Goal: Task Accomplishment & Management: Manage account settings

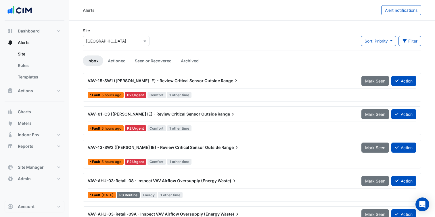
click at [130, 36] on div "Select a Site × [GEOGRAPHIC_DATA]" at bounding box center [116, 41] width 67 height 10
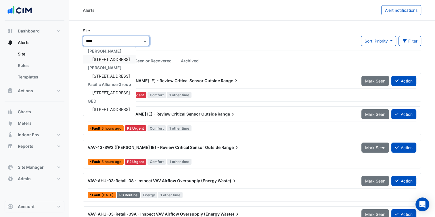
scroll to position [2, 0]
type input "******"
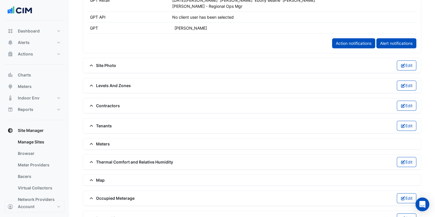
scroll to position [345, 0]
click at [103, 140] on span "Meters" at bounding box center [99, 143] width 22 height 6
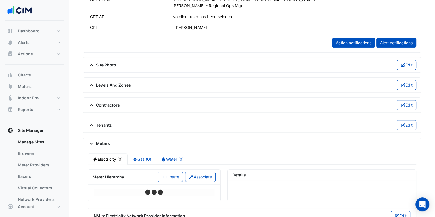
click at [103, 140] on span "Meters" at bounding box center [99, 143] width 22 height 6
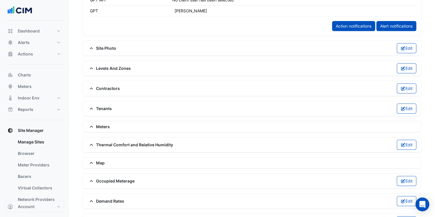
scroll to position [374, 0]
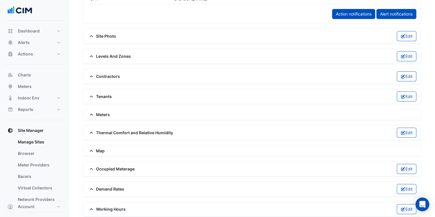
click at [97, 112] on span "Meters" at bounding box center [99, 115] width 22 height 6
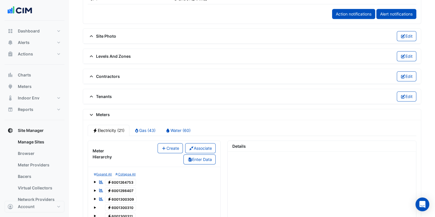
scroll to position [345, 0]
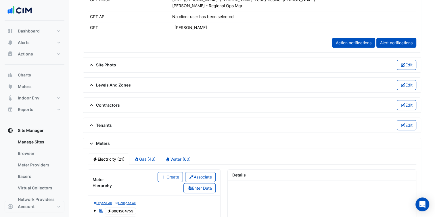
click at [106, 140] on span "Meters" at bounding box center [99, 143] width 22 height 6
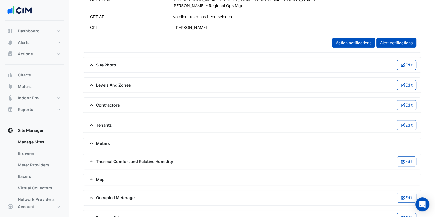
click at [106, 140] on span "Meters" at bounding box center [99, 143] width 22 height 6
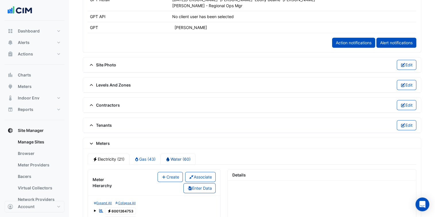
click at [185, 161] on link "Water (60)" at bounding box center [177, 159] width 35 height 11
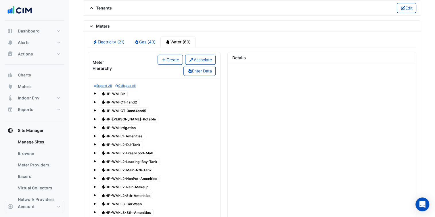
scroll to position [460, 0]
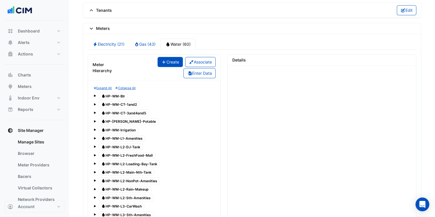
click at [174, 61] on button "Create" at bounding box center [170, 62] width 25 height 10
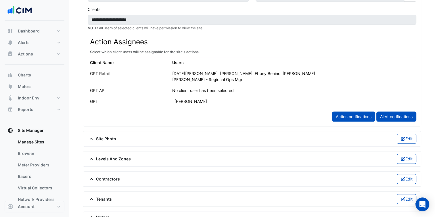
scroll to position [288, 0]
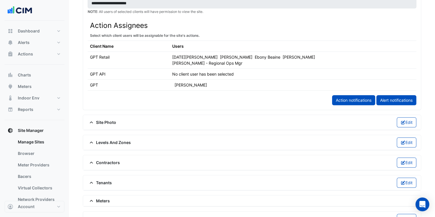
click at [103, 196] on div "Meters" at bounding box center [252, 201] width 338 height 11
click at [108, 198] on span "Meters" at bounding box center [99, 201] width 22 height 6
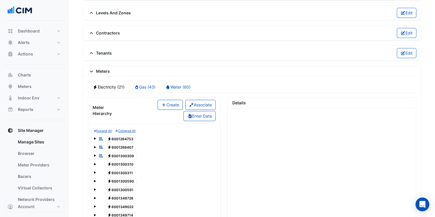
scroll to position [431, 0]
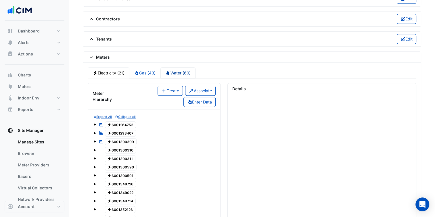
click at [183, 71] on link "Water (60)" at bounding box center [177, 72] width 35 height 11
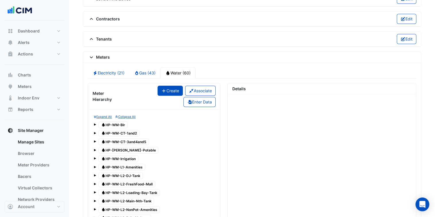
click at [171, 86] on button "Create" at bounding box center [170, 91] width 25 height 10
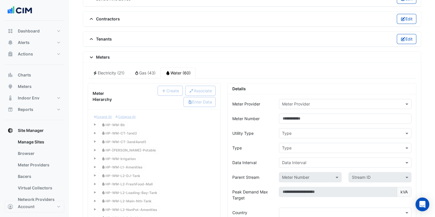
click at [334, 101] on input "text" at bounding box center [339, 104] width 115 height 6
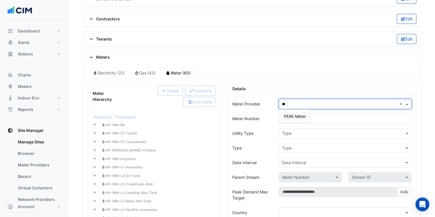
type input "***"
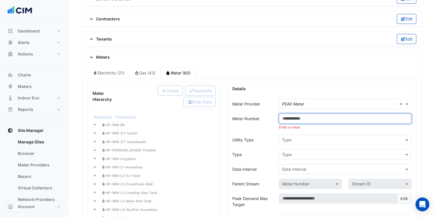
click at [301, 116] on input "Meter Number" at bounding box center [345, 119] width 133 height 10
paste input "**********"
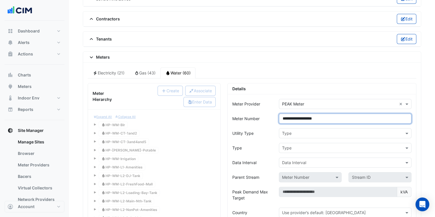
type input "**********"
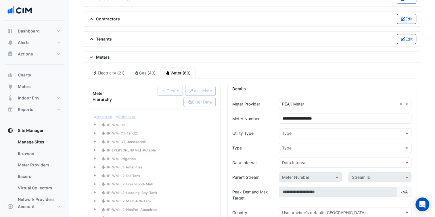
click at [270, 128] on div "Utility Type" at bounding box center [252, 133] width 47 height 10
click at [305, 131] on input "text" at bounding box center [339, 134] width 115 height 6
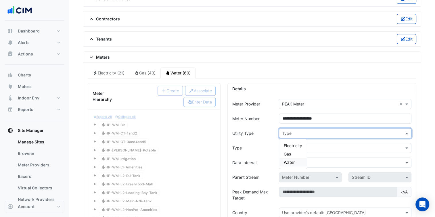
click at [296, 161] on div "Water" at bounding box center [293, 162] width 28 height 8
click at [306, 145] on input "text" at bounding box center [339, 148] width 115 height 6
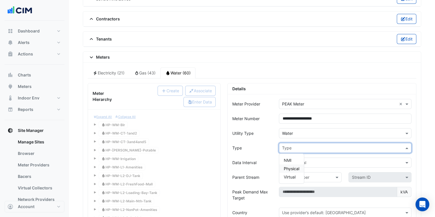
click at [303, 164] on div "Physical" at bounding box center [291, 168] width 25 height 8
click at [307, 160] on input "text" at bounding box center [339, 163] width 115 height 6
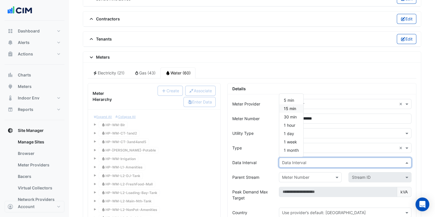
click at [296, 106] on div "15 min" at bounding box center [291, 108] width 24 height 8
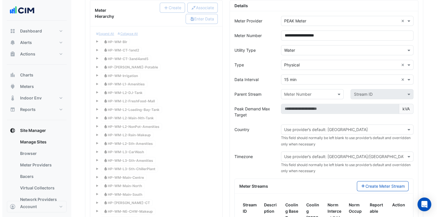
scroll to position [518, 0]
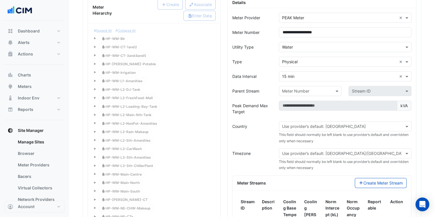
click at [307, 121] on div "Use provider’s default: Australia" at bounding box center [345, 126] width 133 height 10
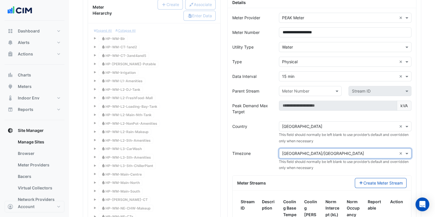
paste input "**********"
type input "**********"
click at [398, 150] on div "**********" at bounding box center [345, 153] width 132 height 7
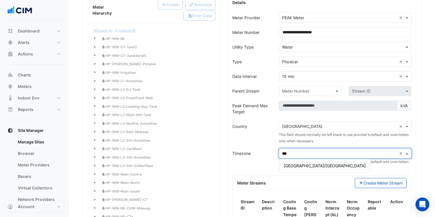
type input "****"
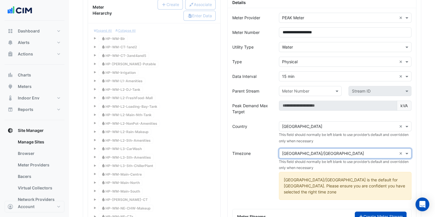
click at [384, 212] on button "Create Meter Stream" at bounding box center [381, 217] width 52 height 10
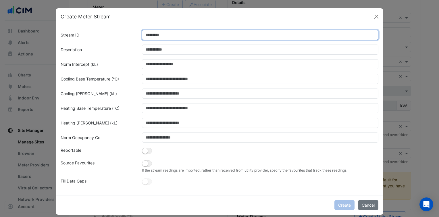
click at [168, 38] on input "Stream ID" at bounding box center [260, 35] width 237 height 10
type input "*"
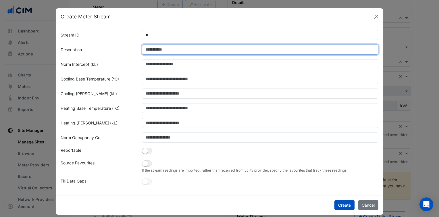
click at [164, 48] on input "Description" at bounding box center [260, 50] width 237 height 10
paste input "**********"
type input "**********"
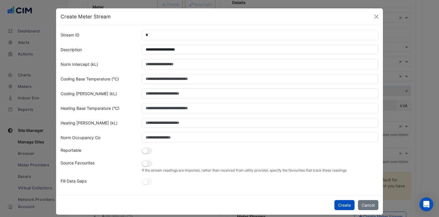
click at [135, 69] on form "**********" at bounding box center [220, 108] width 318 height 156
click at [149, 154] on button "button" at bounding box center [147, 151] width 10 height 6
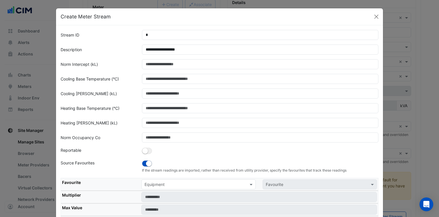
click at [177, 183] on input "text" at bounding box center [193, 185] width 97 height 6
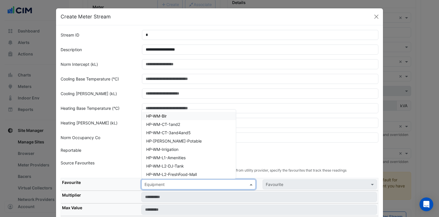
paste input "**********"
type input "**********"
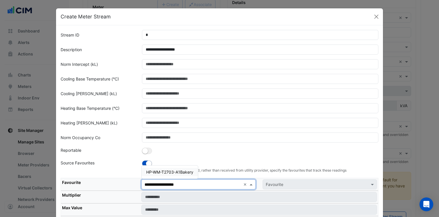
click at [176, 173] on span "HP-WM-T2703-A1Bakery" at bounding box center [169, 172] width 47 height 5
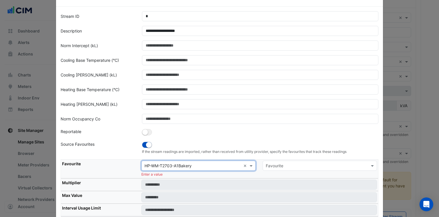
scroll to position [29, 0]
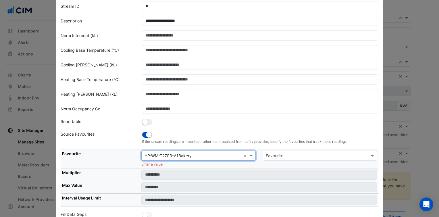
click at [288, 153] on input "text" at bounding box center [314, 156] width 97 height 6
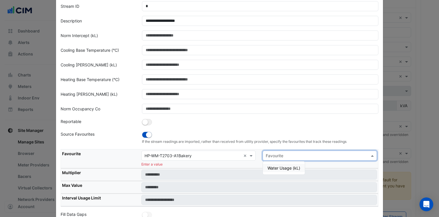
click at [289, 169] on span "Water Usage (kL)" at bounding box center [284, 168] width 33 height 5
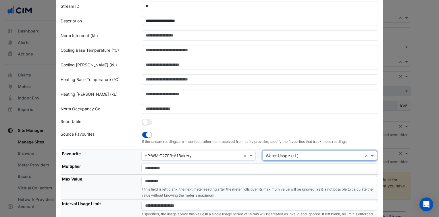
click at [267, 139] on small "If the stream readings are imported, rather than received from utility provider…" at bounding box center [260, 141] width 237 height 5
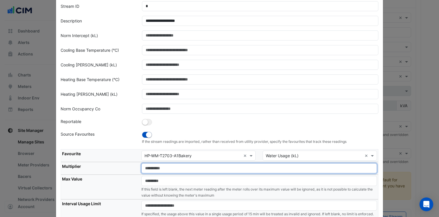
click at [209, 167] on input "number" at bounding box center [259, 168] width 236 height 10
type input "*"
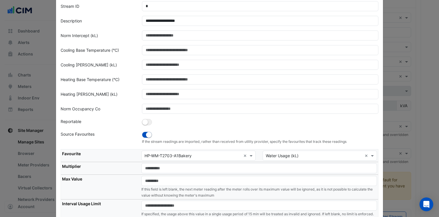
click at [124, 167] on th "Multiplier" at bounding box center [100, 168] width 79 height 13
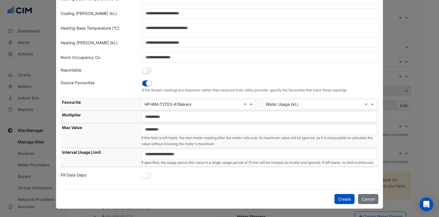
scroll to position [85, 0]
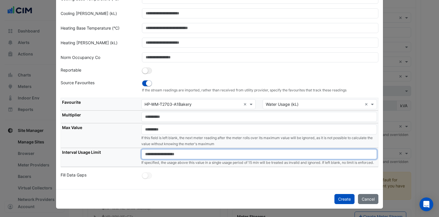
click at [164, 151] on input "number" at bounding box center [259, 154] width 236 height 10
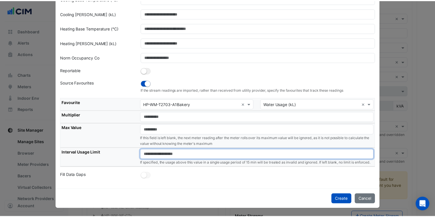
scroll to position [72, 0]
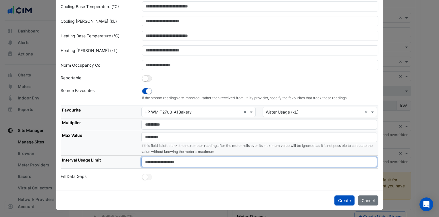
type input "****"
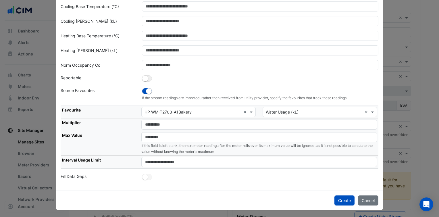
click at [227, 183] on div "**********" at bounding box center [219, 72] width 327 height 238
click at [337, 197] on button "Create" at bounding box center [345, 201] width 20 height 10
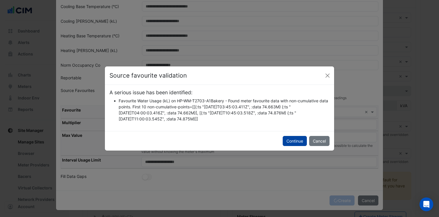
click at [297, 140] on button "Continue" at bounding box center [295, 141] width 24 height 10
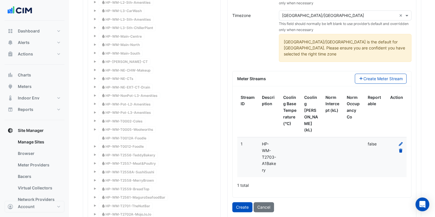
scroll to position [690, 0]
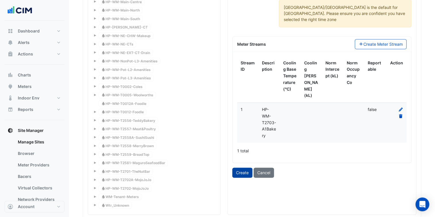
click at [238, 168] on button "Create" at bounding box center [242, 173] width 20 height 10
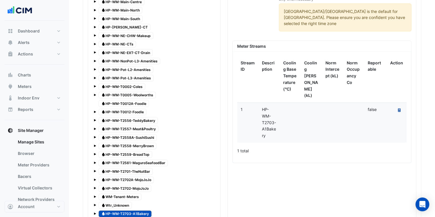
click at [403, 106] on button "Recalculate Meter Data" at bounding box center [399, 110] width 8 height 8
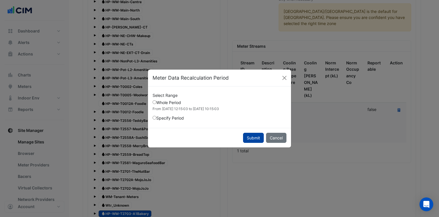
click at [258, 138] on button "Submit" at bounding box center [253, 138] width 21 height 10
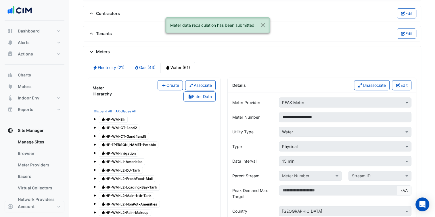
scroll to position [431, 0]
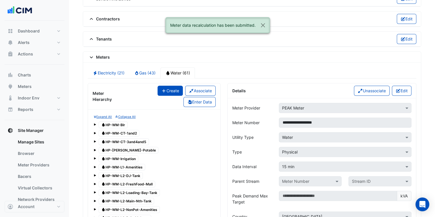
click at [174, 87] on button "Create" at bounding box center [170, 91] width 25 height 10
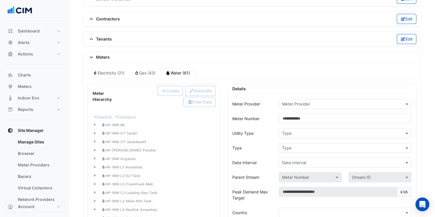
click at [304, 99] on div "Meter Provider" at bounding box center [345, 104] width 133 height 10
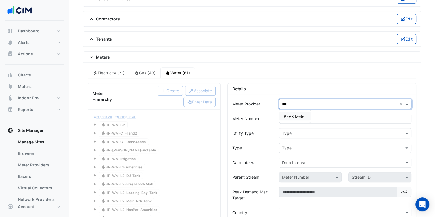
type input "****"
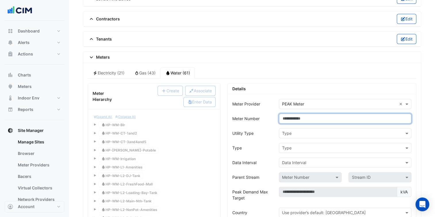
paste input "**********"
type input "**********"
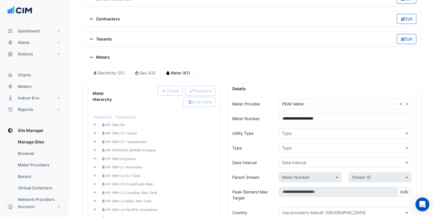
click at [321, 132] on input "text" at bounding box center [339, 134] width 115 height 6
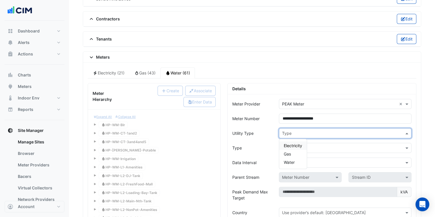
click at [302, 141] on div "Electricity" at bounding box center [293, 145] width 28 height 8
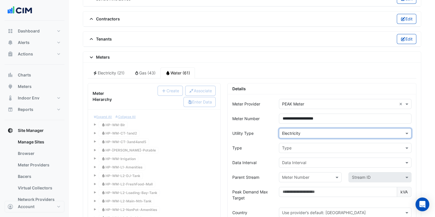
click at [311, 145] on input "text" at bounding box center [339, 148] width 115 height 6
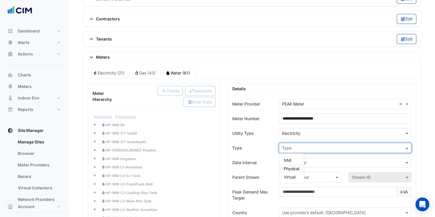
click at [296, 166] on span "Physical" at bounding box center [292, 168] width 16 height 5
click at [293, 131] on input "text" at bounding box center [339, 134] width 115 height 6
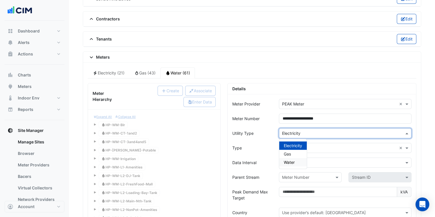
click at [295, 158] on div "Water" at bounding box center [293, 162] width 28 height 8
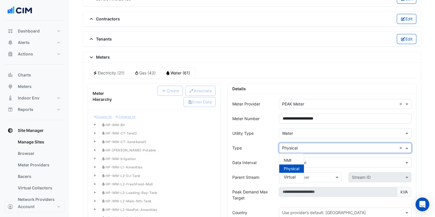
click at [303, 145] on input "text" at bounding box center [339, 148] width 115 height 6
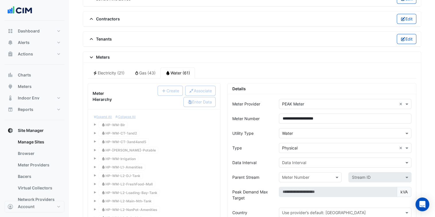
click at [294, 160] on input "text" at bounding box center [339, 163] width 115 height 6
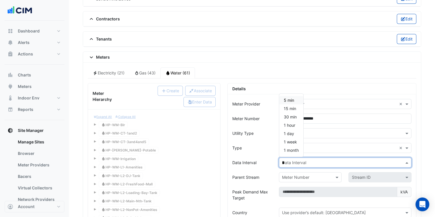
type input "**"
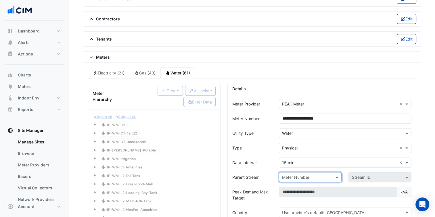
scroll to position [489, 0]
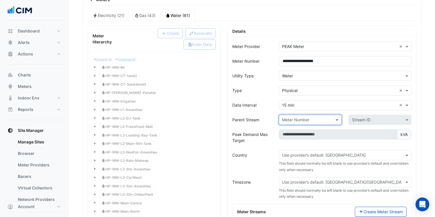
click at [310, 150] on div "Use provider’s default: [GEOGRAPHIC_DATA]" at bounding box center [345, 155] width 133 height 10
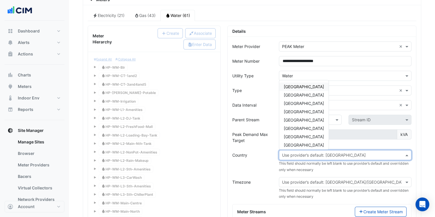
paste input "**********"
type input "**********"
click at [328, 152] on input "text" at bounding box center [339, 155] width 115 height 6
type input "***"
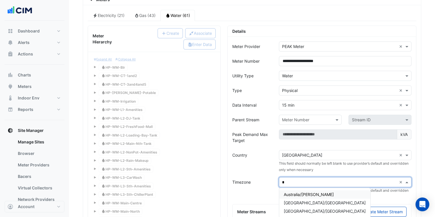
type input "**"
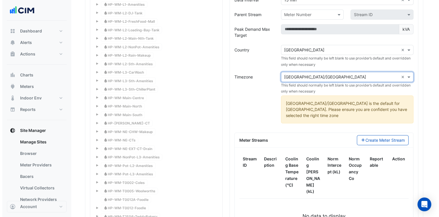
scroll to position [604, 0]
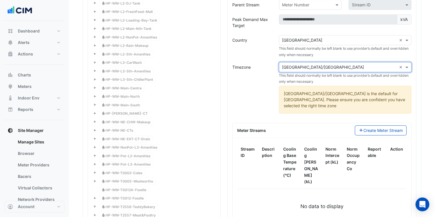
click at [379, 138] on div "Stream ID Description Cooling Base Temperature (°C) Cooling Norm Slope (kL) Nor…" at bounding box center [322, 183] width 179 height 91
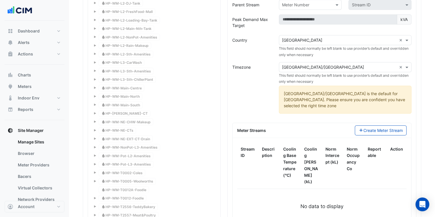
click at [386, 125] on div "Meter Streams Create Meter Stream" at bounding box center [322, 130] width 179 height 15
click at [391, 125] on button "Create Meter Stream" at bounding box center [381, 130] width 52 height 10
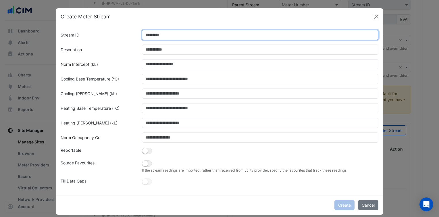
click at [151, 39] on input "Stream ID" at bounding box center [260, 35] width 237 height 10
type input "*"
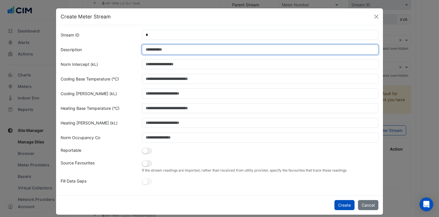
click at [164, 51] on input "Description" at bounding box center [260, 50] width 237 height 10
paste input "**********"
type input "**********"
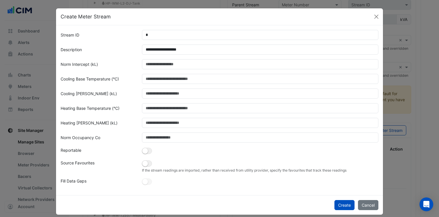
click at [131, 72] on form "**********" at bounding box center [220, 108] width 318 height 156
drag, startPoint x: 147, startPoint y: 161, endPoint x: 157, endPoint y: 161, distance: 9.5
click at [147, 154] on button "button" at bounding box center [147, 151] width 10 height 6
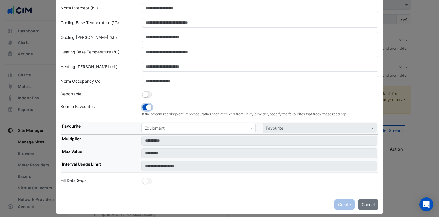
scroll to position [58, 0]
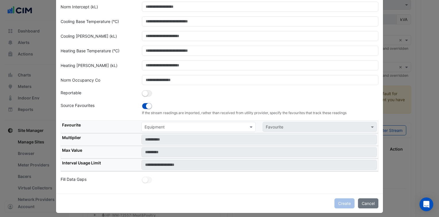
click at [175, 128] on input "text" at bounding box center [193, 127] width 97 height 6
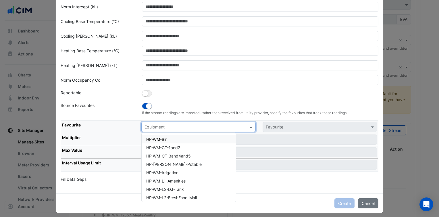
paste input "**********"
type input "**********"
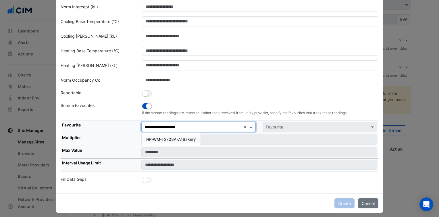
click at [171, 139] on span "HP-WM-T2703A-A1Bakery" at bounding box center [171, 139] width 50 height 5
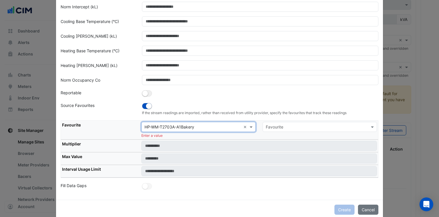
click at [280, 122] on div "Favourite" at bounding box center [320, 127] width 114 height 10
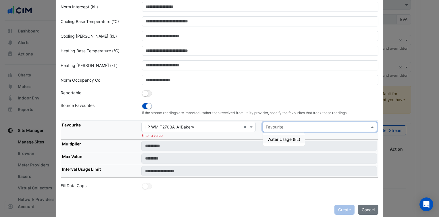
click at [282, 135] on div "Water Usage (kL)" at bounding box center [284, 139] width 42 height 8
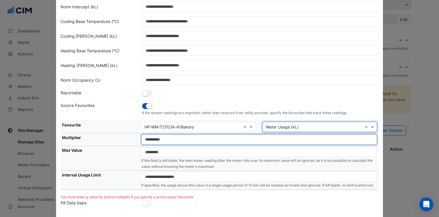
click at [180, 137] on input "number" at bounding box center [259, 140] width 236 height 10
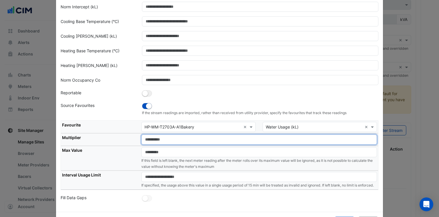
type input "*"
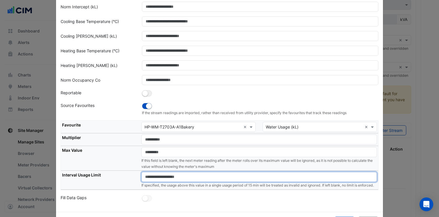
click at [172, 175] on input "number" at bounding box center [259, 177] width 236 height 10
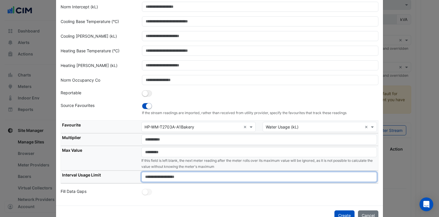
type input "****"
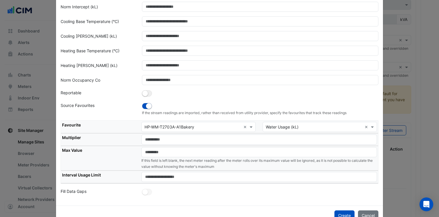
click at [191, 191] on div at bounding box center [261, 192] width 244 height 8
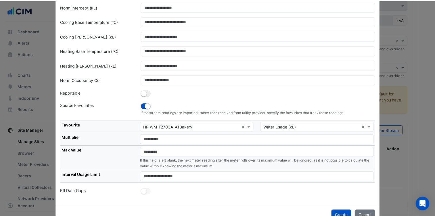
scroll to position [72, 0]
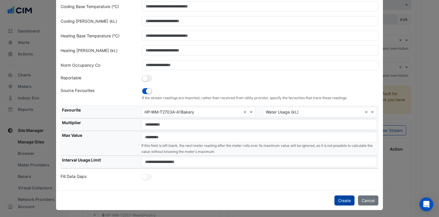
click at [344, 198] on button "Create" at bounding box center [345, 201] width 20 height 10
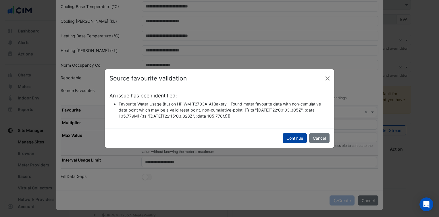
click at [302, 136] on button "Continue" at bounding box center [295, 138] width 24 height 10
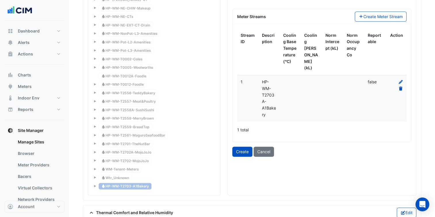
scroll to position [719, 0]
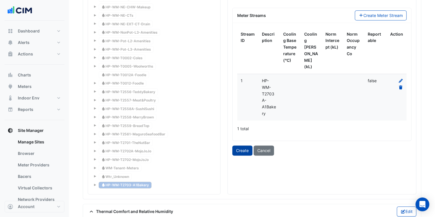
click at [244, 146] on button "Create" at bounding box center [242, 151] width 20 height 10
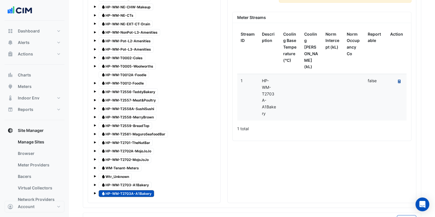
click at [401, 78] on button "Recalculate Meter Data" at bounding box center [399, 82] width 8 height 8
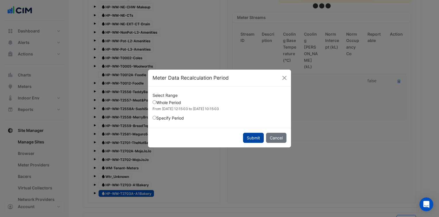
click at [254, 135] on button "Submit" at bounding box center [253, 138] width 21 height 10
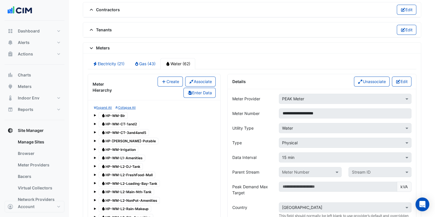
scroll to position [431, 0]
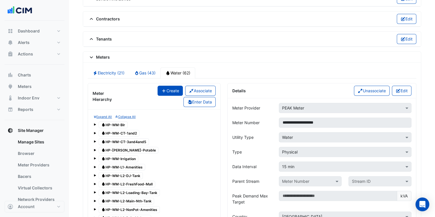
click at [163, 89] on icon "button" at bounding box center [163, 91] width 5 height 4
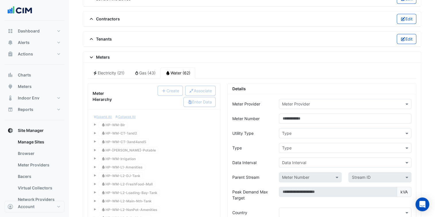
click at [318, 101] on input "text" at bounding box center [339, 104] width 115 height 6
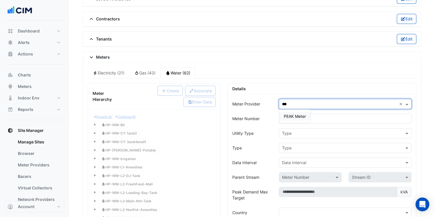
type input "****"
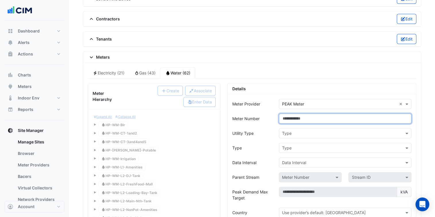
paste input "**********"
type input "**********"
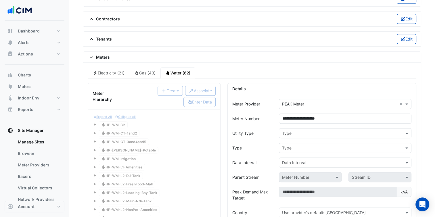
click at [303, 131] on input "text" at bounding box center [339, 134] width 115 height 6
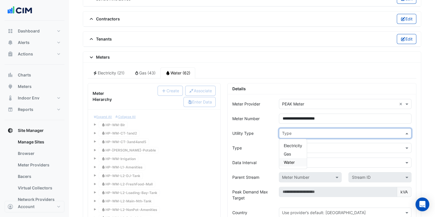
click at [293, 158] on div "Water" at bounding box center [293, 162] width 28 height 8
click at [299, 145] on input "text" at bounding box center [339, 148] width 115 height 6
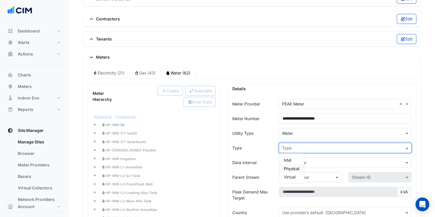
click at [294, 167] on span "Physical" at bounding box center [292, 168] width 16 height 5
click at [310, 161] on input "text" at bounding box center [339, 163] width 115 height 6
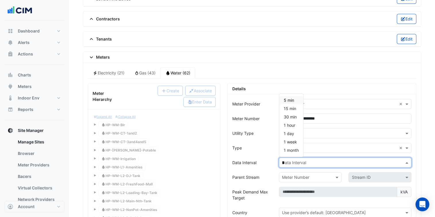
type input "**"
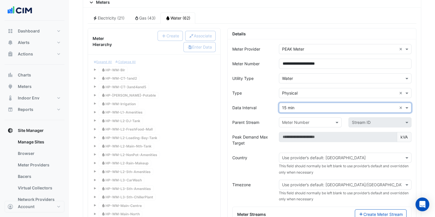
scroll to position [489, 0]
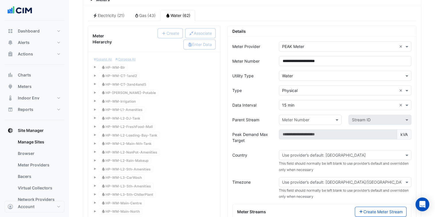
click at [308, 161] on small "This field should normally be left blank to use provider’s default and overridd…" at bounding box center [344, 166] width 130 height 10
click at [319, 153] on input "text" at bounding box center [339, 155] width 115 height 6
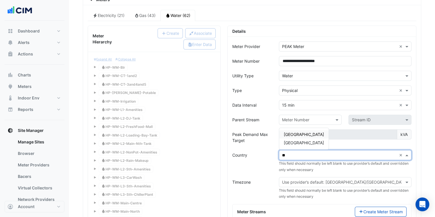
type input "***"
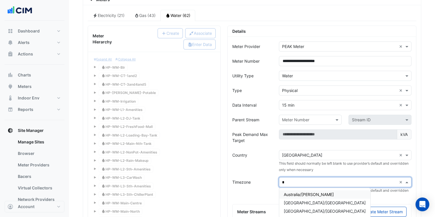
type input "**"
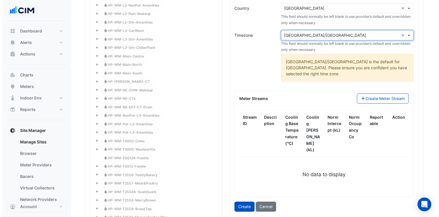
scroll to position [661, 0]
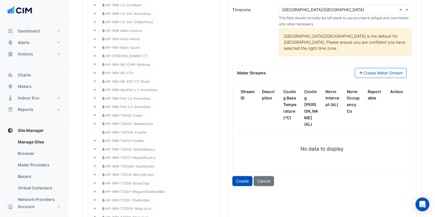
click at [368, 66] on div "Meter Streams Create Meter Stream" at bounding box center [322, 73] width 179 height 15
click at [368, 68] on button "Create Meter Stream" at bounding box center [381, 73] width 52 height 10
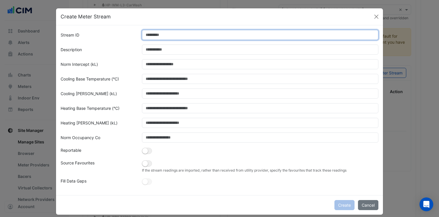
click at [150, 32] on input "Stream ID" at bounding box center [260, 35] width 237 height 10
type input "*"
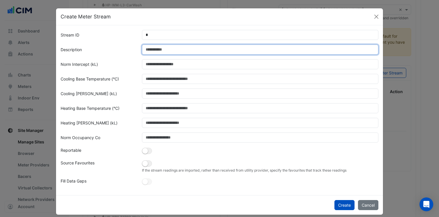
click at [156, 50] on input "Description" at bounding box center [260, 50] width 237 height 10
paste input "**********"
type input "**********"
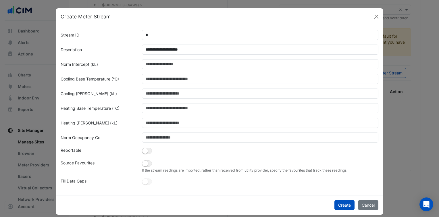
click at [109, 79] on label "Cooling Base Temperature (°C)" at bounding box center [90, 79] width 58 height 10
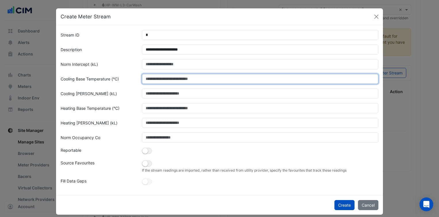
click at [142, 79] on input "Cooling Base Temperature (°C)" at bounding box center [260, 79] width 237 height 10
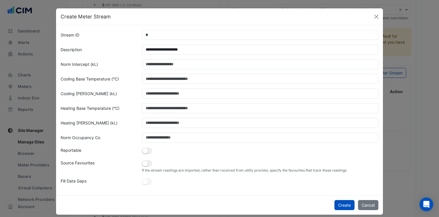
click at [146, 158] on form "**********" at bounding box center [220, 108] width 318 height 156
click at [146, 154] on button "button" at bounding box center [147, 151] width 10 height 6
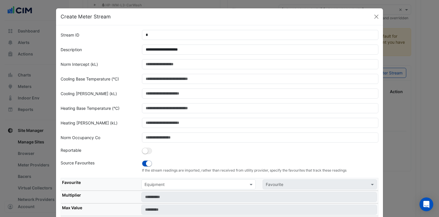
click at [193, 182] on input "text" at bounding box center [193, 185] width 97 height 6
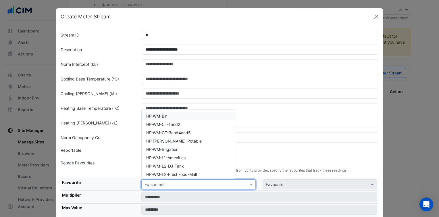
paste input "**********"
type input "**********"
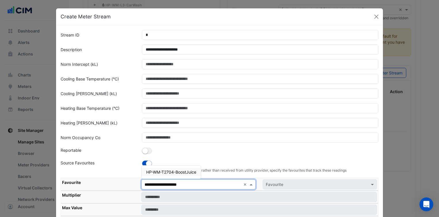
click at [181, 172] on span "HP-WM-T2704-BoostJuice" at bounding box center [171, 172] width 50 height 5
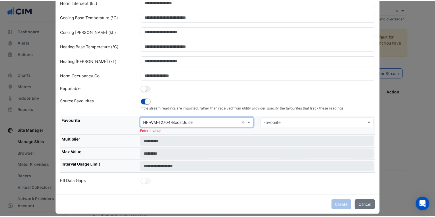
scroll to position [67, 0]
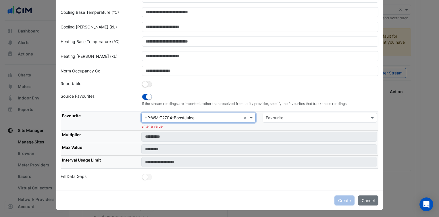
click at [289, 116] on input "text" at bounding box center [314, 118] width 97 height 6
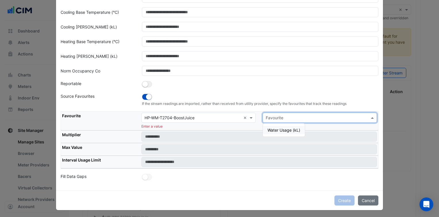
paste input "**********"
type input "**********"
click at [359, 118] on input "**********" at bounding box center [314, 118] width 97 height 6
drag, startPoint x: 357, startPoint y: 108, endPoint x: 346, endPoint y: 113, distance: 11.7
click at [357, 108] on form "**********" at bounding box center [220, 72] width 318 height 218
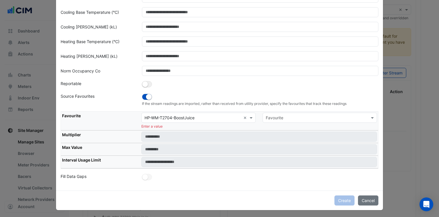
click at [318, 120] on input "text" at bounding box center [314, 118] width 97 height 6
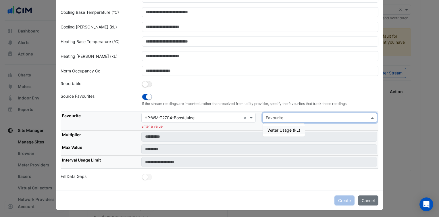
click at [289, 128] on span "Water Usage (kL)" at bounding box center [284, 130] width 33 height 5
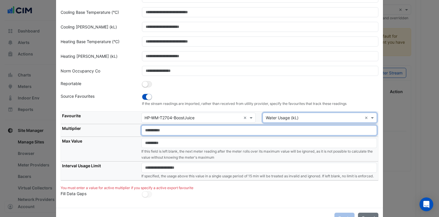
click at [235, 131] on input "number" at bounding box center [259, 130] width 236 height 10
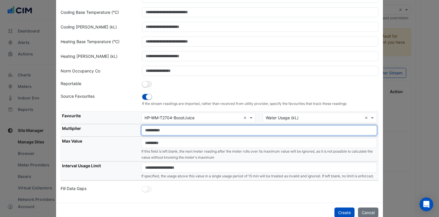
type input "*"
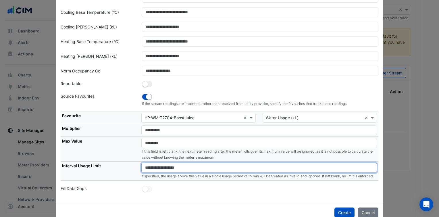
click at [187, 167] on input "number" at bounding box center [259, 168] width 236 height 10
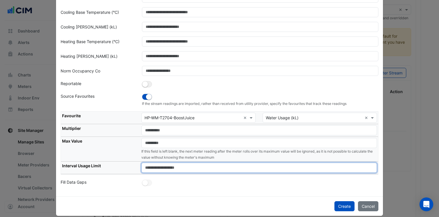
type input "****"
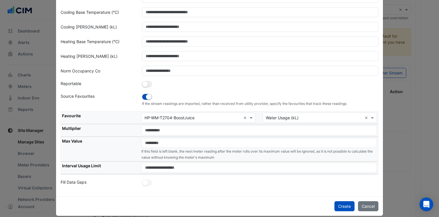
click at [243, 186] on div "**********" at bounding box center [219, 78] width 327 height 238
click at [345, 205] on button "Create" at bounding box center [345, 206] width 20 height 10
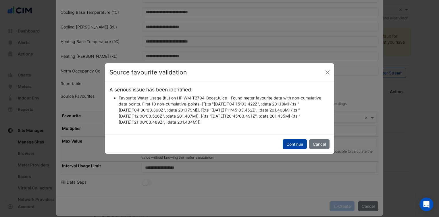
click at [301, 147] on button "Continue" at bounding box center [295, 144] width 24 height 10
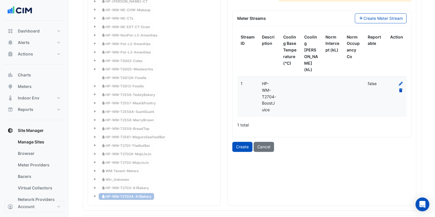
scroll to position [719, 0]
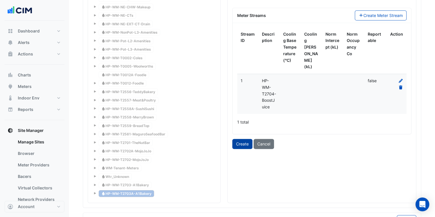
click at [250, 139] on button "Create" at bounding box center [242, 144] width 20 height 10
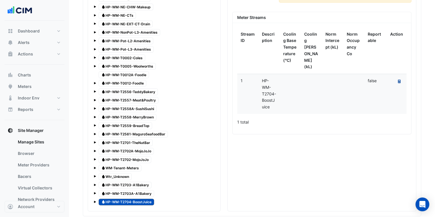
click at [399, 80] on icon at bounding box center [399, 81] width 3 height 3
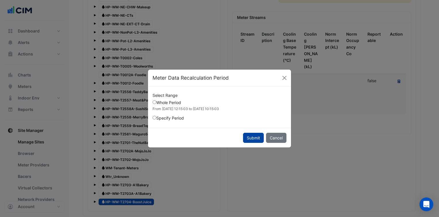
click at [260, 136] on button "Submit" at bounding box center [253, 138] width 21 height 10
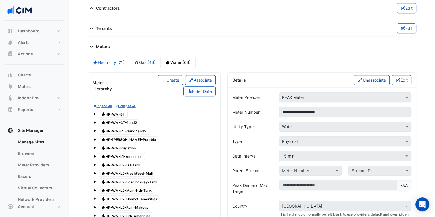
scroll to position [431, 0]
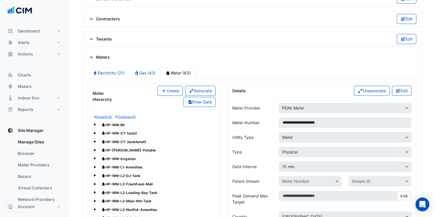
drag, startPoint x: 176, startPoint y: 87, endPoint x: 297, endPoint y: 109, distance: 123.0
click at [176, 87] on button "Create" at bounding box center [170, 91] width 25 height 10
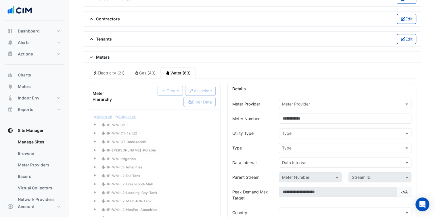
click at [351, 101] on input "text" at bounding box center [339, 104] width 115 height 6
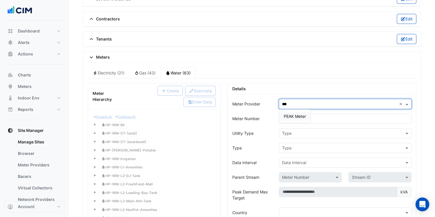
type input "****"
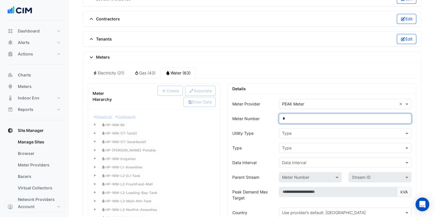
drag, startPoint x: 289, startPoint y: 114, endPoint x: 274, endPoint y: 113, distance: 15.6
click at [274, 114] on div "Meter Number *" at bounding box center [322, 119] width 186 height 10
paste input "**********"
type input "**********"
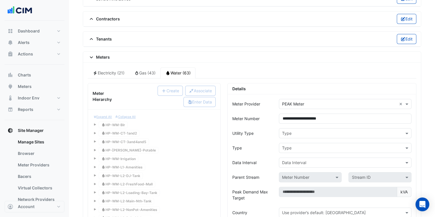
click at [291, 131] on input "text" at bounding box center [339, 134] width 115 height 6
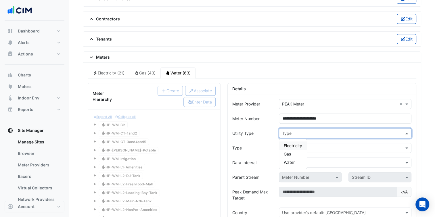
click at [297, 141] on div "Electricity" at bounding box center [293, 145] width 28 height 8
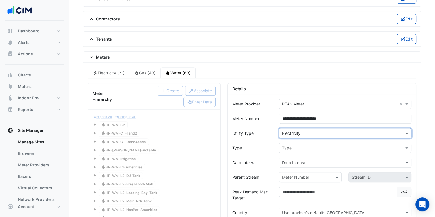
click at [305, 132] on div "Type × Electricity" at bounding box center [341, 133] width 125 height 6
click at [299, 158] on div "Water" at bounding box center [293, 162] width 28 height 8
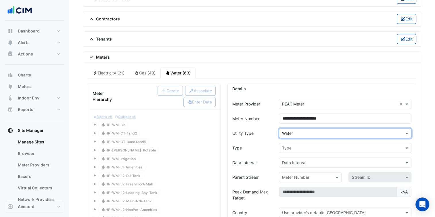
click at [301, 148] on div "Type" at bounding box center [345, 148] width 133 height 10
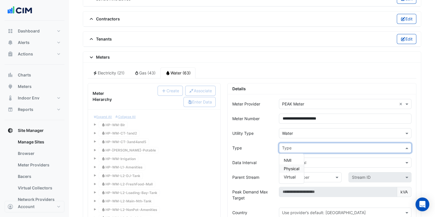
click at [295, 164] on div "Physical" at bounding box center [291, 168] width 25 height 8
click at [301, 160] on input "text" at bounding box center [339, 163] width 115 height 6
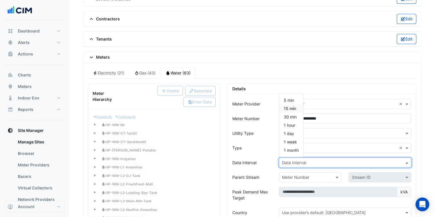
click at [289, 108] on div "15 min" at bounding box center [291, 108] width 24 height 8
click at [269, 143] on div "Type" at bounding box center [252, 148] width 47 height 10
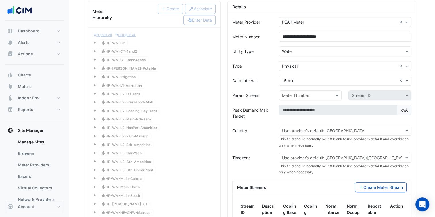
scroll to position [518, 0]
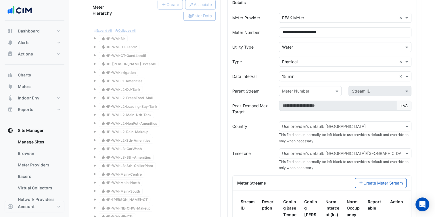
click at [319, 133] on small "This field should normally be left blank to use provider’s default and overridd…" at bounding box center [344, 138] width 130 height 10
click at [321, 124] on input "text" at bounding box center [339, 127] width 115 height 6
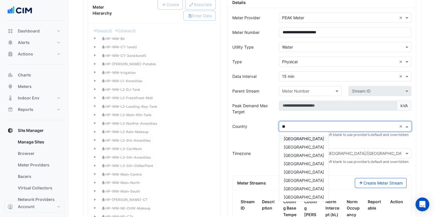
type input "***"
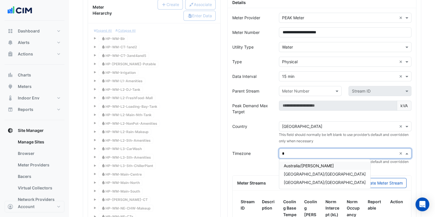
type input "**"
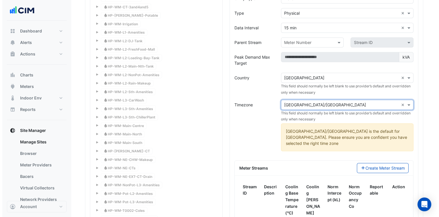
scroll to position [604, 0]
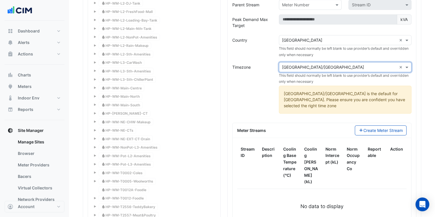
click at [380, 123] on div "Meter Streams Create Meter Stream" at bounding box center [322, 130] width 179 height 15
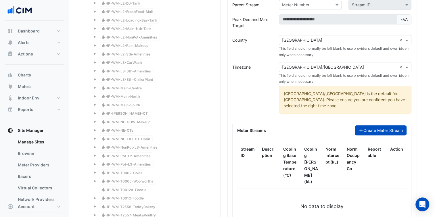
click at [383, 125] on button "Create Meter Stream" at bounding box center [381, 130] width 52 height 10
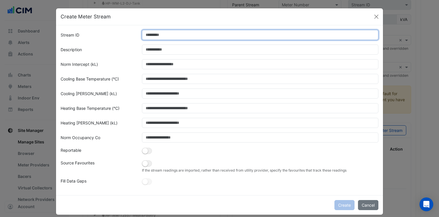
click at [175, 36] on input "Stream ID" at bounding box center [260, 35] width 237 height 10
type input "*"
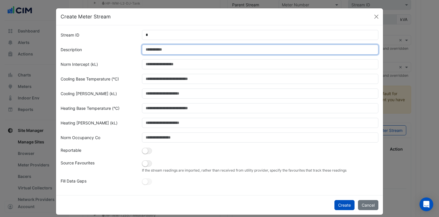
click at [162, 52] on input "Description" at bounding box center [260, 50] width 237 height 10
paste input "**********"
type input "**********"
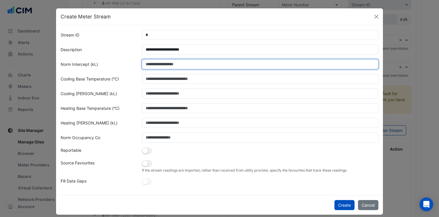
click at [161, 66] on input "Norm Intercept (kL)" at bounding box center [260, 64] width 237 height 10
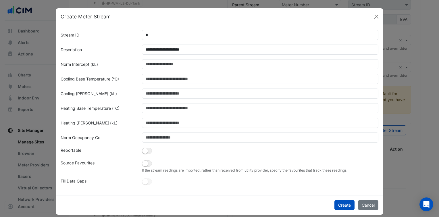
click at [146, 166] on div "If the stream readings are imported, rather than received from utility provider…" at bounding box center [261, 166] width 244 height 13
click at [150, 163] on div "If the stream readings are imported, rather than received from utility provider…" at bounding box center [261, 166] width 244 height 13
click at [148, 154] on button "button" at bounding box center [147, 151] width 10 height 6
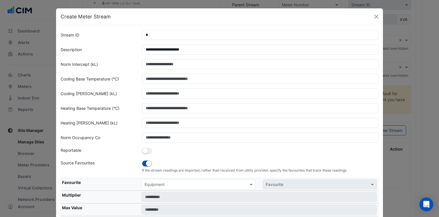
click at [197, 182] on input "text" at bounding box center [193, 185] width 97 height 6
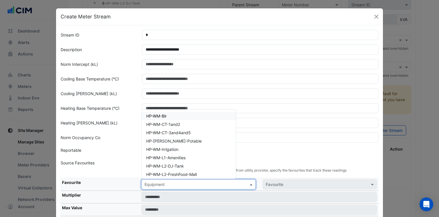
paste input "**********"
type input "**********"
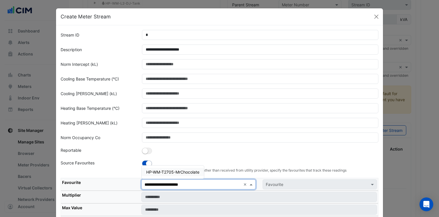
click at [190, 174] on span "HP-WM-T2705-MrChocolate" at bounding box center [172, 172] width 53 height 5
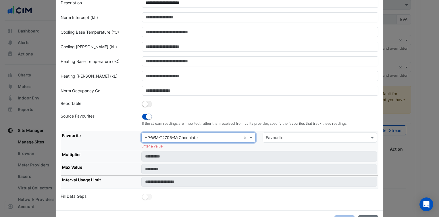
scroll to position [58, 0]
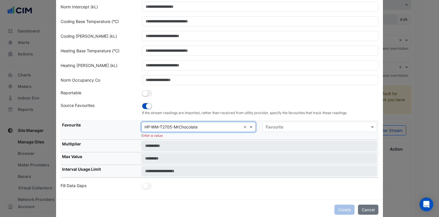
click at [301, 126] on input "text" at bounding box center [314, 127] width 97 height 6
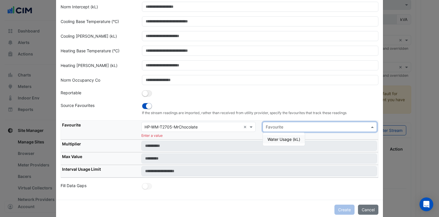
click at [292, 138] on span "Water Usage (kL)" at bounding box center [284, 139] width 33 height 5
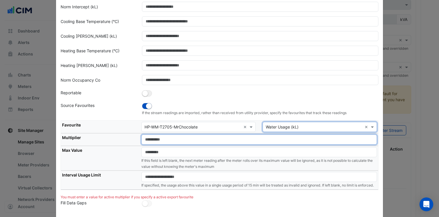
click at [166, 137] on input "number" at bounding box center [259, 140] width 236 height 10
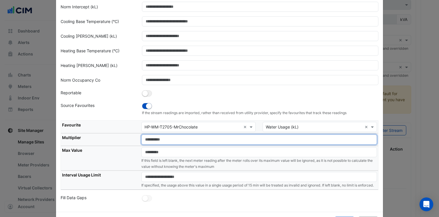
type input "*"
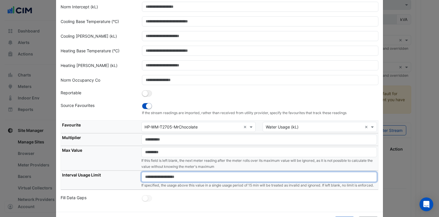
click at [179, 173] on input "number" at bounding box center [259, 177] width 236 height 10
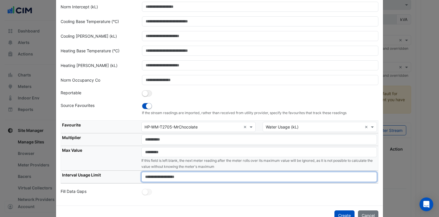
type input "****"
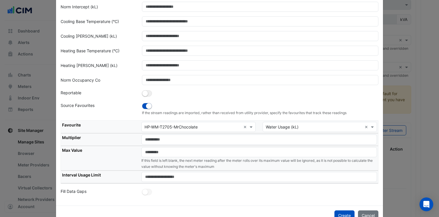
click at [235, 213] on div "Create Cancel" at bounding box center [219, 216] width 327 height 20
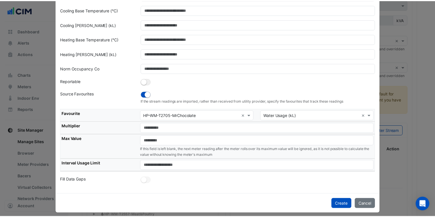
scroll to position [72, 0]
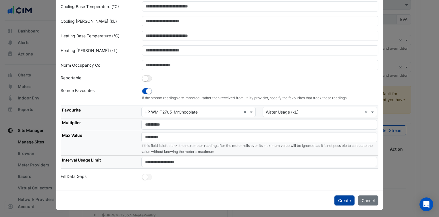
click at [349, 199] on button "Create" at bounding box center [345, 201] width 20 height 10
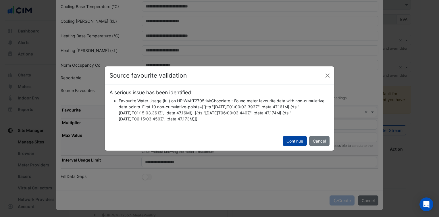
click at [296, 138] on button "Continue" at bounding box center [295, 141] width 24 height 10
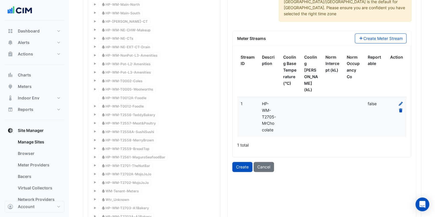
scroll to position [719, 0]
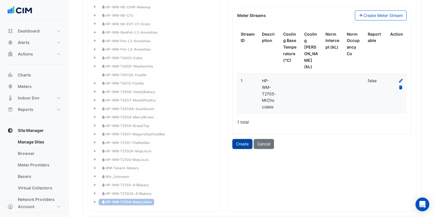
click at [241, 139] on button "Create" at bounding box center [242, 144] width 20 height 10
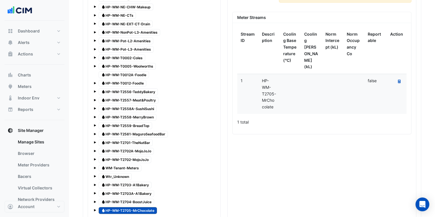
click at [327, 115] on div "Stream ID Description Cooling Base Temperature (°C) Cooling Norm Slope (kL) Nor…" at bounding box center [322, 78] width 179 height 111
click at [399, 80] on icon "Recalculate Meter Data" at bounding box center [399, 81] width 3 height 3
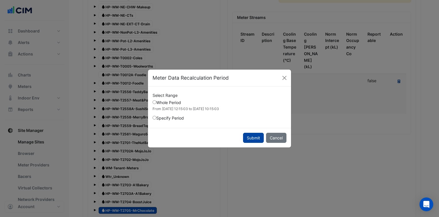
click at [251, 140] on button "Submit" at bounding box center [253, 138] width 21 height 10
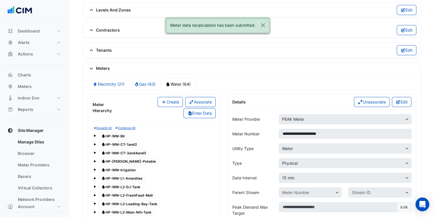
scroll to position [431, 0]
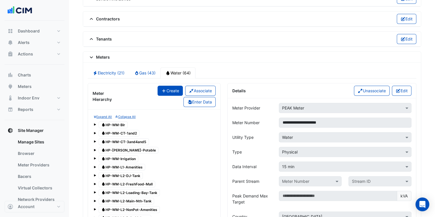
click at [175, 91] on button "Create" at bounding box center [170, 91] width 25 height 10
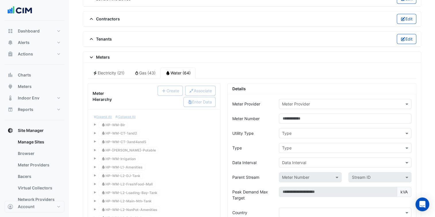
click at [290, 101] on input "text" at bounding box center [339, 104] width 115 height 6
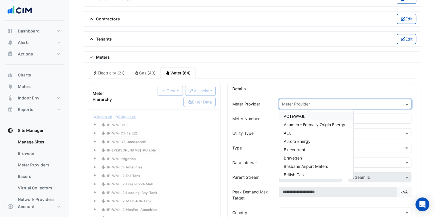
click at [294, 101] on input "text" at bounding box center [339, 104] width 115 height 6
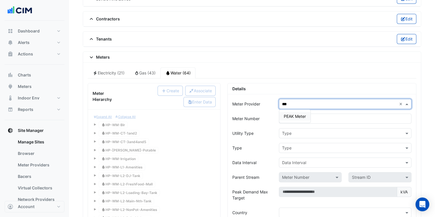
type input "****"
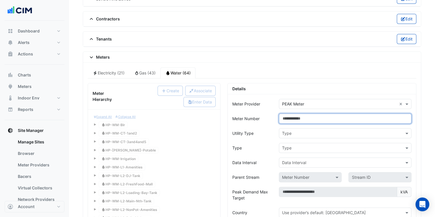
paste input "**********"
type input "**********"
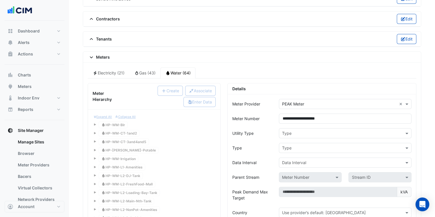
click at [332, 131] on input "text" at bounding box center [339, 134] width 115 height 6
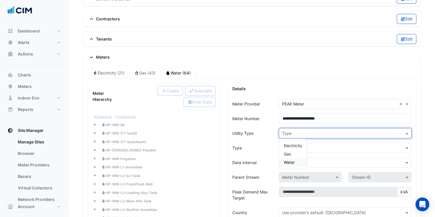
click at [292, 160] on span "Water" at bounding box center [289, 162] width 11 height 5
click at [298, 145] on input "text" at bounding box center [339, 148] width 115 height 6
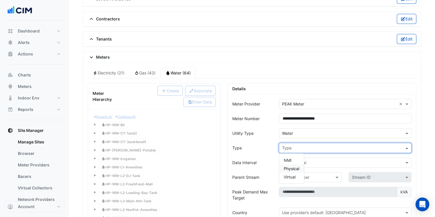
click at [294, 166] on span "Physical" at bounding box center [292, 168] width 16 height 5
click at [303, 160] on input "text" at bounding box center [339, 163] width 115 height 6
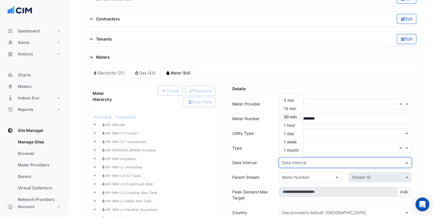
click at [284, 107] on span "15 min" at bounding box center [290, 108] width 12 height 5
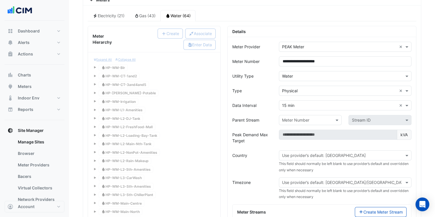
scroll to position [489, 0]
click at [319, 152] on input "text" at bounding box center [339, 155] width 115 height 6
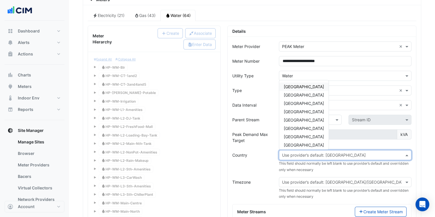
click at [294, 84] on span "Australia" at bounding box center [304, 86] width 40 height 5
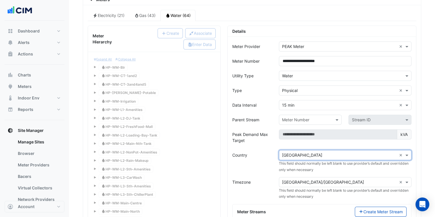
click at [322, 179] on input "text" at bounding box center [339, 182] width 115 height 6
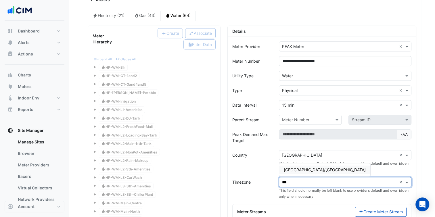
type input "****"
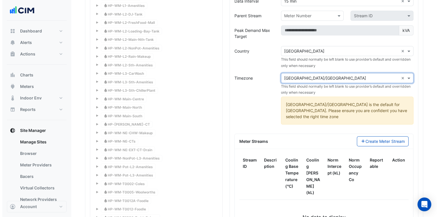
scroll to position [604, 0]
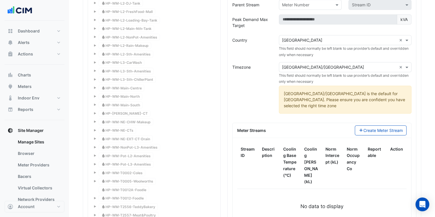
click at [369, 138] on div "Stream ID Description Cooling Base Temperature (°C) Cooling Norm Slope (kL) Nor…" at bounding box center [322, 183] width 179 height 91
click at [375, 125] on button "Create Meter Stream" at bounding box center [381, 130] width 52 height 10
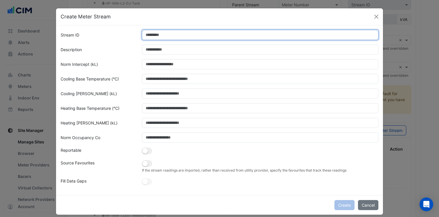
click at [192, 35] on input "Stream ID" at bounding box center [260, 35] width 237 height 10
type input "*"
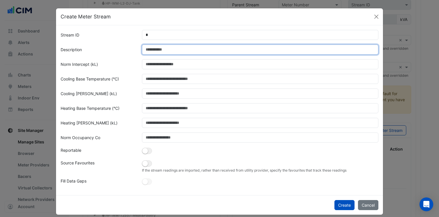
click at [177, 52] on input "Description" at bounding box center [260, 50] width 237 height 10
paste input "**********"
type input "**********"
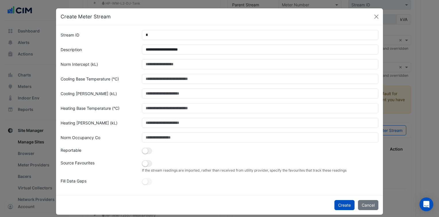
click at [124, 68] on div "Norm Intercept (kL)" at bounding box center [97, 64] width 81 height 10
click at [144, 154] on small "button" at bounding box center [145, 151] width 6 height 6
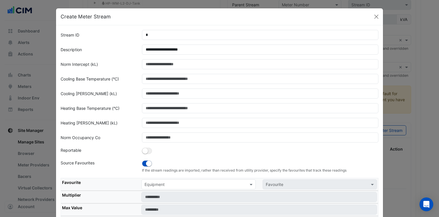
click at [167, 184] on input "text" at bounding box center [193, 185] width 97 height 6
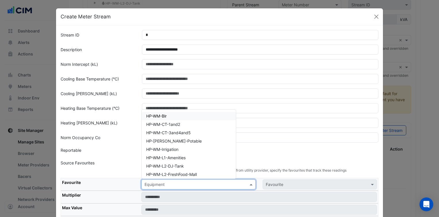
paste input "**********"
type input "**********"
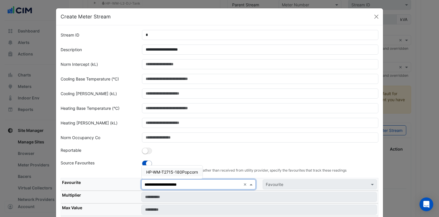
click at [179, 176] on div "HP-WM-T2715-180Popcorn" at bounding box center [172, 172] width 61 height 13
click at [183, 173] on span "HP-WM-T2715-180Popcorn" at bounding box center [172, 172] width 52 height 5
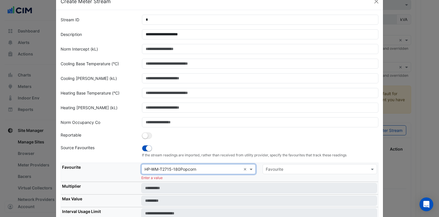
scroll to position [29, 0]
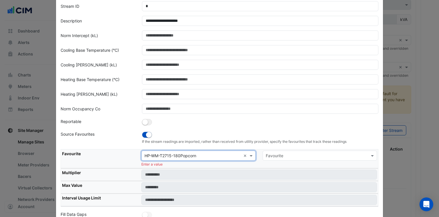
click at [296, 156] on input "text" at bounding box center [314, 156] width 97 height 6
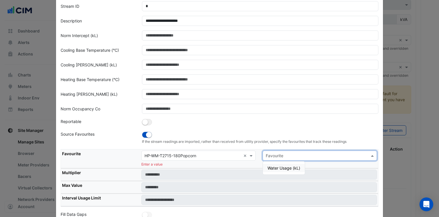
click at [282, 166] on span "Water Usage (kL)" at bounding box center [284, 168] width 33 height 5
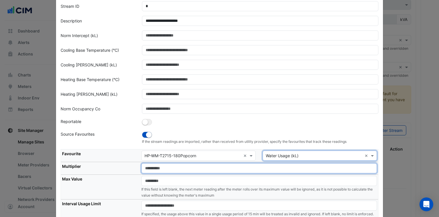
click at [199, 169] on input "number" at bounding box center [259, 168] width 236 height 10
type input "*"
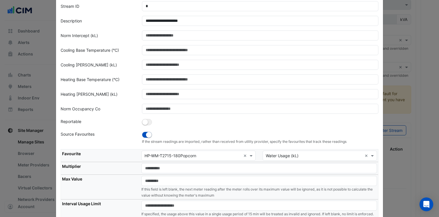
click at [127, 177] on th "Max Value" at bounding box center [100, 187] width 79 height 25
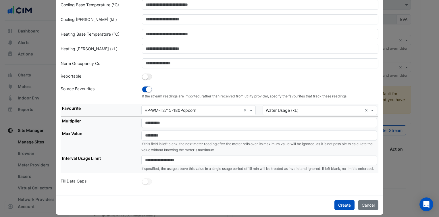
scroll to position [85, 0]
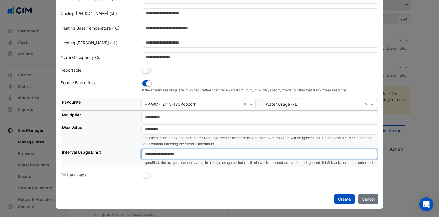
click at [174, 150] on input "number" at bounding box center [259, 154] width 236 height 10
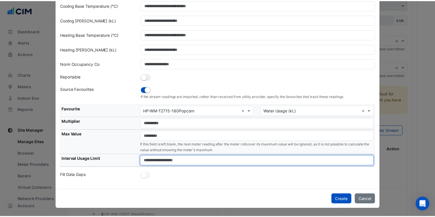
scroll to position [72, 0]
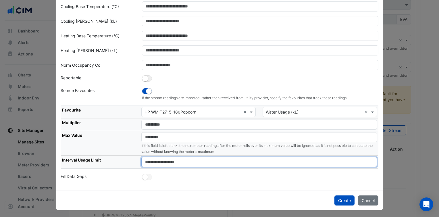
type input "****"
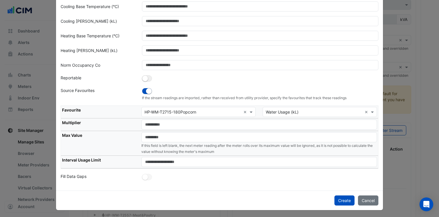
click at [247, 173] on div at bounding box center [261, 177] width 244 height 8
click at [342, 198] on button "Create" at bounding box center [345, 201] width 20 height 10
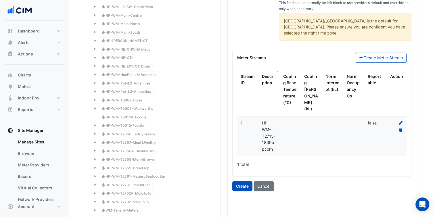
scroll to position [690, 0]
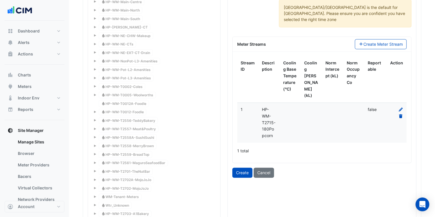
click at [246, 150] on form "**********" at bounding box center [321, 9] width 179 height 338
click at [244, 168] on button "Create" at bounding box center [242, 173] width 20 height 10
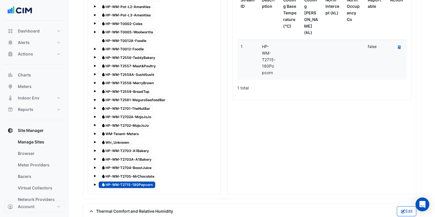
scroll to position [748, 0]
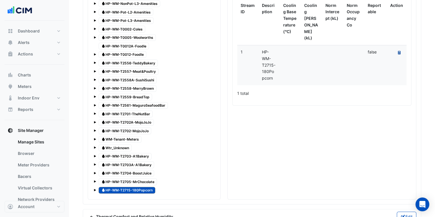
click at [400, 51] on icon "Recalculate Meter Data" at bounding box center [399, 52] width 3 height 3
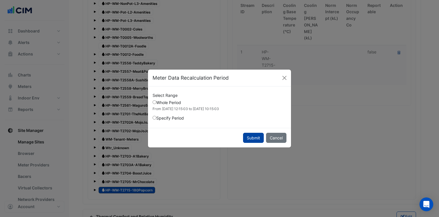
click at [253, 133] on button "Submit" at bounding box center [253, 138] width 21 height 10
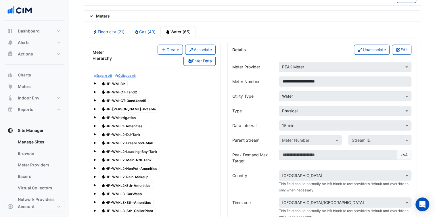
scroll to position [431, 0]
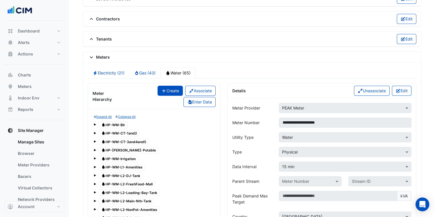
click at [166, 90] on button "Create" at bounding box center [170, 91] width 25 height 10
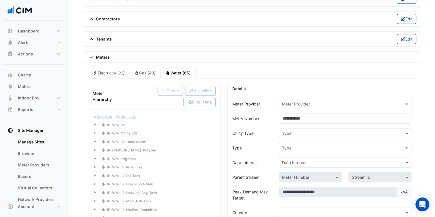
click at [309, 101] on input "text" at bounding box center [339, 104] width 115 height 6
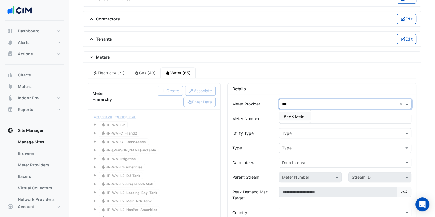
type input "****"
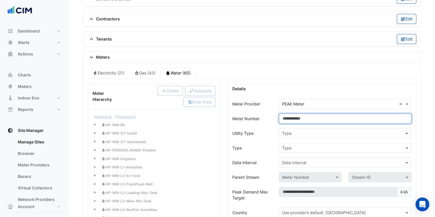
paste input "**********"
type input "**********"
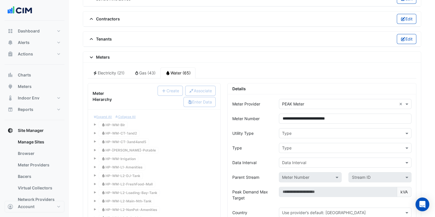
click at [319, 131] on input "text" at bounding box center [339, 134] width 115 height 6
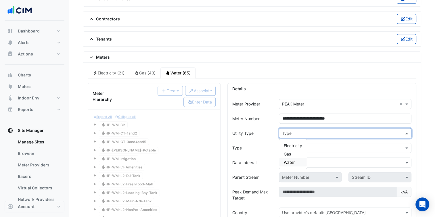
click at [299, 158] on div "Water" at bounding box center [293, 162] width 28 height 8
click at [317, 145] on input "text" at bounding box center [339, 148] width 115 height 6
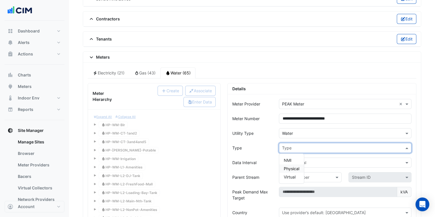
click at [296, 166] on span "Physical" at bounding box center [292, 168] width 16 height 5
click at [304, 160] on input "text" at bounding box center [339, 163] width 115 height 6
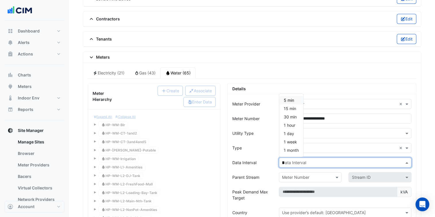
type input "**"
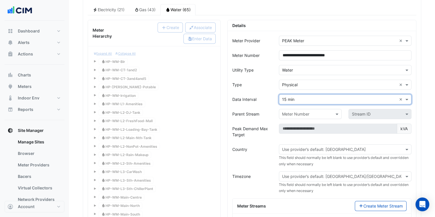
scroll to position [518, 0]
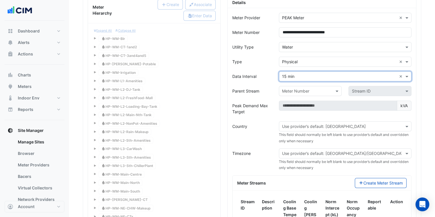
click at [347, 124] on input "text" at bounding box center [339, 127] width 115 height 6
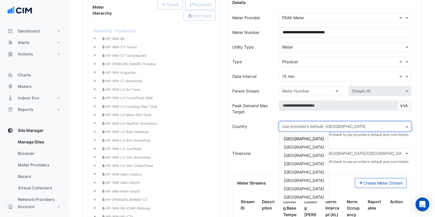
click at [314, 135] on div "Australia" at bounding box center [303, 139] width 49 height 8
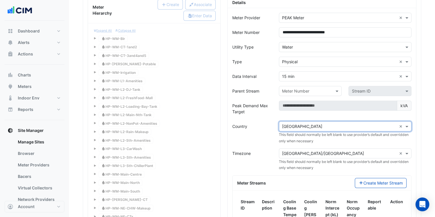
click at [330, 154] on div "Use provider’s default: Australia/Brisbane × Australia/Brisbane ×" at bounding box center [345, 153] width 133 height 10
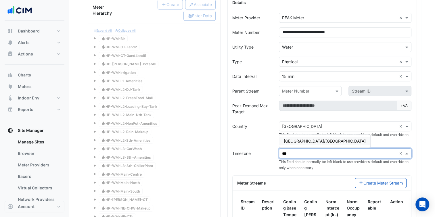
type input "****"
click at [306, 137] on div "Australia/Melbourne" at bounding box center [324, 141] width 91 height 8
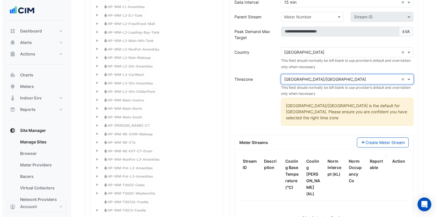
scroll to position [604, 0]
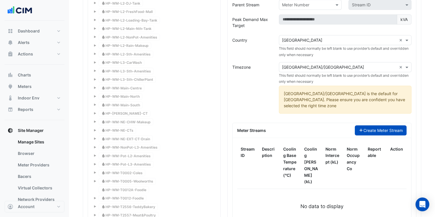
click at [387, 125] on button "Create Meter Stream" at bounding box center [381, 130] width 52 height 10
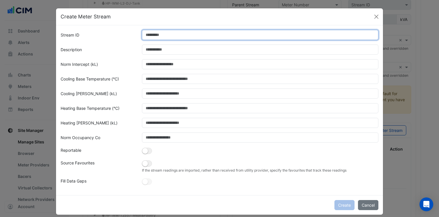
click at [189, 36] on input "Stream ID" at bounding box center [260, 35] width 237 height 10
paste input "**********"
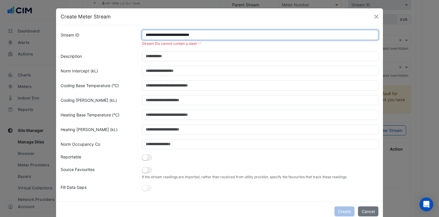
drag, startPoint x: 216, startPoint y: 31, endPoint x: 118, endPoint y: 31, distance: 98.1
click at [150, 36] on input "**********" at bounding box center [260, 35] width 237 height 10
click at [229, 36] on input "**********" at bounding box center [260, 35] width 237 height 10
drag, startPoint x: 229, startPoint y: 36, endPoint x: 126, endPoint y: 40, distance: 103.0
click at [126, 40] on div "**********" at bounding box center [219, 38] width 325 height 16
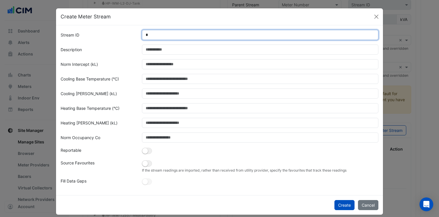
type input "*"
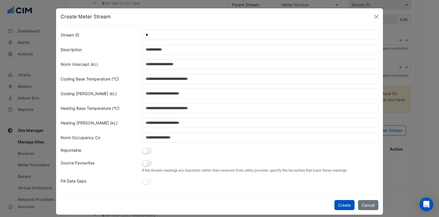
click at [153, 57] on form "Stream ID * Description Norm Intercept (kL) Cooling Base Temperature (°C) Cooli…" at bounding box center [220, 108] width 318 height 156
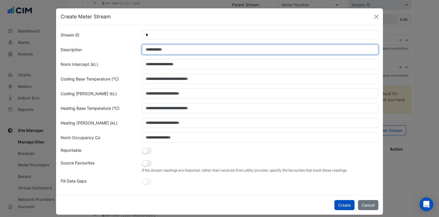
click at [155, 53] on input "Description" at bounding box center [260, 50] width 237 height 10
paste input "**********"
type input "**********"
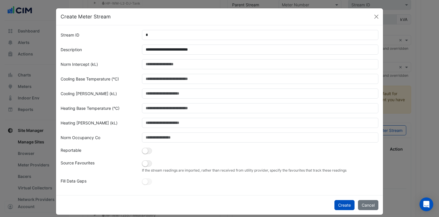
click at [108, 59] on form "**********" at bounding box center [220, 108] width 318 height 156
click at [142, 154] on small "button" at bounding box center [145, 151] width 6 height 6
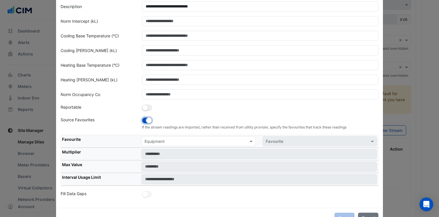
scroll to position [32, 0]
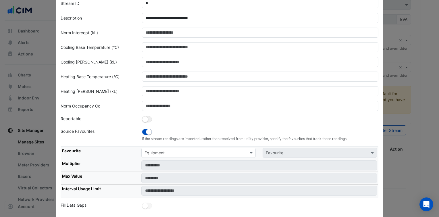
click at [180, 128] on div "If the stream readings are imported, rather than received from utility provider…" at bounding box center [261, 134] width 244 height 13
click at [185, 151] on input "text" at bounding box center [193, 153] width 97 height 6
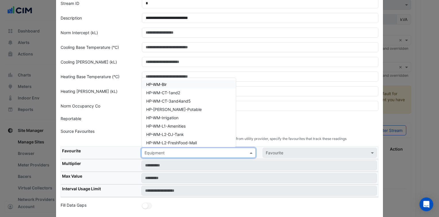
paste input "**********"
type input "**********"
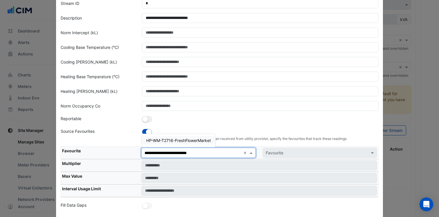
click at [176, 139] on span "HP-WM-T2716-FreshFlowerMarket" at bounding box center [178, 140] width 65 height 5
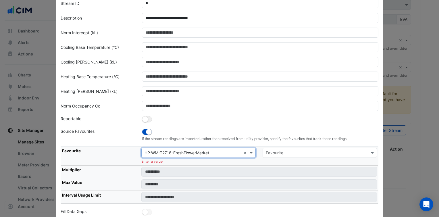
click at [326, 154] on input "text" at bounding box center [314, 153] width 97 height 6
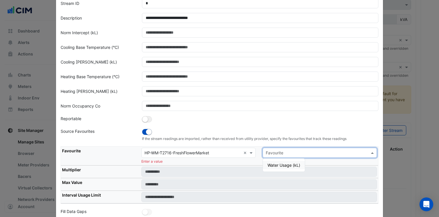
click at [276, 163] on span "Water Usage (kL)" at bounding box center [284, 165] width 33 height 5
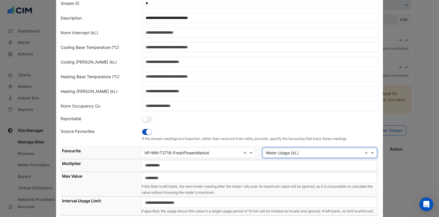
click at [270, 121] on div at bounding box center [261, 120] width 244 height 8
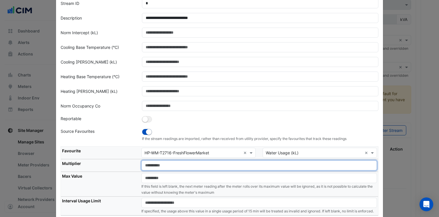
click at [193, 161] on input "number" at bounding box center [259, 165] width 236 height 10
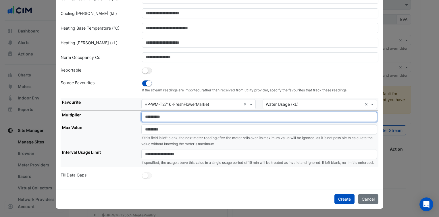
scroll to position [85, 0]
type input "*"
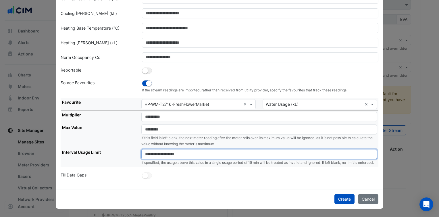
click at [185, 150] on input "number" at bounding box center [259, 154] width 236 height 10
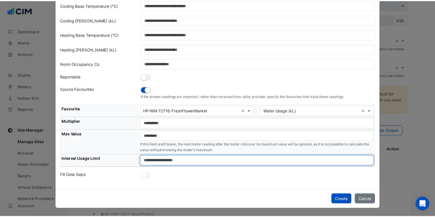
scroll to position [72, 0]
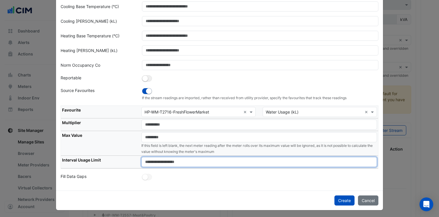
type input "****"
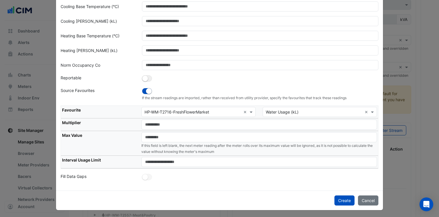
click at [230, 202] on div "Create Cancel" at bounding box center [219, 201] width 327 height 20
click at [340, 198] on button "Create" at bounding box center [345, 201] width 20 height 10
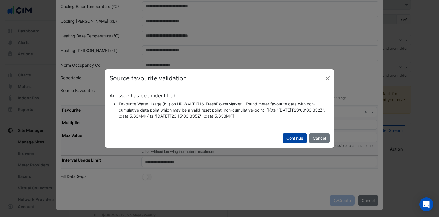
click at [293, 139] on button "Continue" at bounding box center [295, 138] width 24 height 10
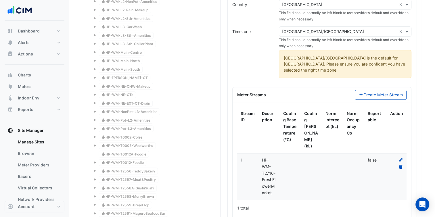
scroll to position [650, 0]
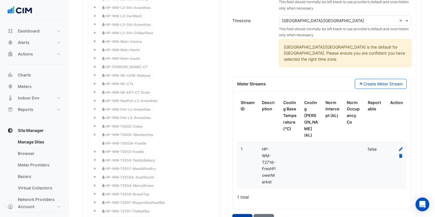
click at [243, 214] on button "Create" at bounding box center [242, 219] width 20 height 10
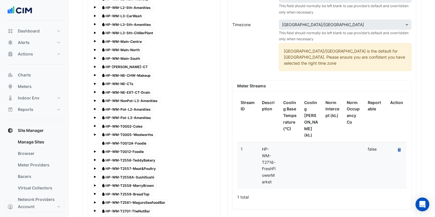
click at [398, 148] on icon at bounding box center [399, 149] width 3 height 3
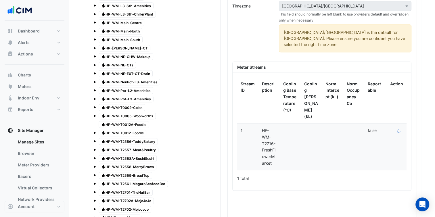
scroll to position [679, 0]
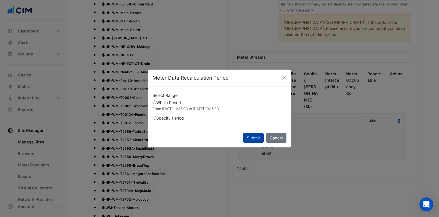
click at [257, 138] on button "Submit" at bounding box center [253, 138] width 21 height 10
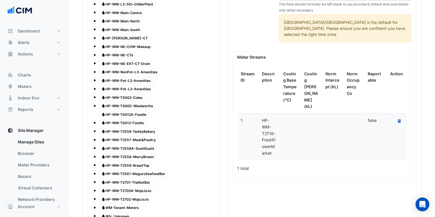
click at [399, 119] on icon "Recalculate Meter Data" at bounding box center [399, 120] width 3 height 3
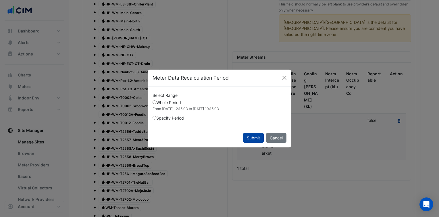
click at [248, 136] on button "Submit" at bounding box center [253, 138] width 21 height 10
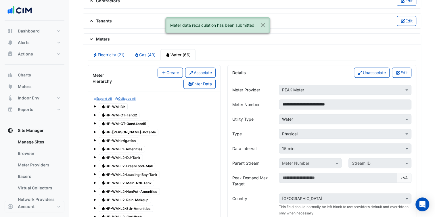
scroll to position [449, 0]
click at [175, 69] on button "Create" at bounding box center [170, 73] width 25 height 10
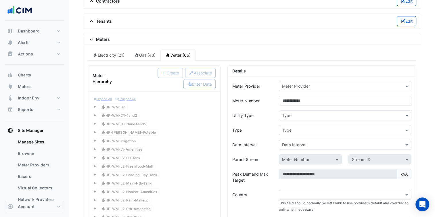
click at [295, 84] on input "text" at bounding box center [339, 86] width 115 height 6
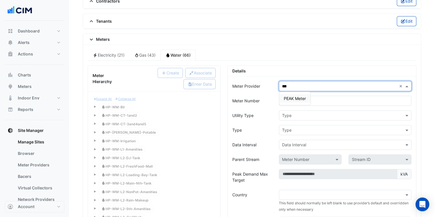
type input "****"
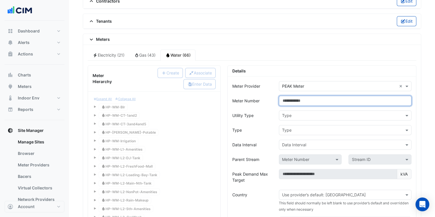
paste input "**********"
type input "**********"
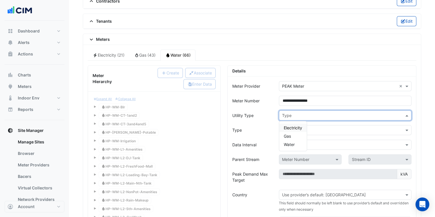
click at [303, 113] on input "text" at bounding box center [339, 116] width 115 height 6
click at [301, 140] on div "Water" at bounding box center [293, 144] width 28 height 8
click at [303, 127] on input "text" at bounding box center [339, 130] width 115 height 6
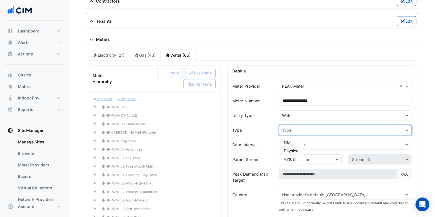
click at [291, 148] on span "Physical" at bounding box center [292, 150] width 16 height 5
click at [304, 142] on input "text" at bounding box center [339, 145] width 115 height 6
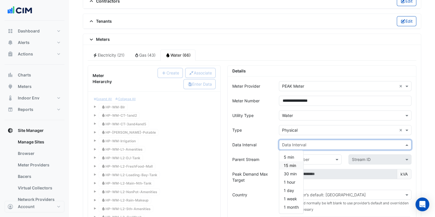
click at [297, 164] on div "15 min" at bounding box center [291, 165] width 24 height 8
click at [322, 192] on input "text" at bounding box center [339, 195] width 115 height 6
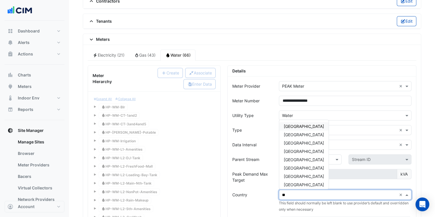
type input "***"
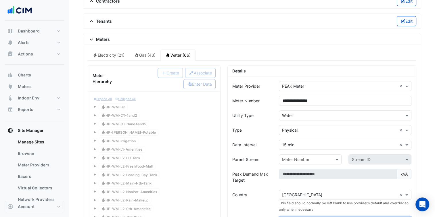
scroll to position [452, 0]
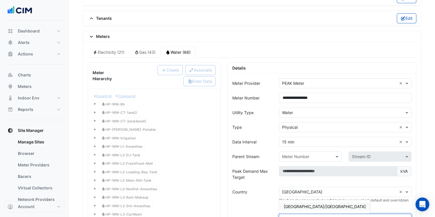
type input "***"
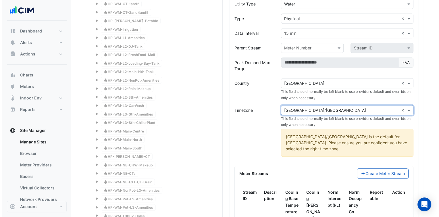
scroll to position [567, 0]
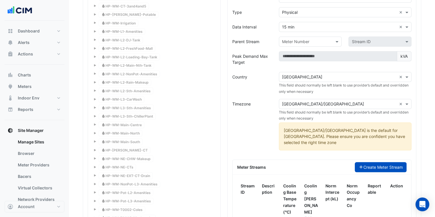
click at [395, 162] on button "Create Meter Stream" at bounding box center [381, 167] width 52 height 10
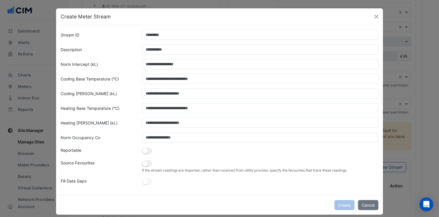
click at [204, 40] on form "Stream ID Description Norm Intercept (kL) Cooling Base Temperature (°C) Cooling…" at bounding box center [220, 108] width 318 height 156
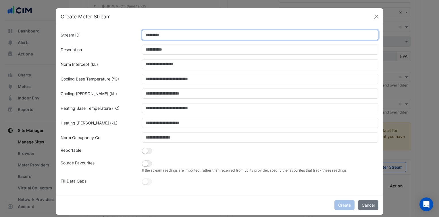
click at [196, 36] on input "Stream ID" at bounding box center [260, 35] width 237 height 10
type input "*"
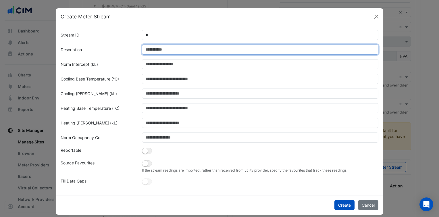
click at [188, 47] on input "Description" at bounding box center [260, 50] width 237 height 10
paste input "**********"
type input "**********"
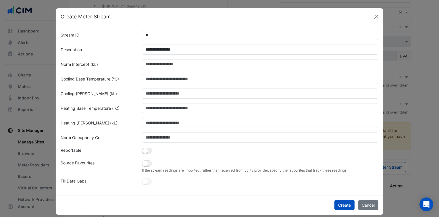
click at [108, 80] on label "Cooling Base Temperature (°C)" at bounding box center [90, 79] width 58 height 10
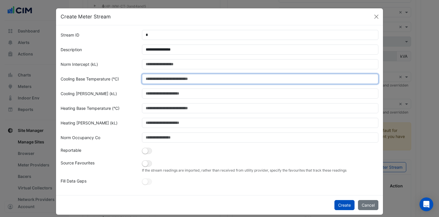
click at [142, 80] on input "Cooling Base Temperature (°C)" at bounding box center [260, 79] width 237 height 10
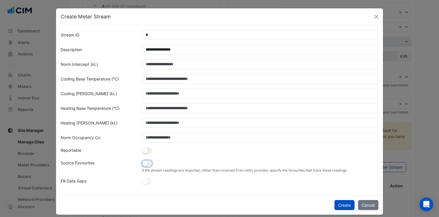
drag, startPoint x: 143, startPoint y: 161, endPoint x: 146, endPoint y: 166, distance: 6.0
click at [143, 154] on small "button" at bounding box center [145, 151] width 6 height 6
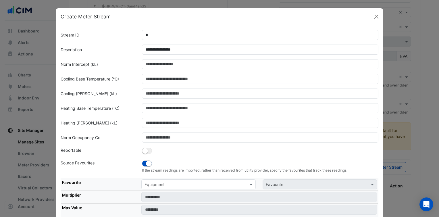
click at [163, 183] on input "text" at bounding box center [193, 185] width 97 height 6
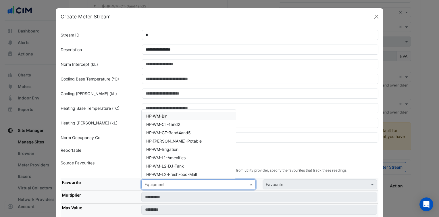
paste input "**********"
type input "**********"
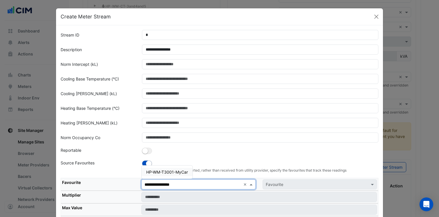
drag, startPoint x: 169, startPoint y: 173, endPoint x: 260, endPoint y: 180, distance: 91.5
click at [169, 173] on span "HP-WM-T3001-MyCar" at bounding box center [167, 172] width 42 height 5
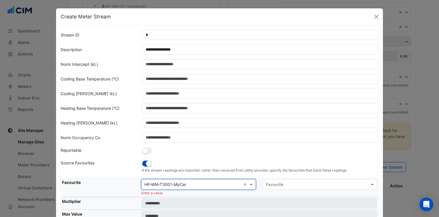
click at [315, 183] on input "text" at bounding box center [314, 185] width 97 height 6
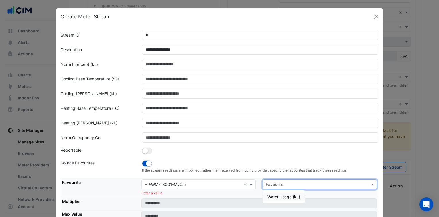
click at [291, 198] on span "Water Usage (kL)" at bounding box center [284, 196] width 33 height 5
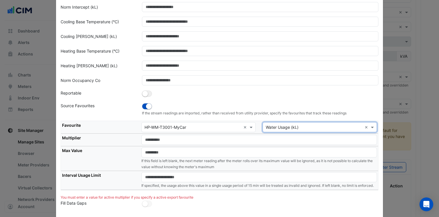
scroll to position [58, 0]
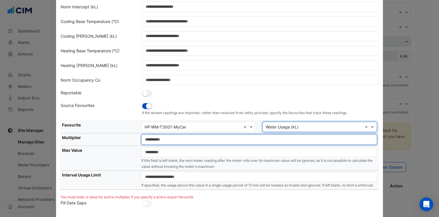
click at [218, 138] on input "number" at bounding box center [259, 140] width 236 height 10
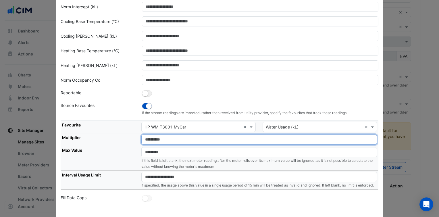
type input "*"
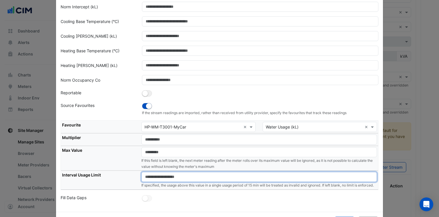
click at [206, 173] on input "number" at bounding box center [259, 177] width 236 height 10
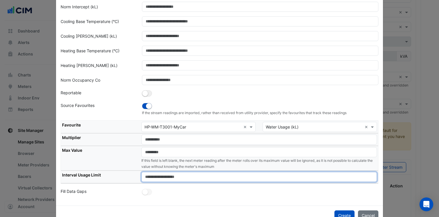
type input "****"
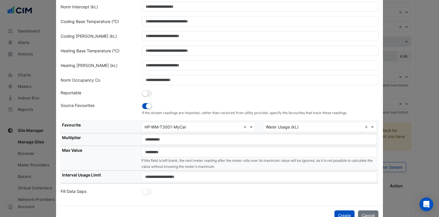
click at [261, 194] on div at bounding box center [261, 192] width 244 height 8
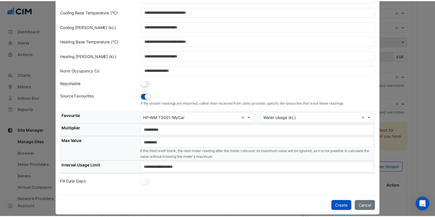
scroll to position [72, 0]
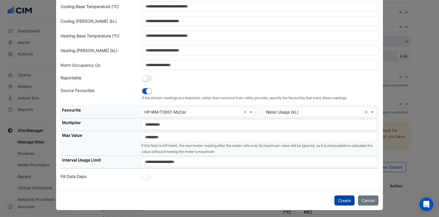
click at [345, 198] on button "Create" at bounding box center [345, 201] width 20 height 10
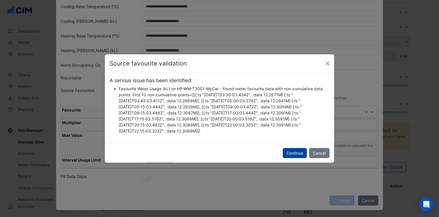
click at [297, 150] on button "Continue" at bounding box center [295, 153] width 24 height 10
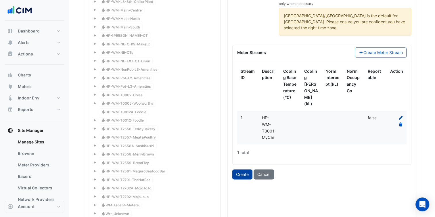
scroll to position [653, 0]
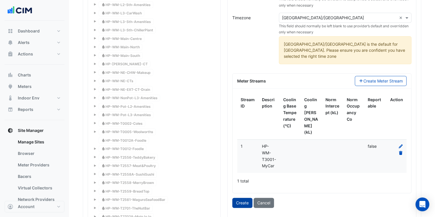
click at [244, 198] on button "Create" at bounding box center [242, 203] width 20 height 10
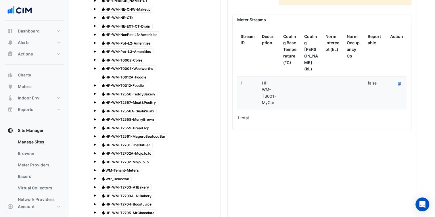
scroll to position [740, 0]
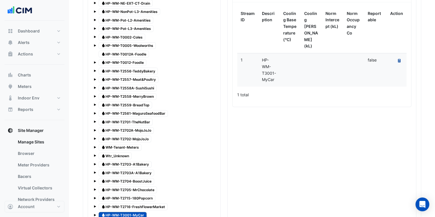
click at [396, 57] on button "Recalculate Meter Data" at bounding box center [399, 61] width 8 height 8
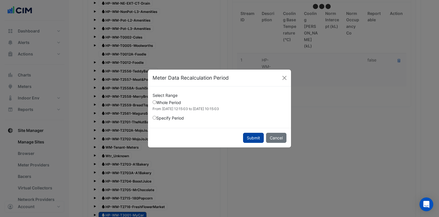
click at [253, 139] on button "Submit" at bounding box center [253, 138] width 21 height 10
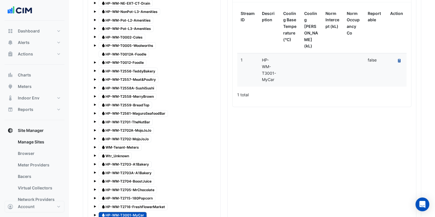
click at [399, 59] on icon at bounding box center [399, 60] width 3 height 3
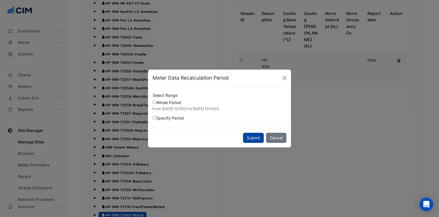
click at [256, 141] on button "Submit" at bounding box center [253, 138] width 21 height 10
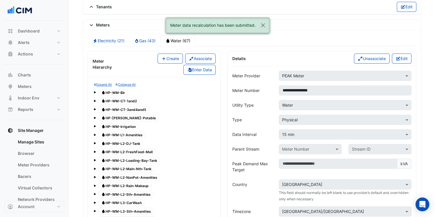
scroll to position [452, 0]
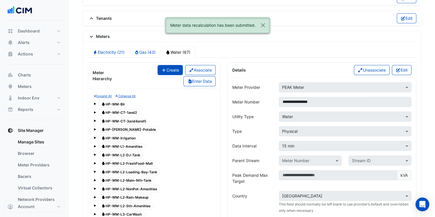
click at [169, 69] on button "Create" at bounding box center [170, 70] width 25 height 10
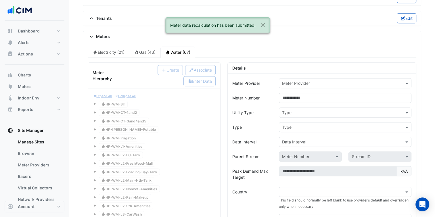
click at [319, 81] on input "text" at bounding box center [339, 84] width 115 height 6
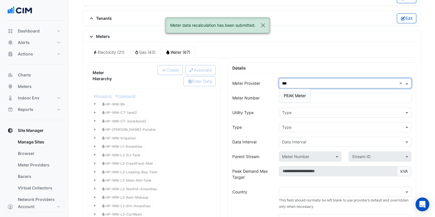
type input "****"
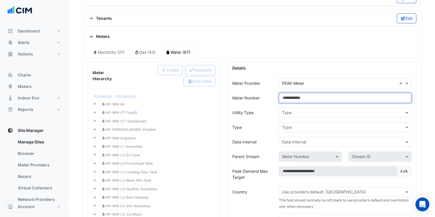
paste input "**********"
type input "**********"
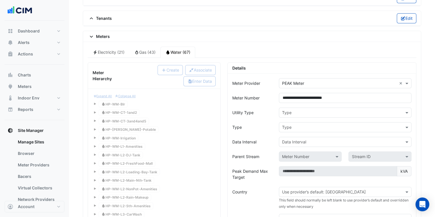
click at [312, 110] on input "text" at bounding box center [339, 113] width 115 height 6
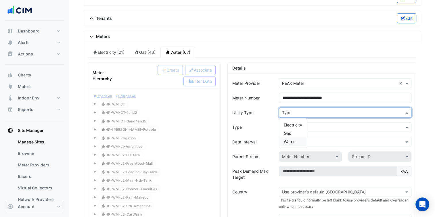
click at [301, 137] on div "Water" at bounding box center [293, 141] width 28 height 8
click at [309, 127] on div "Type" at bounding box center [345, 127] width 133 height 10
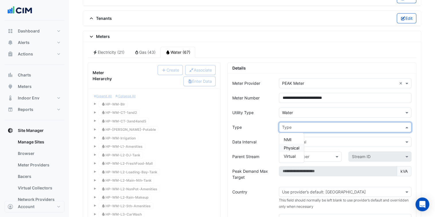
click at [297, 147] on div "Physical" at bounding box center [291, 148] width 25 height 8
click at [304, 141] on div "Data Interval" at bounding box center [345, 142] width 133 height 10
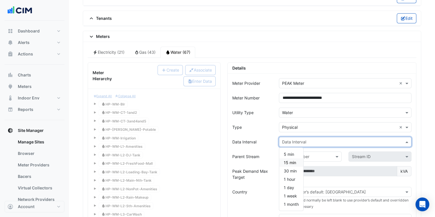
click at [296, 162] on div "15 min" at bounding box center [291, 162] width 24 height 8
click at [337, 191] on div "Use provider’s default: Australia" at bounding box center [345, 192] width 133 height 10
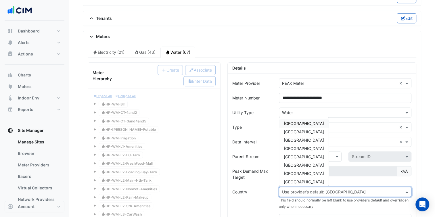
click at [299, 121] on span "Australia" at bounding box center [304, 123] width 40 height 5
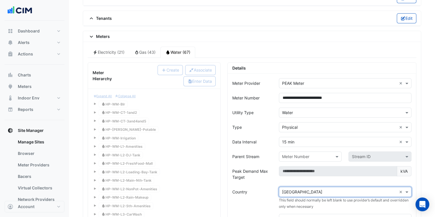
click at [266, 154] on div "Parent Stream" at bounding box center [252, 157] width 47 height 10
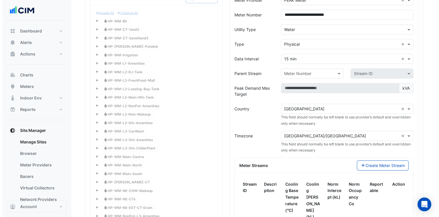
scroll to position [538, 0]
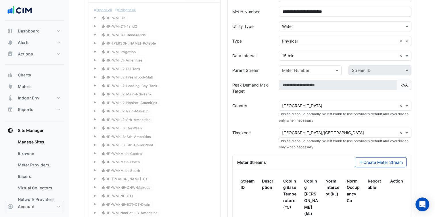
click at [340, 130] on input "text" at bounding box center [339, 133] width 115 height 6
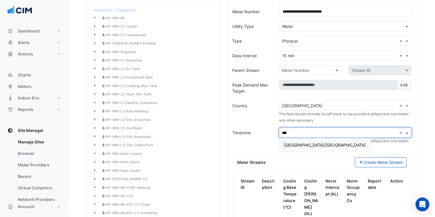
type input "****"
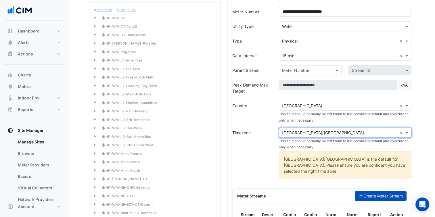
click at [389, 191] on button "Create Meter Stream" at bounding box center [381, 196] width 52 height 10
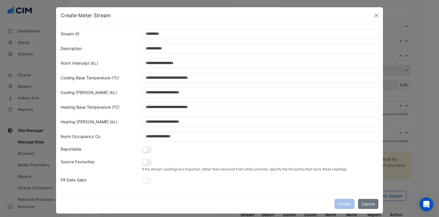
scroll to position [0, 0]
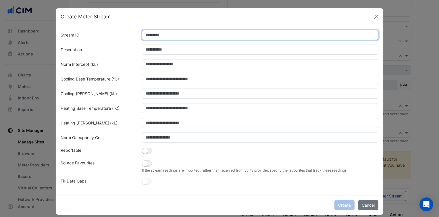
click at [162, 35] on input "Stream ID" at bounding box center [260, 35] width 237 height 10
type input "*"
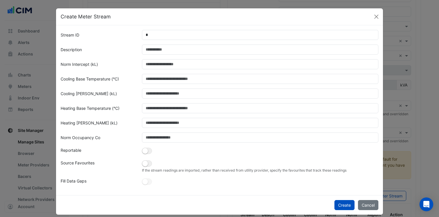
click at [165, 55] on form "Stream ID * Description Norm Intercept (kL) Cooling Base Temperature (°C) Cooli…" at bounding box center [220, 108] width 318 height 156
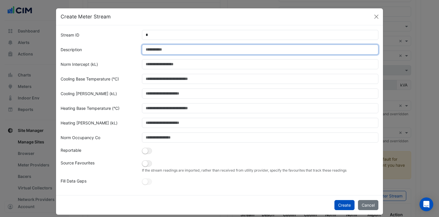
click at [166, 54] on input "Description" at bounding box center [260, 50] width 237 height 10
paste input "**********"
type input "**********"
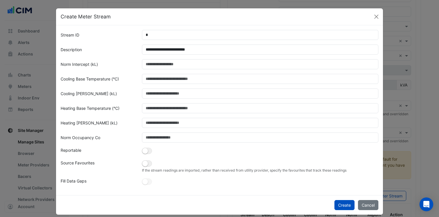
click at [115, 92] on div "Cooling Norm Slope (kL)" at bounding box center [97, 94] width 81 height 10
click at [142, 154] on small "button" at bounding box center [145, 151] width 6 height 6
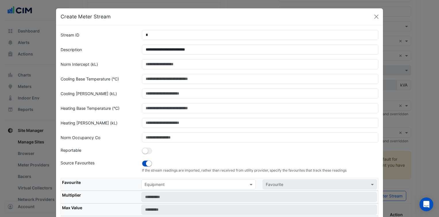
click at [165, 184] on input "text" at bounding box center [193, 185] width 97 height 6
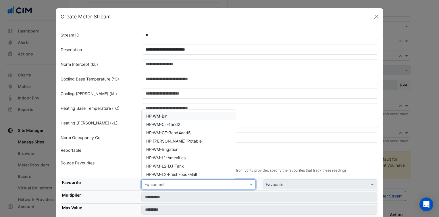
paste input "**********"
type input "**********"
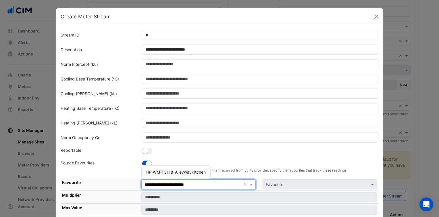
click at [177, 173] on span "HP-WM-T3118-AlleywayKitchen" at bounding box center [176, 172] width 60 height 5
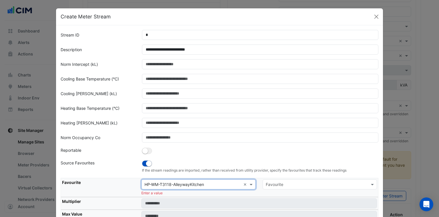
click at [288, 186] on input "text" at bounding box center [314, 185] width 97 height 6
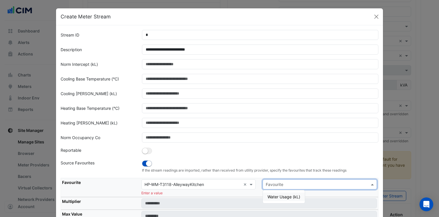
click at [280, 200] on div "Water Usage (kL)" at bounding box center [284, 197] width 42 height 8
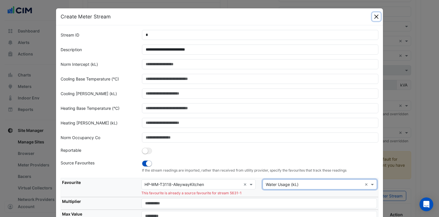
click at [377, 16] on button "Close" at bounding box center [376, 16] width 9 height 9
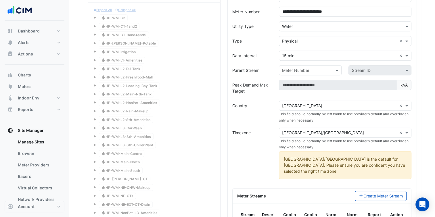
click at [173, 156] on div "Expand All Collapse All Water HP-WM-Blr Water HP-WM-CT-1and2 Water HP-WM-CT-3an…" at bounding box center [154, 214] width 123 height 414
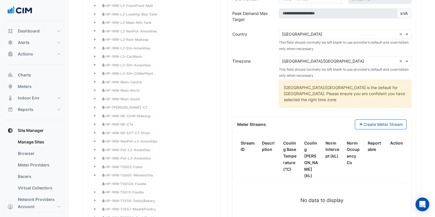
scroll to position [625, 0]
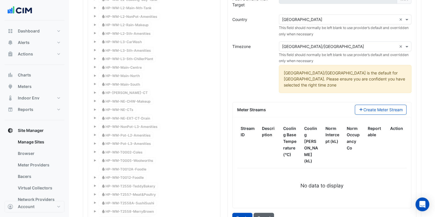
click at [263, 213] on button "Cancel" at bounding box center [264, 218] width 20 height 10
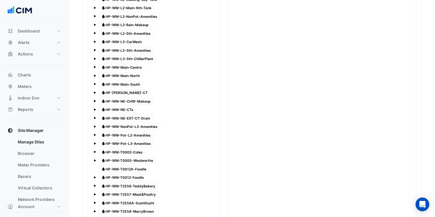
click at [125, 166] on span "Water HP-WM-T0012A-Foodle" at bounding box center [124, 169] width 50 height 7
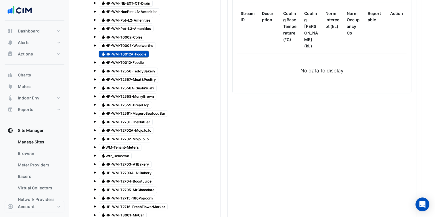
scroll to position [768, 0]
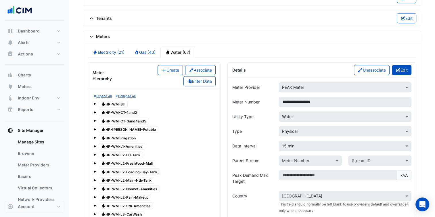
click at [401, 65] on button "Edit" at bounding box center [402, 70] width 20 height 10
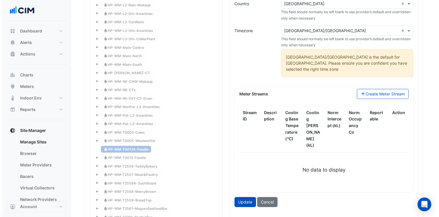
scroll to position [653, 0]
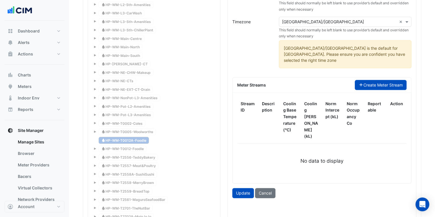
click at [378, 80] on button "Create Meter Stream" at bounding box center [381, 85] width 52 height 10
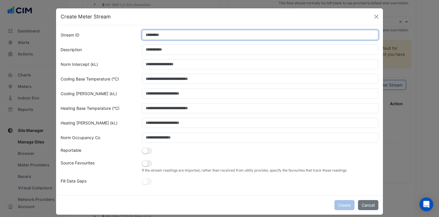
click at [186, 37] on input "Stream ID" at bounding box center [260, 35] width 237 height 10
type input "*"
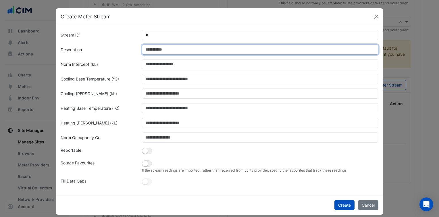
click at [181, 50] on input "Description" at bounding box center [260, 50] width 237 height 10
paste input "**********"
type input "**********"
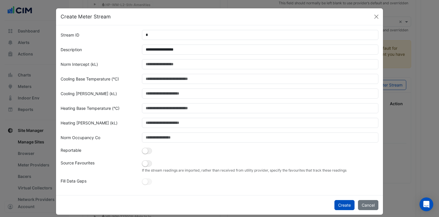
click at [143, 159] on form "**********" at bounding box center [220, 108] width 318 height 156
click at [148, 154] on button "button" at bounding box center [147, 151] width 10 height 6
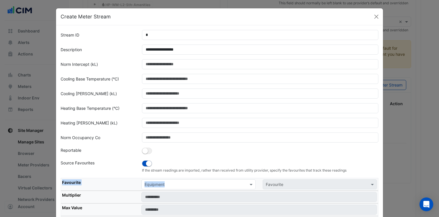
click at [169, 182] on form "**********" at bounding box center [220, 136] width 318 height 212
click at [169, 182] on input "text" at bounding box center [193, 185] width 97 height 6
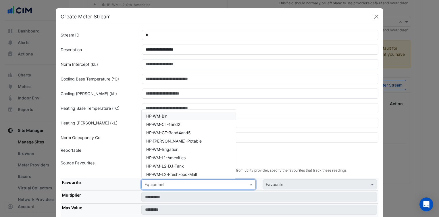
paste input "**********"
type input "**********"
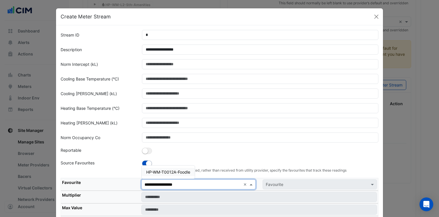
click at [167, 173] on span "HP-WM-T0012A-Foodle" at bounding box center [168, 172] width 44 height 5
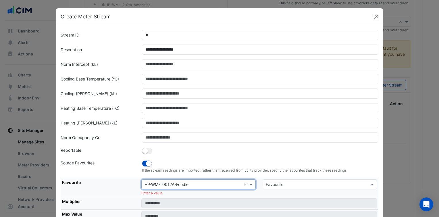
click at [332, 182] on input "text" at bounding box center [314, 185] width 97 height 6
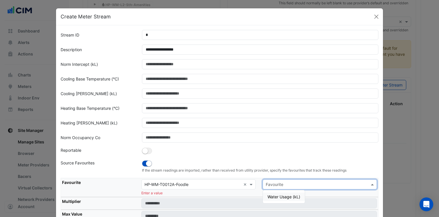
click at [297, 198] on span "Water Usage (kL)" at bounding box center [284, 196] width 33 height 5
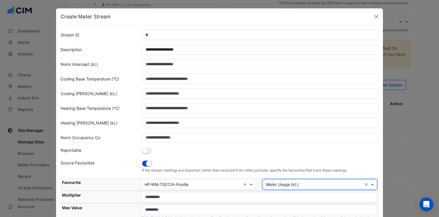
click at [299, 157] on form "**********" at bounding box center [220, 148] width 318 height 236
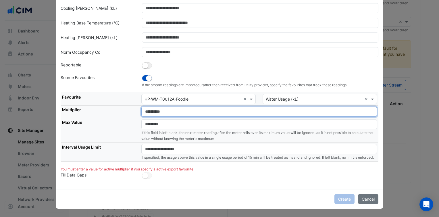
click at [229, 112] on input "number" at bounding box center [259, 112] width 236 height 10
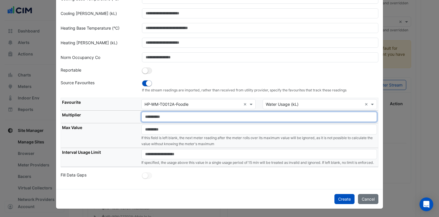
scroll to position [85, 0]
type input "*"
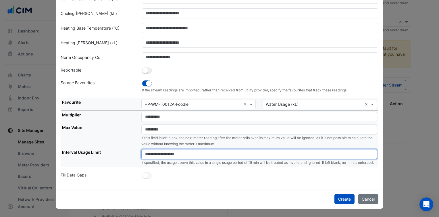
click at [213, 149] on input "number" at bounding box center [259, 154] width 236 height 10
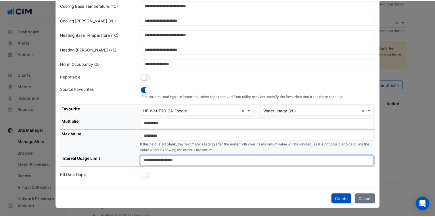
scroll to position [72, 0]
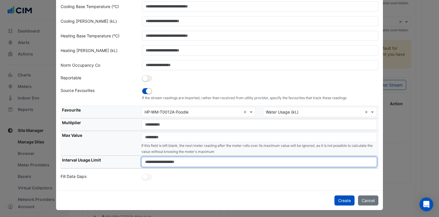
type input "****"
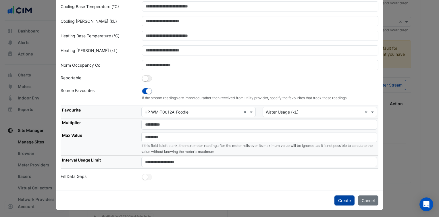
click at [349, 201] on button "Create" at bounding box center [345, 201] width 20 height 10
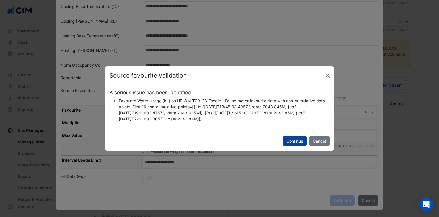
click at [293, 144] on button "Continue" at bounding box center [295, 141] width 24 height 10
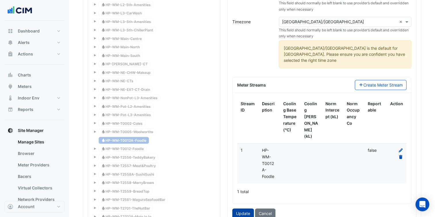
click at [250, 208] on button "Update" at bounding box center [243, 213] width 22 height 10
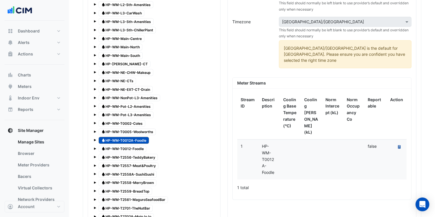
click at [400, 145] on icon at bounding box center [399, 146] width 3 height 3
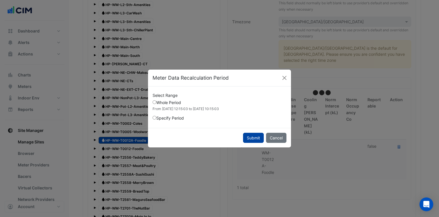
click at [258, 139] on button "Submit" at bounding box center [253, 138] width 21 height 10
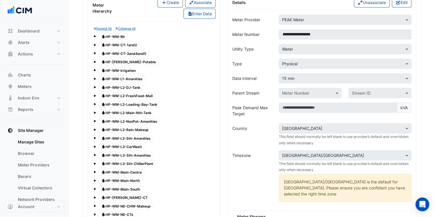
scroll to position [510, 0]
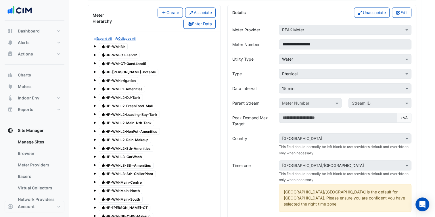
click at [105, 37] on small "Expand All" at bounding box center [103, 39] width 18 height 4
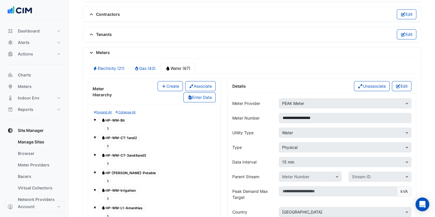
scroll to position [423, 0]
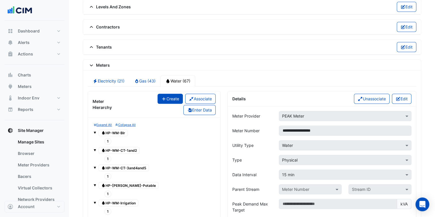
click at [176, 94] on button "Create" at bounding box center [170, 99] width 25 height 10
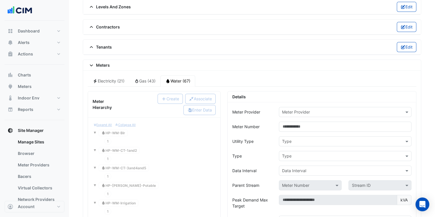
click at [326, 111] on div "Meter Provider" at bounding box center [345, 112] width 133 height 10
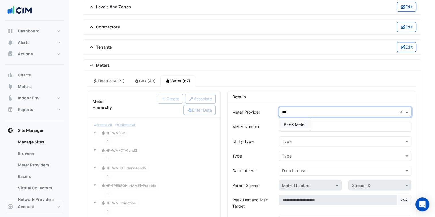
type input "****"
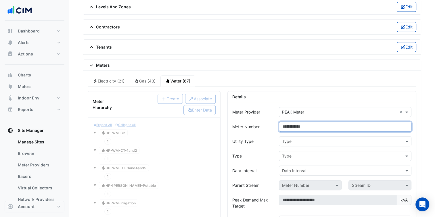
paste input "**********"
type input "**********"
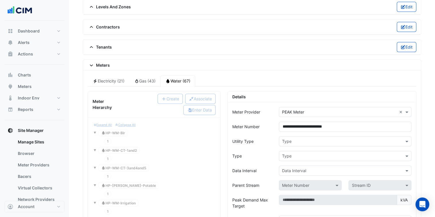
click at [328, 139] on input "text" at bounding box center [339, 142] width 115 height 6
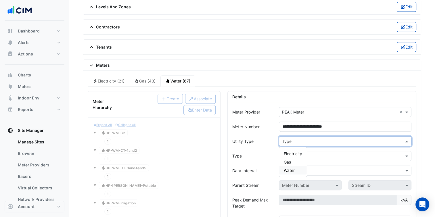
click at [298, 166] on div "Water" at bounding box center [293, 170] width 28 height 8
click at [317, 154] on input "text" at bounding box center [339, 156] width 115 height 6
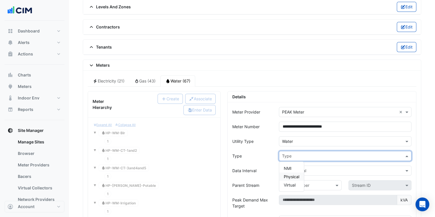
click at [301, 175] on div "Physical" at bounding box center [291, 177] width 25 height 8
click at [315, 168] on input "text" at bounding box center [339, 171] width 115 height 6
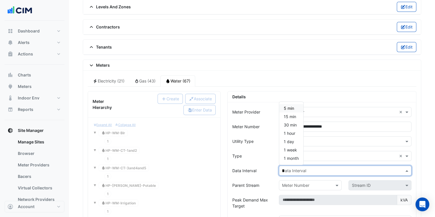
type input "**"
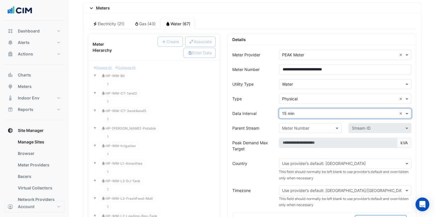
scroll to position [510, 0]
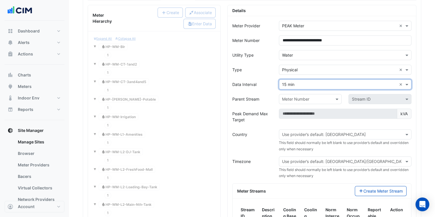
click at [337, 132] on input "text" at bounding box center [339, 135] width 115 height 6
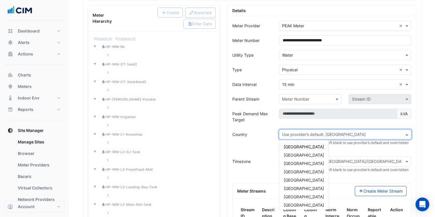
click at [315, 143] on div "Australia" at bounding box center [303, 147] width 49 height 8
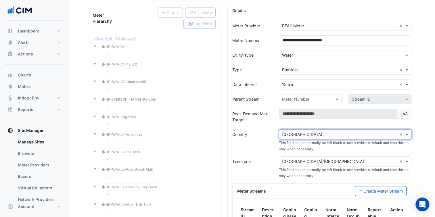
click at [323, 149] on form "**********" at bounding box center [321, 163] width 179 height 284
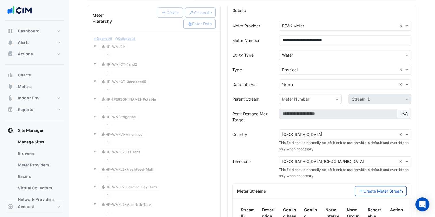
click at [327, 151] on form "**********" at bounding box center [321, 163] width 179 height 284
click at [331, 159] on input "text" at bounding box center [339, 162] width 115 height 6
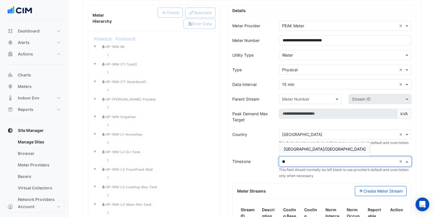
type input "***"
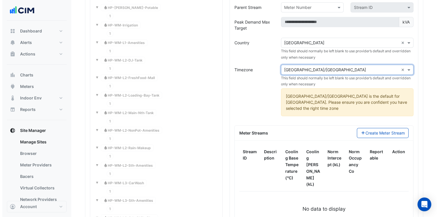
scroll to position [625, 0]
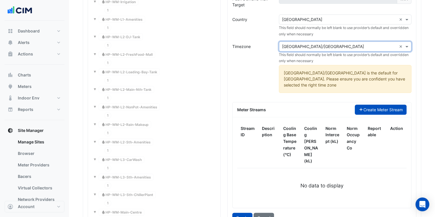
click at [378, 105] on button "Create Meter Stream" at bounding box center [381, 110] width 52 height 10
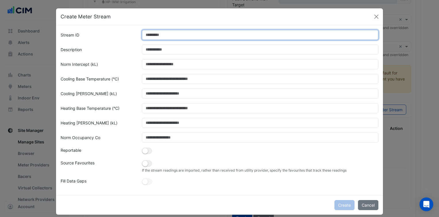
click at [173, 33] on input "Stream ID" at bounding box center [260, 35] width 237 height 10
type input "*"
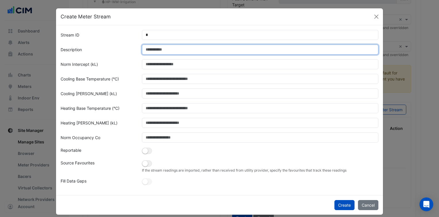
click at [166, 45] on input "Description" at bounding box center [260, 50] width 237 height 10
paste input "**********"
type input "**********"
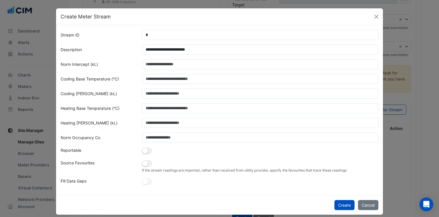
click at [131, 94] on div "Cooling Norm Slope (kL)" at bounding box center [97, 94] width 81 height 10
click at [150, 167] on div "If the stream readings are imported, rather than received from utility provider…" at bounding box center [261, 166] width 244 height 13
click at [145, 154] on button "button" at bounding box center [147, 151] width 10 height 6
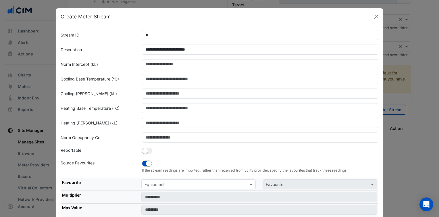
click at [207, 182] on input "text" at bounding box center [193, 185] width 97 height 6
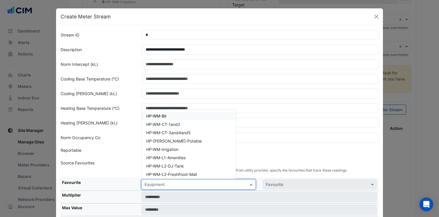
paste input "**********"
type input "**********"
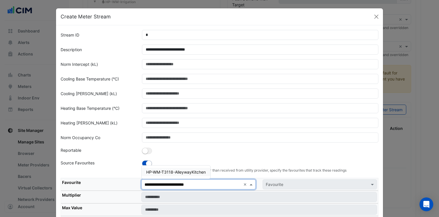
drag, startPoint x: 194, startPoint y: 173, endPoint x: 235, endPoint y: 174, distance: 41.1
click at [194, 173] on span "HP-WM-T3118-AlleywayKitchen" at bounding box center [176, 172] width 60 height 5
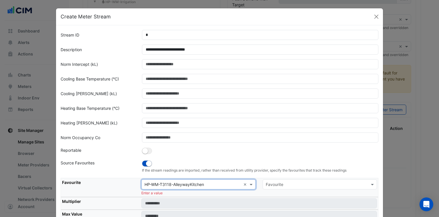
click at [294, 180] on div "Favourite" at bounding box center [320, 184] width 114 height 10
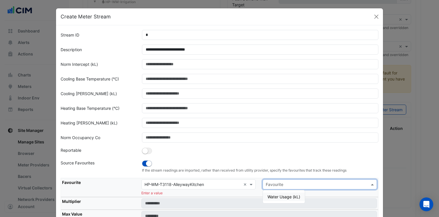
click at [296, 196] on span "Water Usage (kL)" at bounding box center [284, 196] width 33 height 5
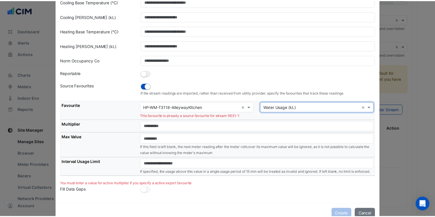
scroll to position [86, 0]
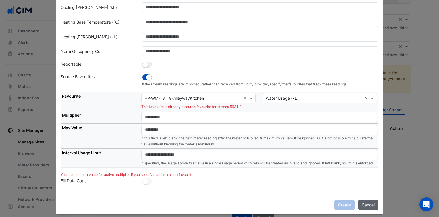
click at [366, 208] on button "Cancel" at bounding box center [368, 205] width 20 height 10
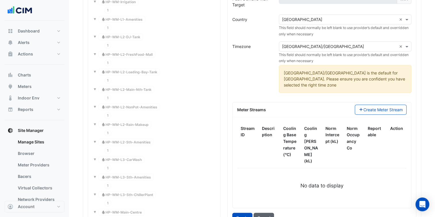
click at [262, 213] on button "Cancel" at bounding box center [264, 218] width 20 height 10
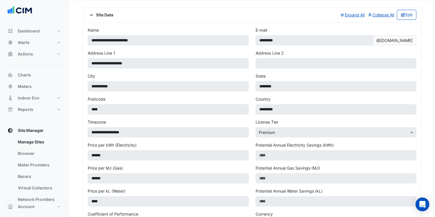
scroll to position [1347, 0]
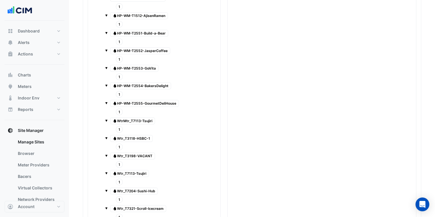
click at [138, 135] on span "Water Wtr_T3118-HSBC-1" at bounding box center [131, 138] width 43 height 7
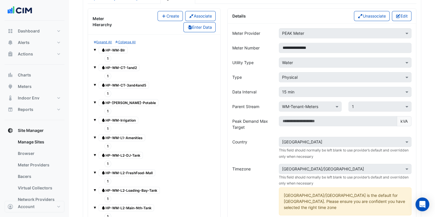
scroll to position [426, 0]
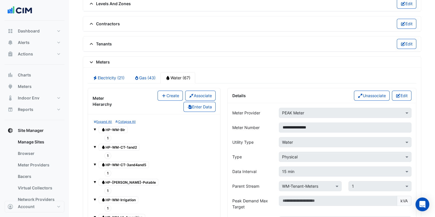
click at [404, 91] on button "Edit" at bounding box center [402, 96] width 20 height 10
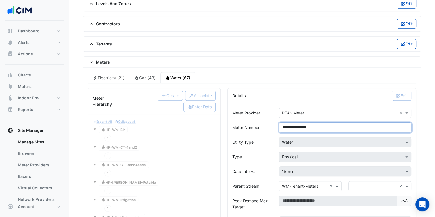
drag, startPoint x: 328, startPoint y: 125, endPoint x: 270, endPoint y: 121, distance: 57.6
click at [270, 123] on div "**********" at bounding box center [322, 128] width 186 height 10
paste input "**********"
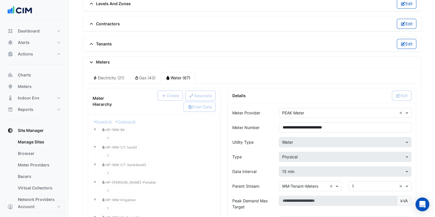
click at [269, 123] on div "Meter Number" at bounding box center [252, 128] width 47 height 10
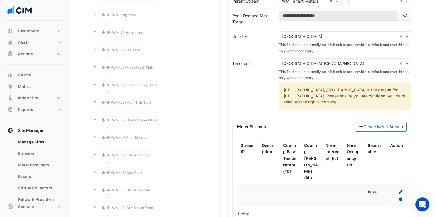
scroll to position [628, 0]
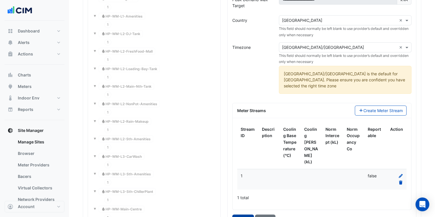
click at [244, 215] on button "Update" at bounding box center [243, 220] width 22 height 10
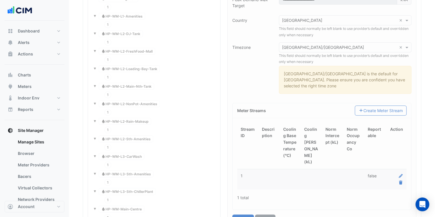
type input "**********"
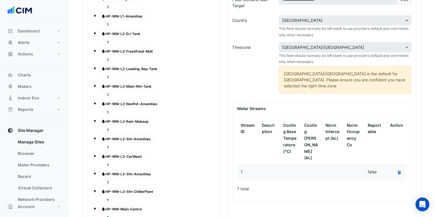
click at [319, 182] on div "1 total" at bounding box center [321, 189] width 169 height 14
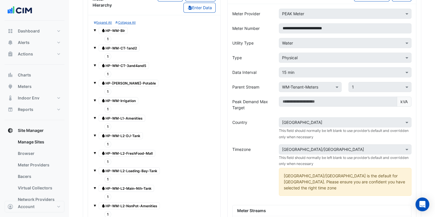
scroll to position [484, 0]
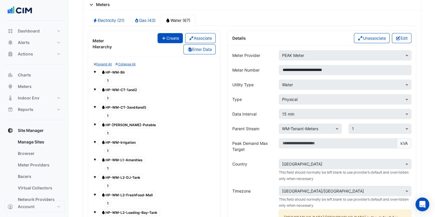
click at [173, 33] on button "Create" at bounding box center [170, 38] width 25 height 10
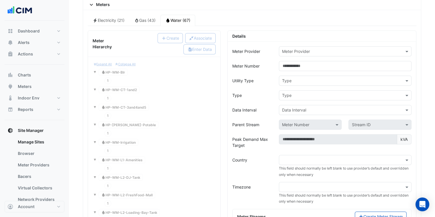
click at [301, 51] on div "Meter Provider" at bounding box center [296, 51] width 28 height 6
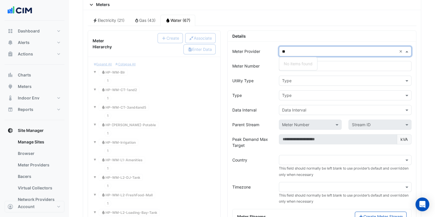
type input "*"
type input "****"
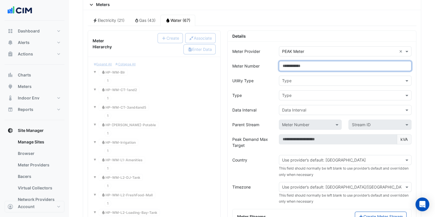
paste input "**********"
type input "**********"
click at [311, 78] on input "text" at bounding box center [339, 81] width 115 height 6
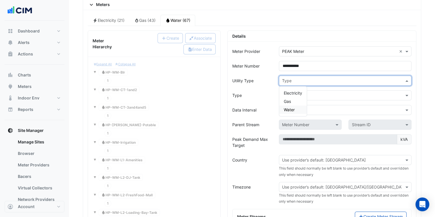
click at [293, 106] on div "Water" at bounding box center [293, 110] width 28 height 8
click at [302, 94] on input "text" at bounding box center [339, 96] width 115 height 6
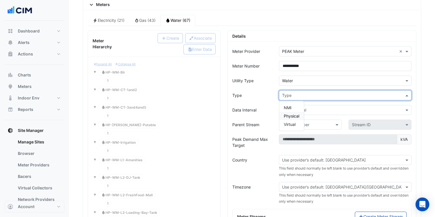
click at [294, 115] on div "Physical" at bounding box center [291, 116] width 25 height 8
click at [299, 108] on input "text" at bounding box center [339, 110] width 115 height 6
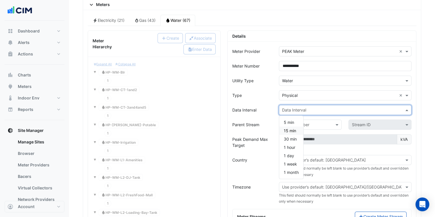
click at [292, 128] on span "15 min" at bounding box center [290, 130] width 12 height 5
click at [314, 158] on input "text" at bounding box center [339, 160] width 115 height 6
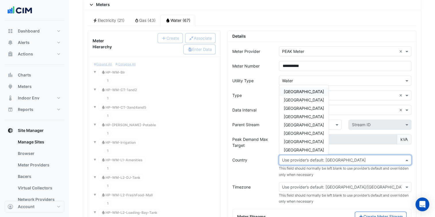
click at [304, 91] on div "Australia" at bounding box center [303, 91] width 49 height 8
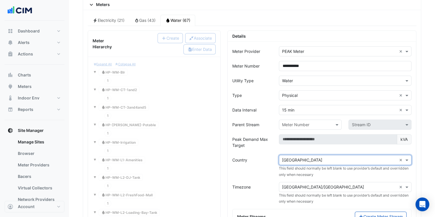
click at [334, 184] on input "text" at bounding box center [339, 187] width 115 height 6
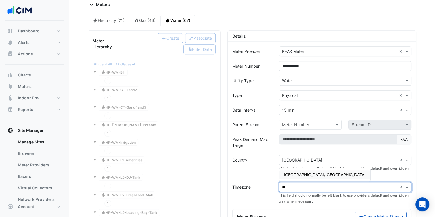
type input "***"
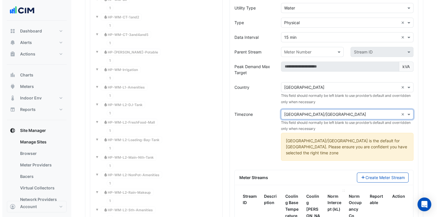
scroll to position [570, 0]
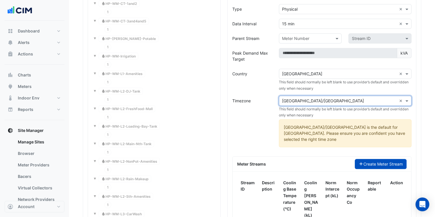
click at [372, 159] on button "Create Meter Stream" at bounding box center [381, 164] width 52 height 10
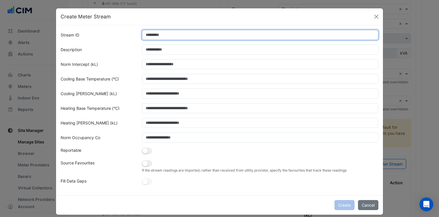
click at [203, 34] on input "Stream ID" at bounding box center [260, 35] width 237 height 10
type input "*"
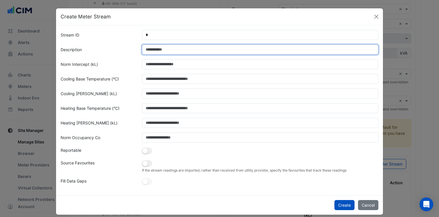
click at [197, 48] on input "Description" at bounding box center [260, 50] width 237 height 10
paste input "**********"
type input "**********"
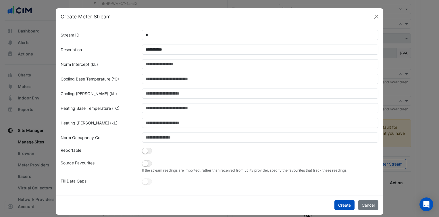
click at [110, 99] on form "**********" at bounding box center [220, 108] width 318 height 156
click at [145, 160] on div "If the stream readings are imported, rather than received from utility provider…" at bounding box center [261, 166] width 244 height 13
click at [144, 154] on small "button" at bounding box center [145, 151] width 6 height 6
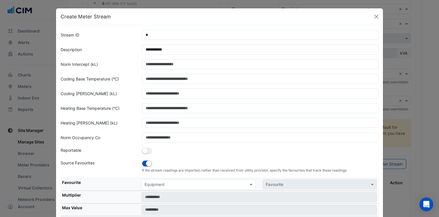
click at [173, 179] on div "Equipment" at bounding box center [198, 184] width 114 height 10
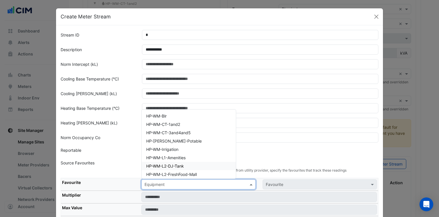
paste input "**********"
type input "**********"
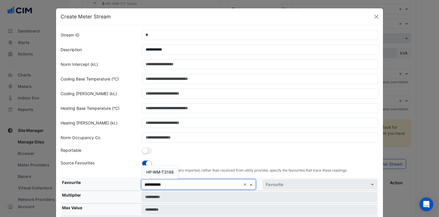
click at [162, 175] on div "HP-WM-T3198" at bounding box center [160, 172] width 37 height 8
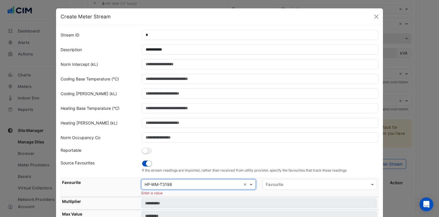
click at [294, 191] on div "Enter a value" at bounding box center [259, 193] width 236 height 5
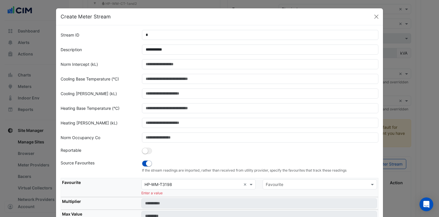
click at [294, 183] on input "text" at bounding box center [314, 185] width 97 height 6
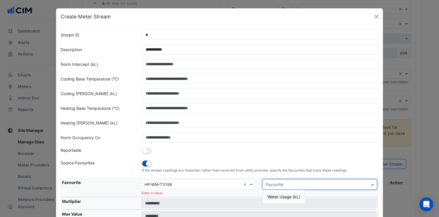
click at [284, 194] on span "Water Usage (kL)" at bounding box center [284, 196] width 33 height 5
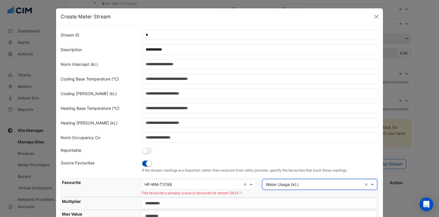
click at [269, 163] on div "If the stream readings are imported, rather than received from utility provider…" at bounding box center [261, 166] width 244 height 13
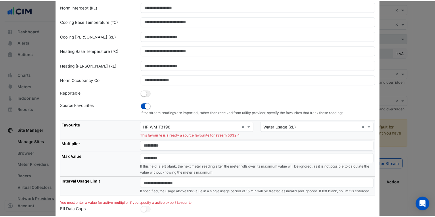
scroll to position [86, 0]
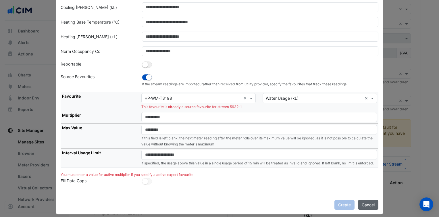
click at [358, 207] on button "Cancel" at bounding box center [368, 205] width 20 height 10
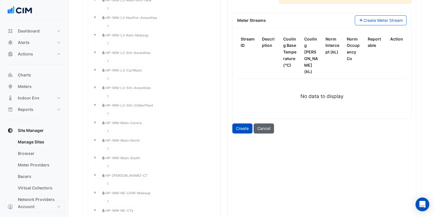
click at [267, 123] on button "Cancel" at bounding box center [264, 128] width 20 height 10
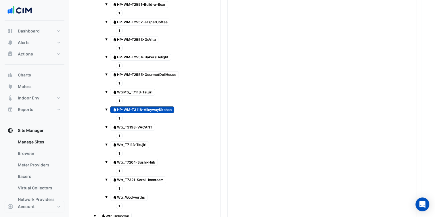
scroll to position [1347, 0]
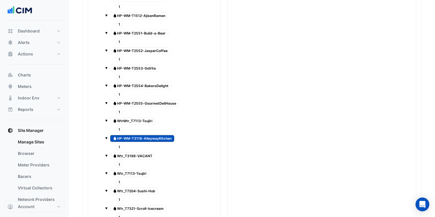
click at [146, 153] on span "Water Wtr_T3198-VACANT" at bounding box center [132, 156] width 45 height 7
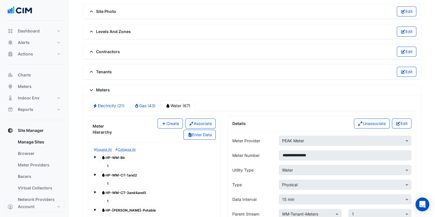
scroll to position [398, 0]
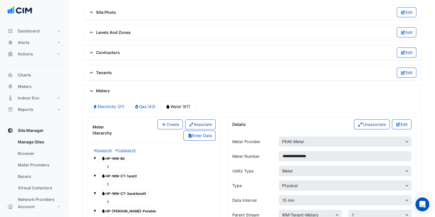
click at [393, 117] on div "Details Unassociate Edit" at bounding box center [322, 124] width 188 height 15
click at [394, 121] on button "Edit" at bounding box center [402, 124] width 20 height 10
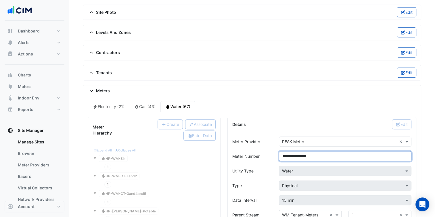
drag, startPoint x: 304, startPoint y: 152, endPoint x: 292, endPoint y: 153, distance: 12.4
click at [292, 153] on input "**********" at bounding box center [345, 156] width 133 height 10
click at [302, 151] on input "**********" at bounding box center [345, 156] width 133 height 10
click at [302, 154] on input "**********" at bounding box center [345, 156] width 133 height 10
drag, startPoint x: 302, startPoint y: 154, endPoint x: 275, endPoint y: 153, distance: 26.8
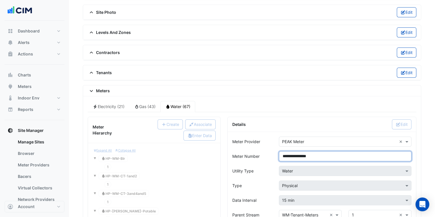
click at [275, 153] on div "**********" at bounding box center [344, 156] width 139 height 10
paste input "*"
click at [276, 151] on div "**********" at bounding box center [344, 156] width 139 height 10
click at [311, 152] on input "**********" at bounding box center [345, 156] width 133 height 10
click at [336, 123] on div "Details Edit" at bounding box center [321, 124] width 179 height 10
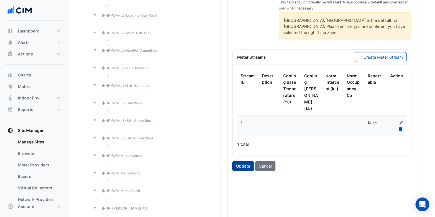
scroll to position [685, 0]
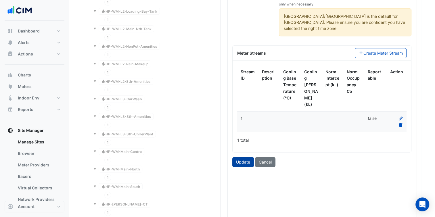
click at [240, 157] on button "Update" at bounding box center [243, 162] width 22 height 10
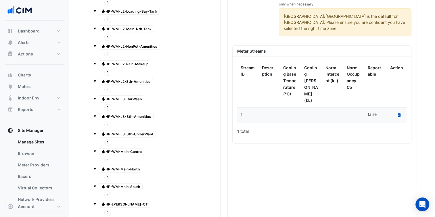
type input "**********"
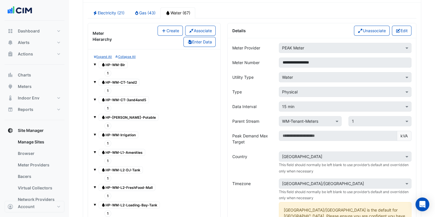
scroll to position [426, 0]
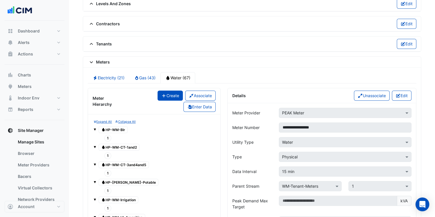
click at [170, 95] on button "Create" at bounding box center [170, 96] width 25 height 10
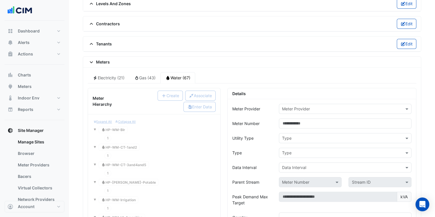
click at [321, 108] on div "Meter Provider" at bounding box center [345, 109] width 133 height 10
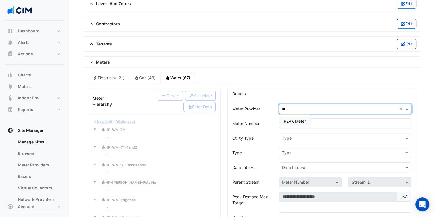
type input "***"
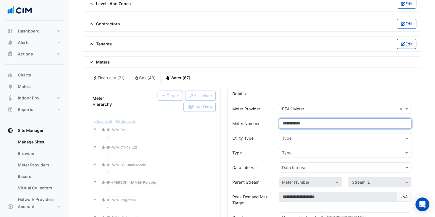
paste input "**********"
type input "**********"
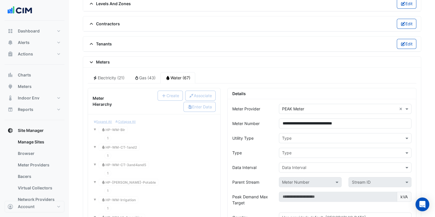
click at [292, 136] on input "text" at bounding box center [339, 138] width 115 height 6
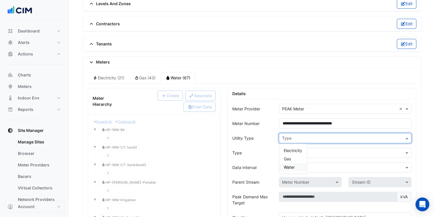
click at [295, 163] on div "Water" at bounding box center [293, 167] width 28 height 8
click at [309, 153] on div "Type" at bounding box center [345, 153] width 133 height 10
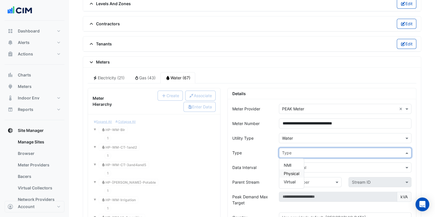
click at [293, 171] on span "Physical" at bounding box center [292, 173] width 16 height 5
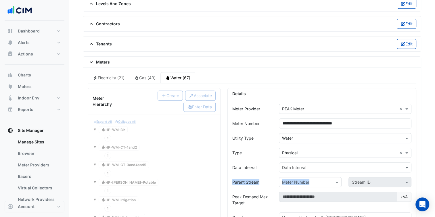
drag, startPoint x: 310, startPoint y: 169, endPoint x: 298, endPoint y: 167, distance: 11.6
click at [298, 167] on div "Data Interval" at bounding box center [345, 167] width 133 height 10
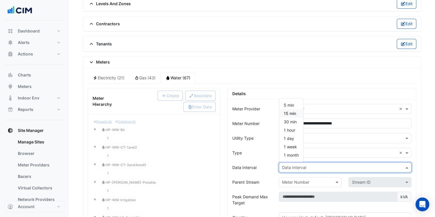
click at [289, 113] on div "15 min" at bounding box center [291, 113] width 24 height 8
click at [264, 152] on div "Type" at bounding box center [252, 153] width 47 height 10
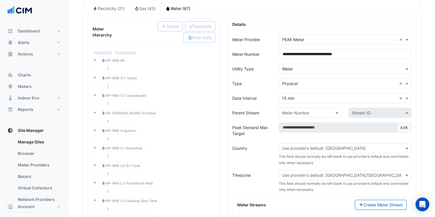
scroll to position [513, 0]
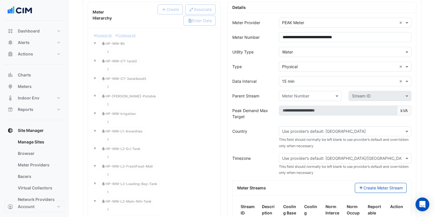
click at [321, 131] on div "Use provider’s default: Australia" at bounding box center [345, 131] width 133 height 10
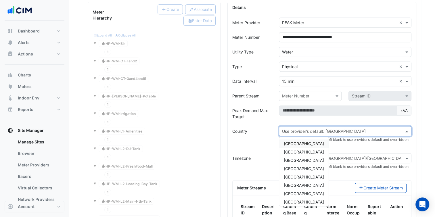
click at [305, 139] on div "Australia" at bounding box center [303, 143] width 49 height 8
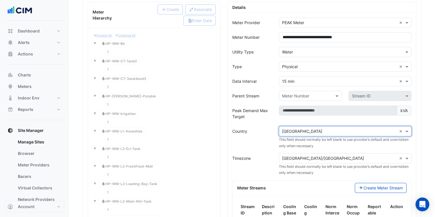
click at [324, 153] on div "Use provider’s default: Australia/Brisbane × Australia/Brisbane ×" at bounding box center [345, 158] width 133 height 10
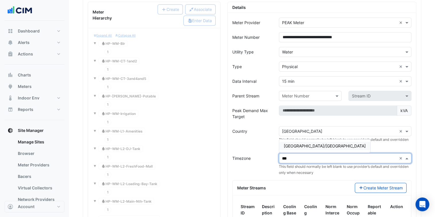
type input "****"
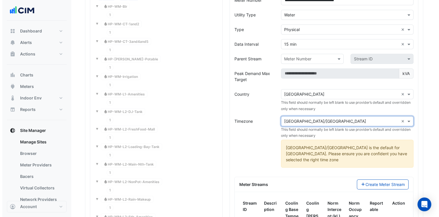
scroll to position [599, 0]
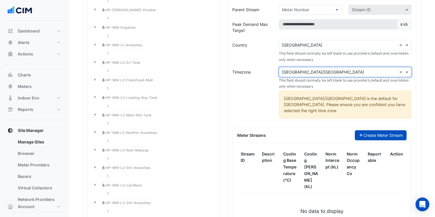
click at [401, 130] on button "Create Meter Stream" at bounding box center [381, 135] width 52 height 10
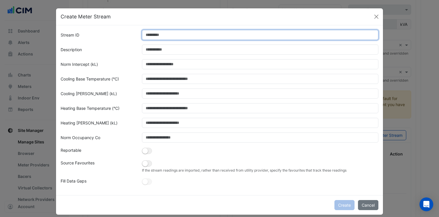
click at [158, 35] on input "Stream ID" at bounding box center [260, 35] width 237 height 10
type input "*"
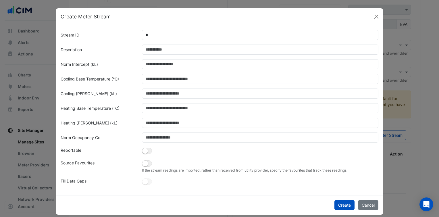
click at [161, 55] on form "Stream ID * Description Norm Intercept (kL) Cooling Base Temperature (°C) Cooli…" at bounding box center [220, 108] width 318 height 156
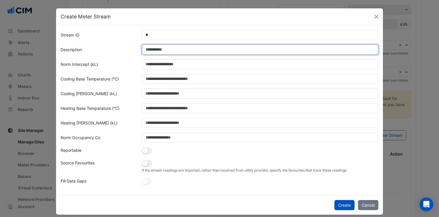
click at [161, 50] on input "Description" at bounding box center [260, 50] width 237 height 10
paste input "**********"
type input "**********"
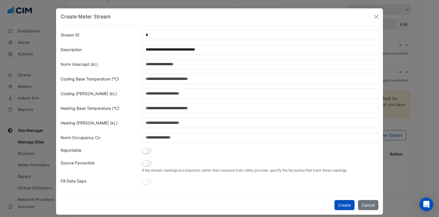
click at [139, 67] on div at bounding box center [261, 64] width 244 height 10
click at [147, 154] on button "button" at bounding box center [147, 151] width 10 height 6
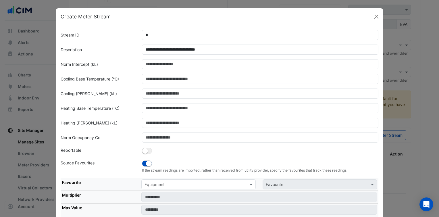
click at [164, 183] on input "text" at bounding box center [193, 185] width 97 height 6
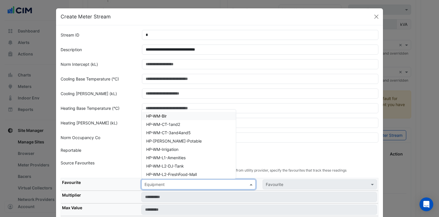
paste input "**********"
type input "**********"
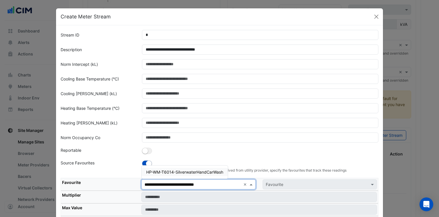
click at [176, 170] on span "HP-WM-T6014-SilverwaterHandCarWash" at bounding box center [184, 172] width 77 height 5
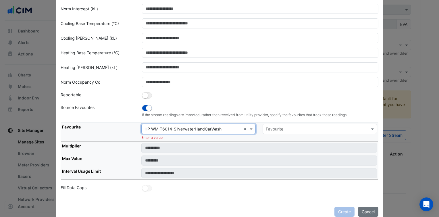
scroll to position [58, 0]
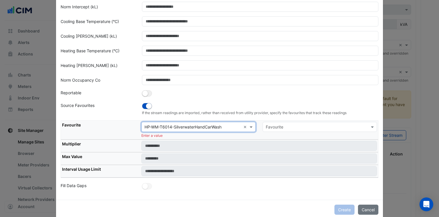
click at [313, 127] on input "text" at bounding box center [314, 127] width 97 height 6
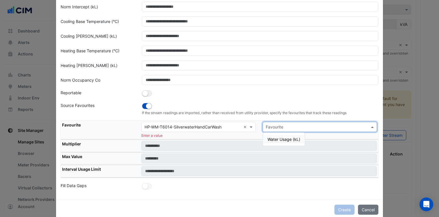
click at [281, 140] on span "Water Usage (kL)" at bounding box center [284, 139] width 33 height 5
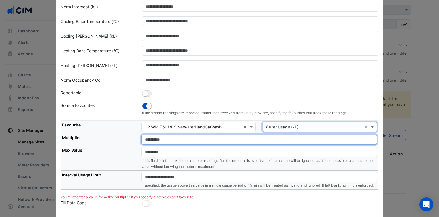
click at [199, 143] on input "number" at bounding box center [259, 140] width 236 height 10
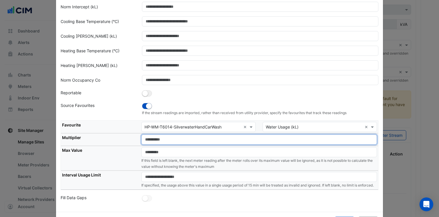
type input "*"
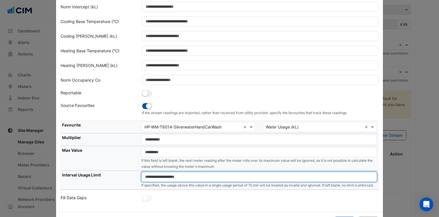
click at [170, 175] on input "number" at bounding box center [259, 177] width 236 height 10
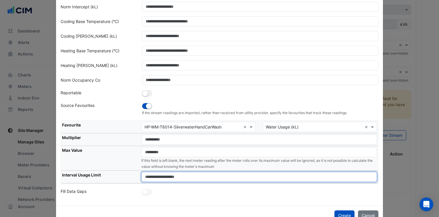
type input "****"
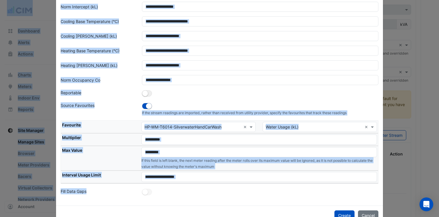
drag, startPoint x: 329, startPoint y: 216, endPoint x: 319, endPoint y: 197, distance: 22.3
click at [319, 197] on div "**********" at bounding box center [219, 87] width 327 height 238
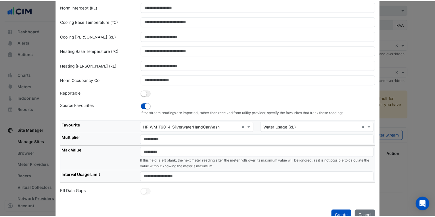
scroll to position [72, 0]
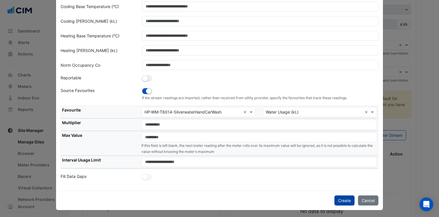
click at [342, 198] on button "Create" at bounding box center [345, 201] width 20 height 10
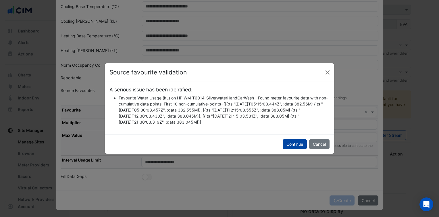
click at [296, 143] on button "Continue" at bounding box center [295, 144] width 24 height 10
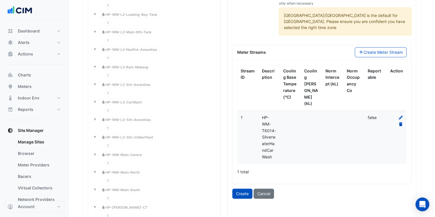
scroll to position [685, 0]
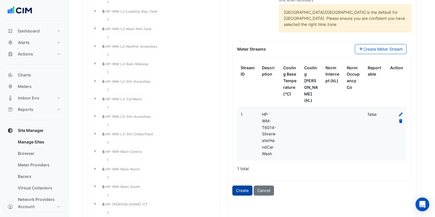
click at [242, 185] on button "Create" at bounding box center [242, 190] width 20 height 10
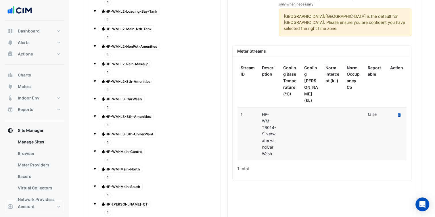
drag, startPoint x: 400, startPoint y: 98, endPoint x: 393, endPoint y: 104, distance: 9.6
click at [400, 113] on icon "Recalculate Meter Data" at bounding box center [399, 114] width 3 height 3
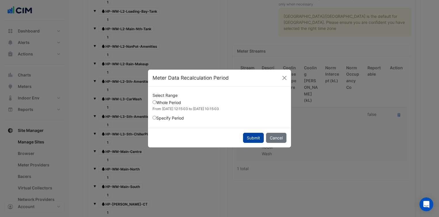
click at [246, 141] on button "Submit" at bounding box center [253, 138] width 21 height 10
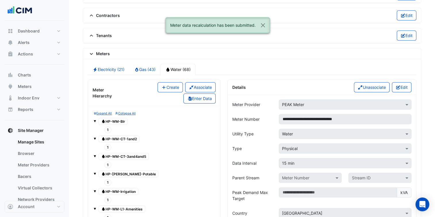
scroll to position [426, 0]
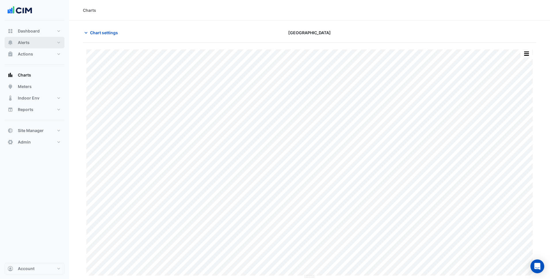
click at [41, 38] on button "Alerts" at bounding box center [35, 43] width 60 height 12
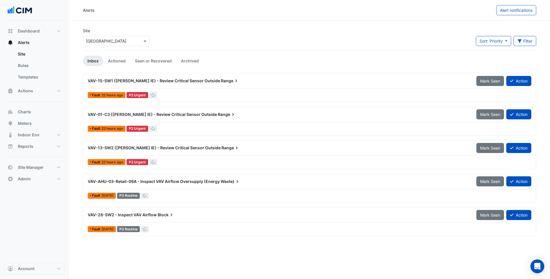
click at [102, 39] on input "text" at bounding box center [110, 41] width 49 height 6
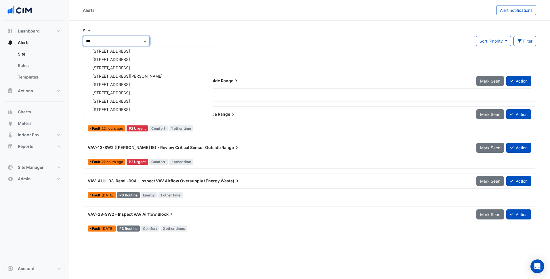
type input "****"
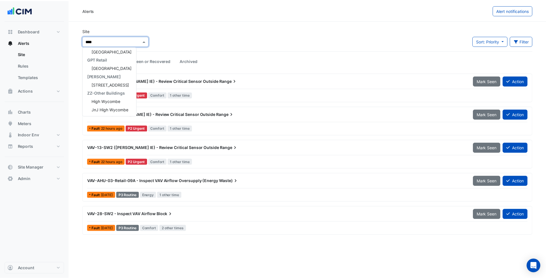
scroll to position [44, 0]
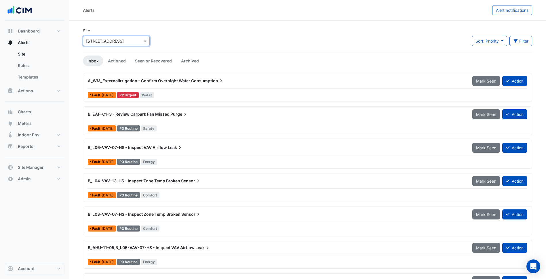
click at [102, 39] on input "text" at bounding box center [110, 41] width 49 height 6
type input "*"
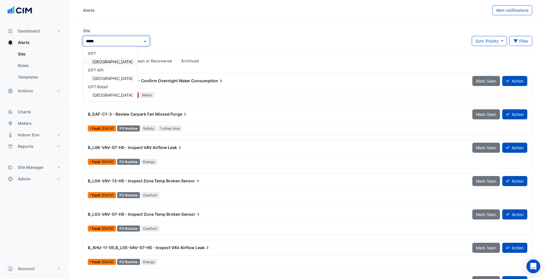
type input "******"
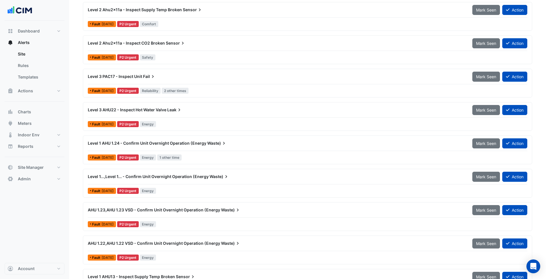
scroll to position [115, 0]
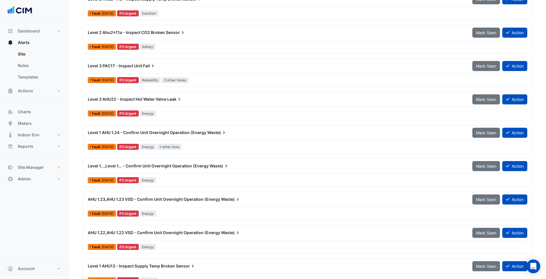
click at [212, 135] on span "Waste)" at bounding box center [217, 133] width 20 height 6
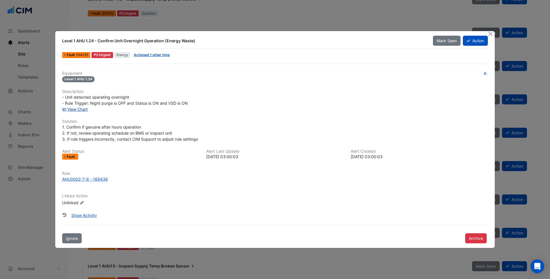
click at [82, 110] on link "View Chart" at bounding box center [75, 109] width 26 height 5
click at [169, 58] on div "Fault 2 months ago P2 Urgent Energy Actioned 1 other time" at bounding box center [275, 55] width 427 height 8
click at [170, 56] on link "Actioned 1 other time" at bounding box center [152, 55] width 36 height 4
drag, startPoint x: 63, startPoint y: 41, endPoint x: 168, endPoint y: 40, distance: 105.5
click at [168, 40] on div "Level 1 AHU 1.24 - Confirm Unit Overnight Operation (Energy Waste)" at bounding box center [243, 41] width 363 height 6
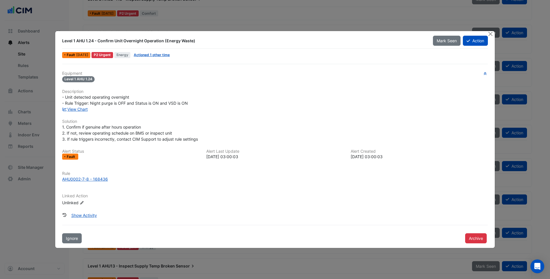
copy div "Level 1 AHU 1.24 - Confirm Unit Overnight Operation (E"
click at [343, 96] on div "- Unit detected operating overnight - Rule Trigger: Night purge is OFF and Stat…" at bounding box center [275, 100] width 426 height 12
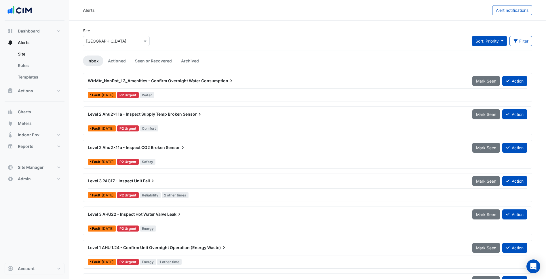
click at [480, 38] on button "Sort: Priority" at bounding box center [488, 41] width 35 height 10
click at [379, 40] on div "Site Select a Site × Highpoint Shopping Centre Sort: Priority Filter Title Prio…" at bounding box center [307, 39] width 456 height 23
click at [258, 77] on div "WtrMtr_NonPot_L3_Amenities - Confirm Overnight Water Consumption" at bounding box center [276, 81] width 384 height 10
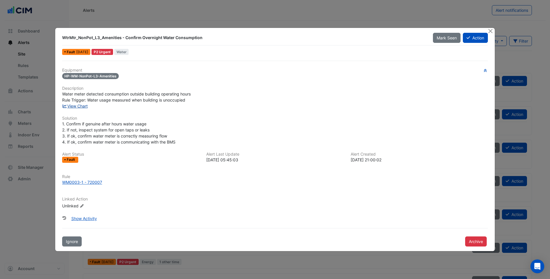
click at [86, 106] on link "View Chart" at bounding box center [75, 106] width 26 height 5
drag, startPoint x: 70, startPoint y: 34, endPoint x: 205, endPoint y: 36, distance: 134.6
click at [205, 36] on div "WtrMtr_NonPot_L3_Amenities - Confirm Overnight Water Consumption" at bounding box center [244, 37] width 370 height 10
click at [229, 207] on div "Linked Action Unlinked Edit Linked Action" at bounding box center [275, 203] width 432 height 12
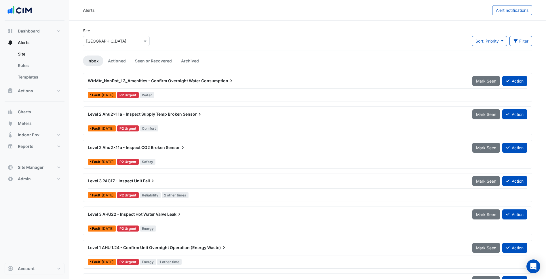
click at [167, 149] on span "Sensor" at bounding box center [176, 148] width 20 height 6
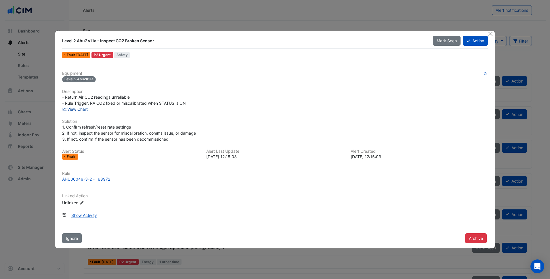
click at [76, 110] on link "View Chart" at bounding box center [75, 109] width 26 height 5
click at [174, 102] on span "- Return Air CO2 readings unreliable - Rule Trigger: RA CO2 fixed or miscalibra…" at bounding box center [124, 100] width 124 height 11
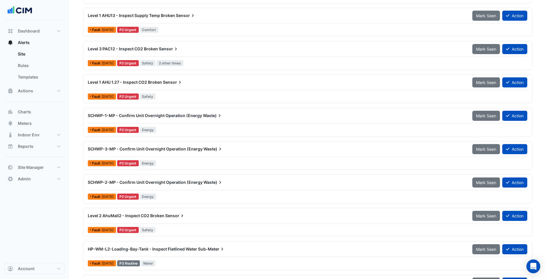
scroll to position [403, 0]
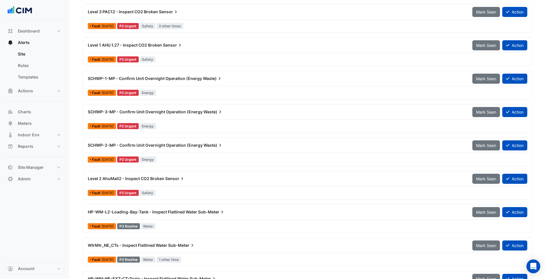
click at [190, 84] on div "SCHWP-1-MP - Confirm Unit Overnight Operation (Energy Waste) Mark Seen Action" at bounding box center [307, 79] width 439 height 13
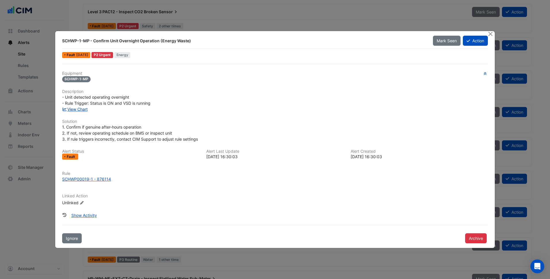
click at [85, 107] on link "View Chart" at bounding box center [75, 109] width 26 height 5
click at [491, 35] on button "Close" at bounding box center [490, 34] width 6 height 6
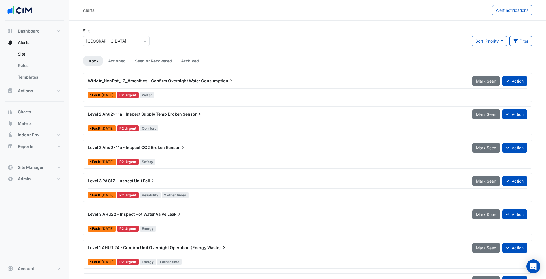
click at [199, 121] on div "Level 2 Ahu2x11a - Inspect Supply Temp Broken Sensor Mark Seen Action" at bounding box center [307, 115] width 439 height 13
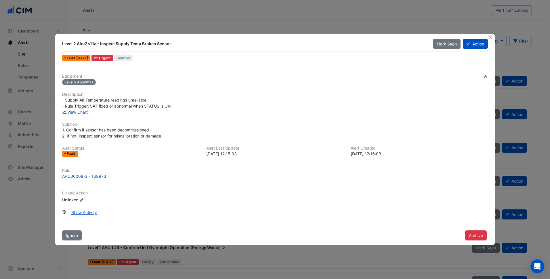
click at [83, 111] on link "View Chart" at bounding box center [75, 112] width 26 height 5
click at [79, 113] on link "View Chart" at bounding box center [75, 112] width 26 height 5
click at [488, 37] on button "Close" at bounding box center [490, 37] width 6 height 6
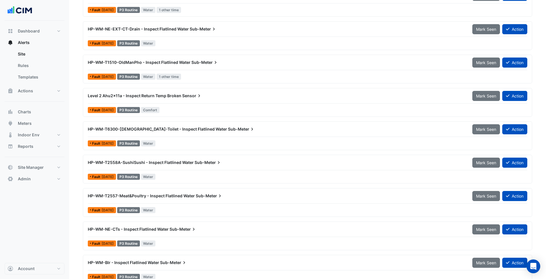
scroll to position [661, 0]
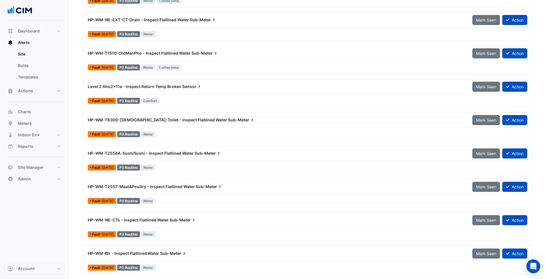
click at [215, 159] on div "HP-WM-T2558A-SushiSushi - Inspect Flatlined Water Sub-Meter Mark Seen Action" at bounding box center [307, 154] width 439 height 13
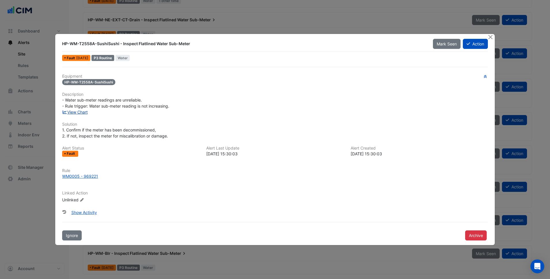
click at [86, 112] on link "View Chart" at bounding box center [75, 112] width 26 height 5
click at [156, 142] on div "Equipment HP-WM-T2558A-SushiSushi Description - Water sub-meter readings are un…" at bounding box center [275, 140] width 426 height 133
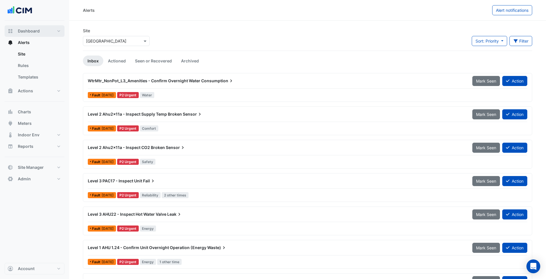
click at [43, 27] on button "Dashboard" at bounding box center [35, 31] width 60 height 12
select select "***"
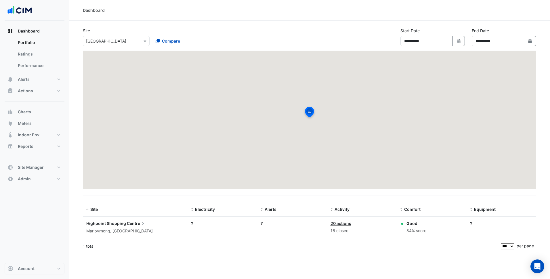
click at [106, 224] on span "Highpoint Shopping" at bounding box center [106, 223] width 40 height 5
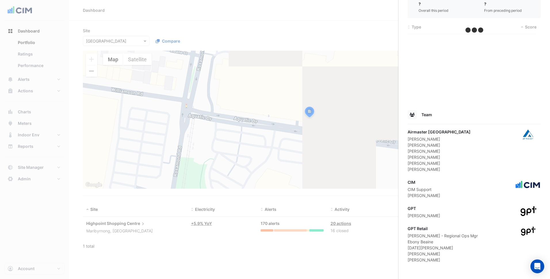
scroll to position [298, 0]
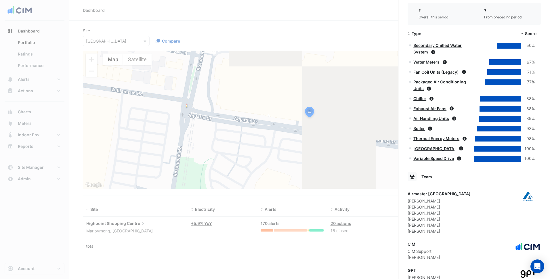
drag, startPoint x: 441, startPoint y: 170, endPoint x: 418, endPoint y: 145, distance: 34.0
click at [418, 145] on app-site-details "120-200 Rosamond Road, Maribyrnong, Victoria Monitoring Total sensors 5,158 Tot…" at bounding box center [473, 28] width 133 height 594
drag, startPoint x: 437, startPoint y: 225, endPoint x: 407, endPoint y: 194, distance: 43.1
click at [407, 194] on div "120-200 Rosamond Road, Maribyrnong, Victoria Monitoring Total sensors 5,158 Tot…" at bounding box center [474, 31] width 152 height 619
drag, startPoint x: 407, startPoint y: 194, endPoint x: 449, endPoint y: 225, distance: 51.8
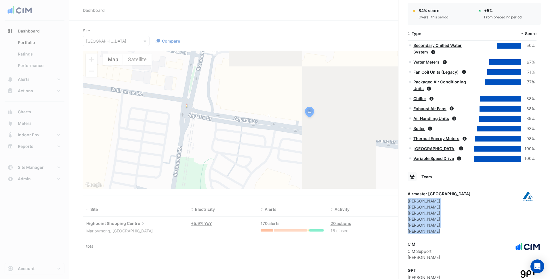
click at [449, 225] on div "Airmaster Australia Dale Woodward Daniel Bakker Jeremy Hann Mark Cappola Peter …" at bounding box center [473, 212] width 133 height 43
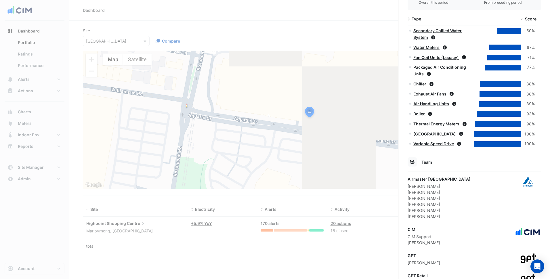
scroll to position [327, 0]
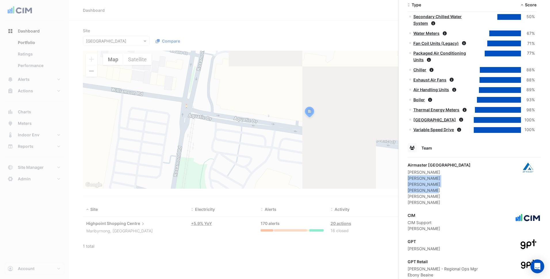
drag, startPoint x: 437, startPoint y: 184, endPoint x: 407, endPoint y: 171, distance: 32.8
click at [407, 171] on div "120-200 Rosamond Road, Maribyrnong, Victoria Monitoring Total sensors 5,158 Tot…" at bounding box center [474, 2] width 152 height 619
drag, startPoint x: 407, startPoint y: 171, endPoint x: 444, endPoint y: 199, distance: 46.8
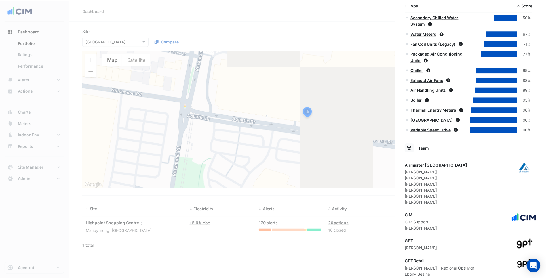
scroll to position [353, 0]
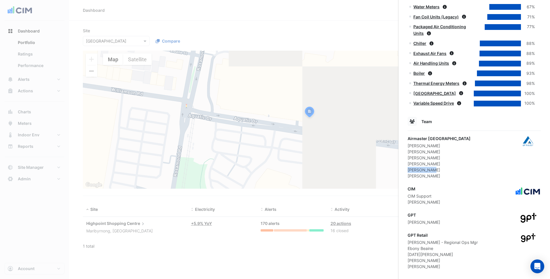
drag, startPoint x: 431, startPoint y: 163, endPoint x: 407, endPoint y: 163, distance: 23.9
click at [407, 167] on div "Peter Scott" at bounding box center [438, 170] width 63 height 6
copy div "Peter Scott"
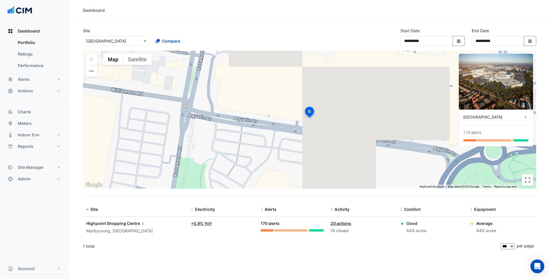
click at [18, 58] on ngb-offcanvas-backdrop at bounding box center [275, 139] width 550 height 279
click at [45, 79] on button "Alerts" at bounding box center [35, 80] width 60 height 12
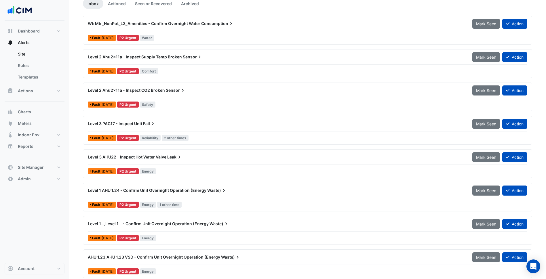
scroll to position [58, 0]
click at [231, 196] on div "Level 1 AHU 1.24 - Confirm Unit Overnight Operation (Energy Waste) Mark Seen Ac…" at bounding box center [307, 191] width 439 height 13
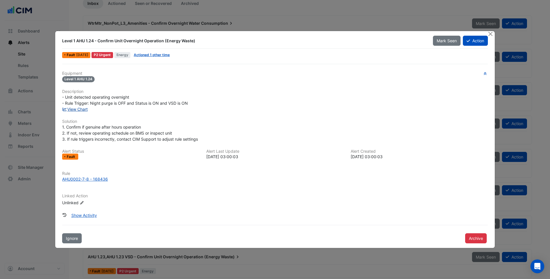
click at [88, 108] on link "View Chart" at bounding box center [75, 109] width 26 height 5
click at [491, 33] on button "Close" at bounding box center [490, 34] width 6 height 6
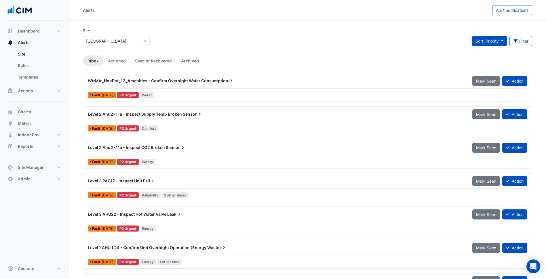
click at [505, 42] on button "Sort: Priority" at bounding box center [488, 41] width 35 height 10
click at [520, 37] on button "Filter" at bounding box center [520, 41] width 23 height 10
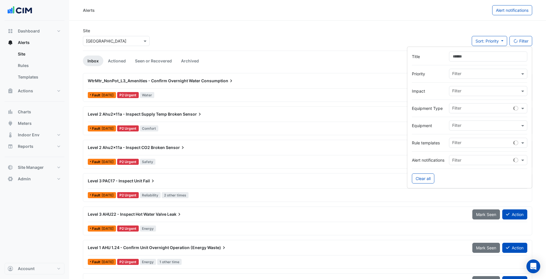
click at [492, 55] on input "Title" at bounding box center [488, 56] width 78 height 10
click at [483, 106] on input "text" at bounding box center [486, 109] width 68 height 6
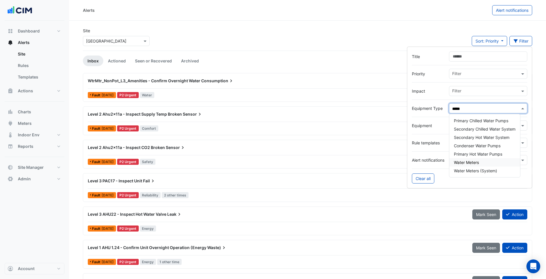
click at [472, 164] on span "Water Meters" at bounding box center [465, 162] width 25 height 5
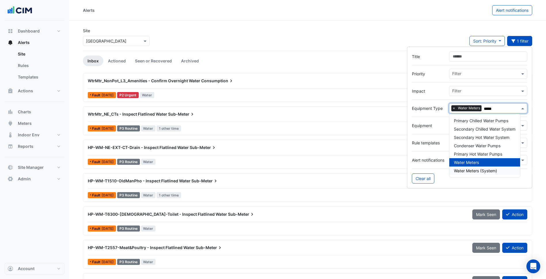
type input "*****"
click at [364, 42] on div "Site Select a Site × Highpoint Shopping Centre Sort: Priority Priority Updated …" at bounding box center [307, 39] width 456 height 23
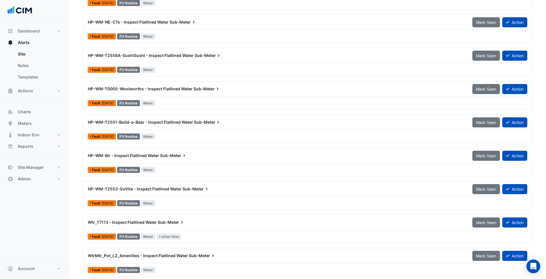
scroll to position [230, 0]
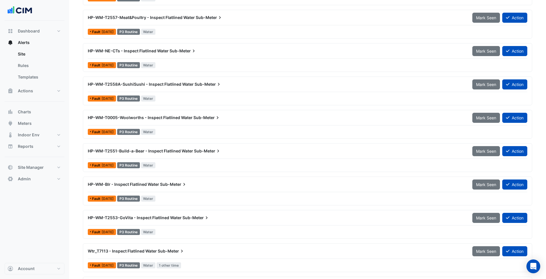
click at [207, 95] on div "Fault 1 month ago P3 Routine Water" at bounding box center [307, 98] width 440 height 8
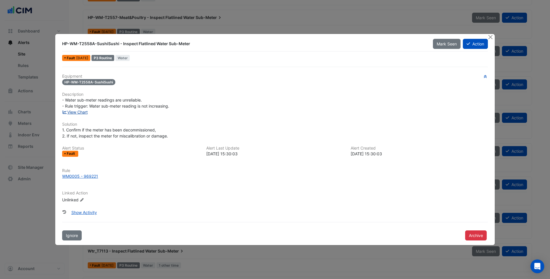
click at [83, 112] on link "View Chart" at bounding box center [75, 112] width 26 height 5
click at [252, 117] on div "Equipment HP-WM-T2558A-SushiSushi Description - Water sub-meter readings are un…" at bounding box center [275, 140] width 426 height 133
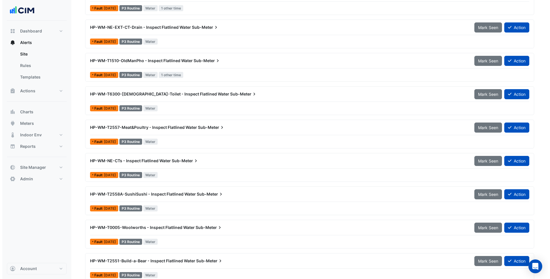
scroll to position [107, 0]
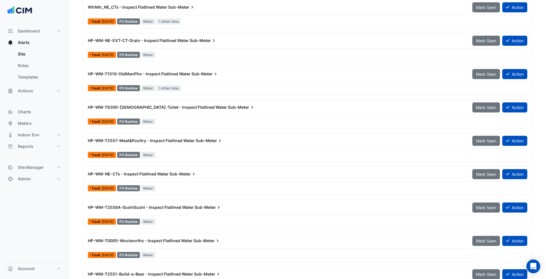
click at [223, 142] on div "HP-WM-T2557-Meat&Poultry - Inspect Flatlined Water Sub-Meter" at bounding box center [276, 141] width 377 height 6
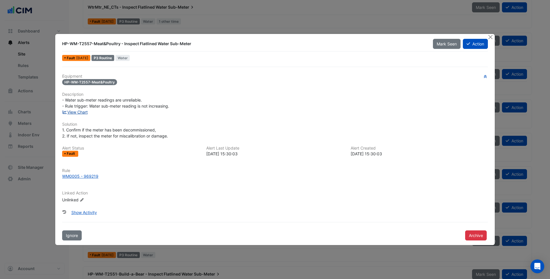
click at [78, 110] on link "View Chart" at bounding box center [75, 112] width 26 height 5
click at [491, 38] on button "Close" at bounding box center [490, 37] width 6 height 6
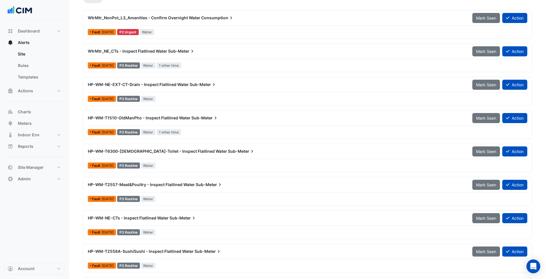
scroll to position [21, 0]
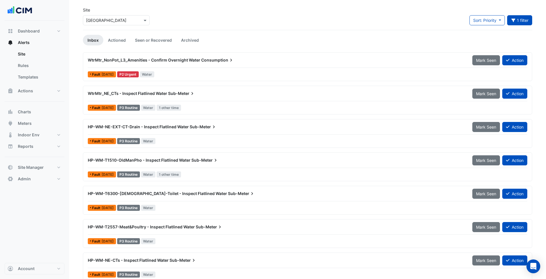
click at [222, 66] on div "WtrMtr_NonPot_L3_Amenities - Confirm Overnight Water Consumption Mark Seen Acti…" at bounding box center [307, 61] width 439 height 13
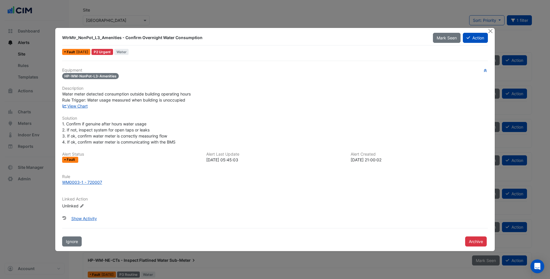
click at [192, 116] on h6 "Solution" at bounding box center [275, 118] width 426 height 5
click at [490, 32] on button "Close" at bounding box center [490, 31] width 6 height 6
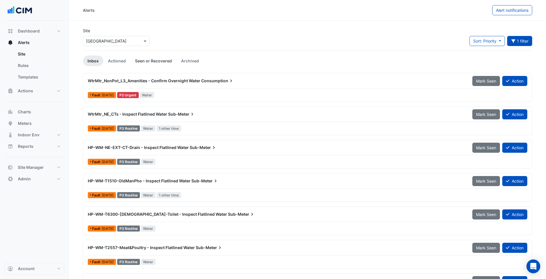
click at [171, 60] on link "Seen or Recovered" at bounding box center [153, 60] width 46 height 11
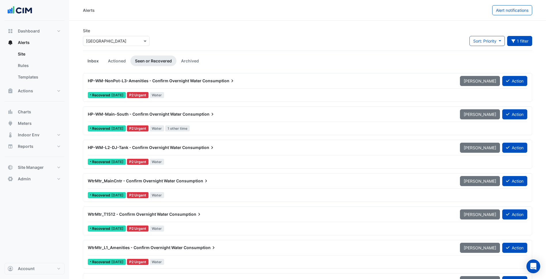
click at [95, 62] on link "Inbox" at bounding box center [93, 60] width 20 height 11
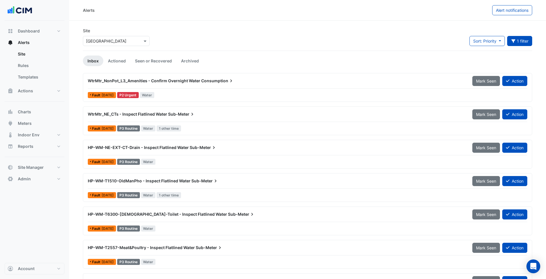
click at [150, 85] on div "WtrMtr_NonPot_L3_Amenities - Confirm Overnight Water Consumption" at bounding box center [276, 81] width 384 height 10
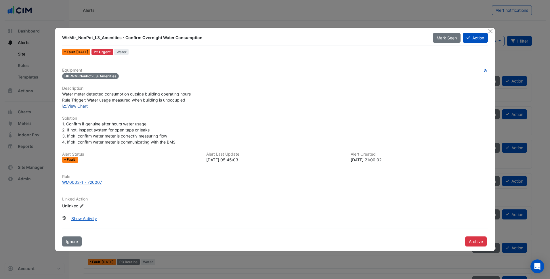
click at [82, 107] on link "View Chart" at bounding box center [75, 106] width 26 height 5
click at [352, 112] on div "Equipment HP-WM-NonPot-L3-Amenities Description Water meter detected consumptio…" at bounding box center [275, 141] width 426 height 146
click at [312, 67] on div "Equipment HP-WM-NonPot-L3-Amenities Description Water meter detected consumptio…" at bounding box center [275, 154] width 430 height 186
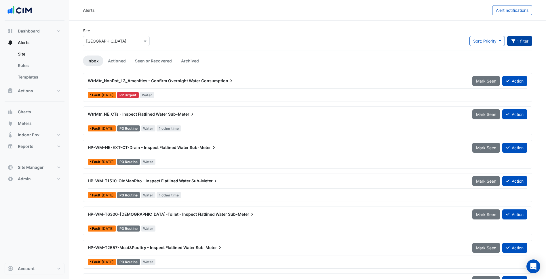
click at [514, 44] on button "1 filter" at bounding box center [519, 41] width 25 height 10
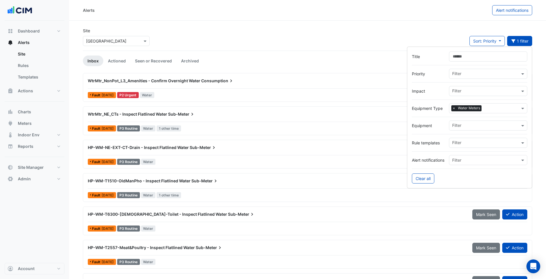
click at [455, 108] on span "×" at bounding box center [453, 108] width 5 height 6
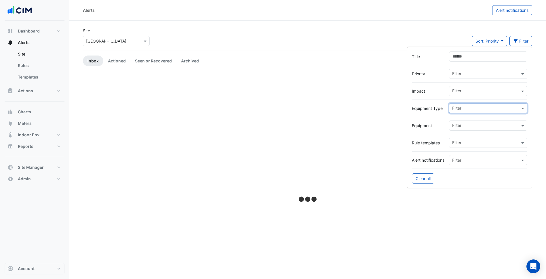
click at [447, 40] on div "Site Select a Site × Highpoint Shopping Centre Sort: Priority Priority Updated …" at bounding box center [307, 39] width 456 height 23
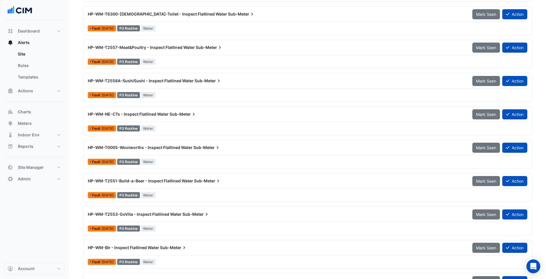
scroll to position [748, 0]
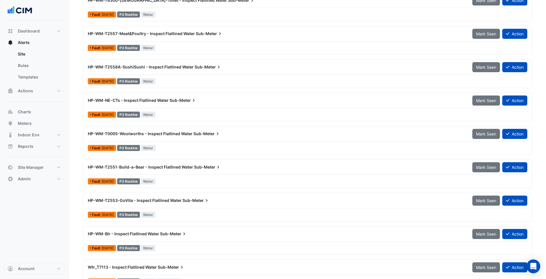
click at [210, 169] on span "Sub-Meter" at bounding box center [207, 167] width 27 height 6
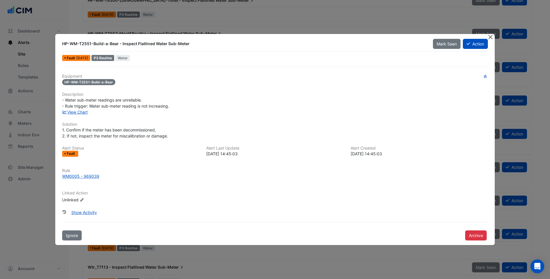
click at [491, 39] on button "Close" at bounding box center [490, 37] width 6 height 6
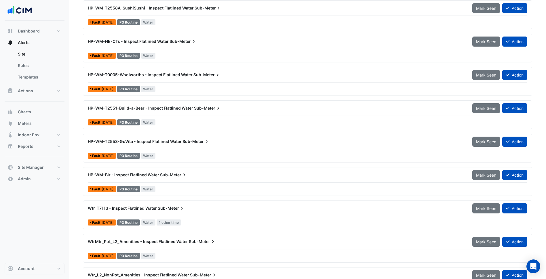
scroll to position [805, 0]
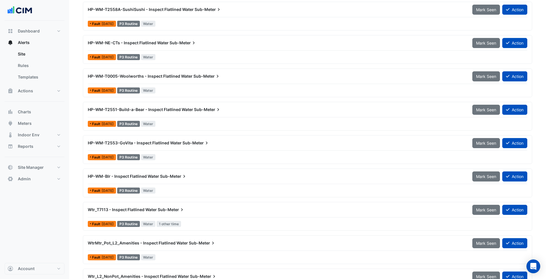
click at [181, 82] on div "HP-WM-T0005-Woolworths - Inspect Flatlined Water Sub-Meter Mark Seen Action" at bounding box center [307, 77] width 439 height 13
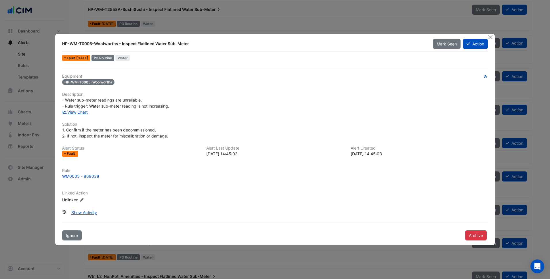
click at [82, 112] on link "View Chart" at bounding box center [75, 112] width 26 height 5
click at [490, 35] on button "Close" at bounding box center [490, 37] width 6 height 6
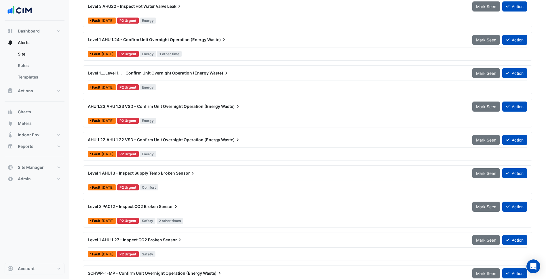
scroll to position [201, 0]
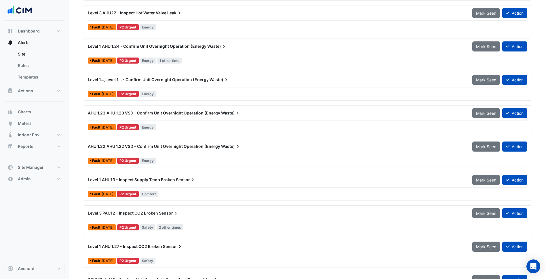
click at [194, 51] on div "Level 1 AHU 1.24 - Confirm Unit Overnight Operation (Energy Waste)" at bounding box center [276, 46] width 384 height 10
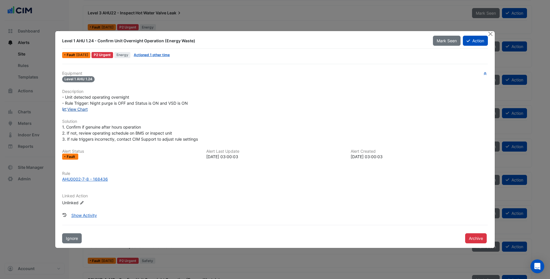
click at [82, 109] on link "View Chart" at bounding box center [75, 109] width 26 height 5
drag, startPoint x: 76, startPoint y: 40, endPoint x: 94, endPoint y: 38, distance: 17.7
click at [94, 38] on div "Level 1 AHU 1.24 - Confirm Unit Overnight Operation (Energy Waste)" at bounding box center [243, 41] width 363 height 6
copy div "AHU 1.24"
click at [162, 95] on div "- Unit detected operating overnight - Rule Trigger: Night purge is OFF and Stat…" at bounding box center [275, 100] width 426 height 12
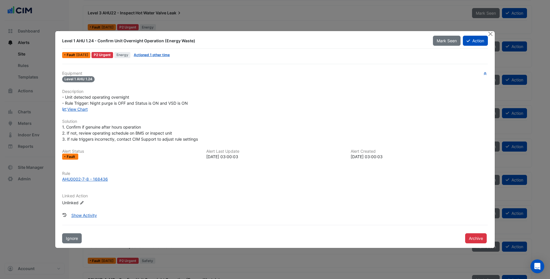
click at [197, 154] on div "Fault" at bounding box center [130, 157] width 137 height 6
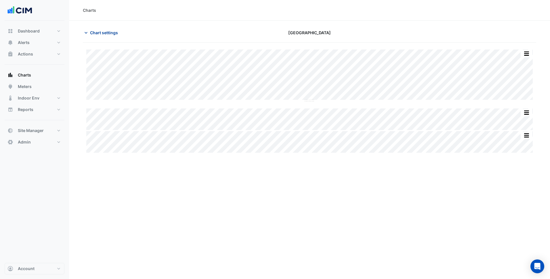
click at [112, 32] on span "Chart settings" at bounding box center [104, 33] width 28 height 6
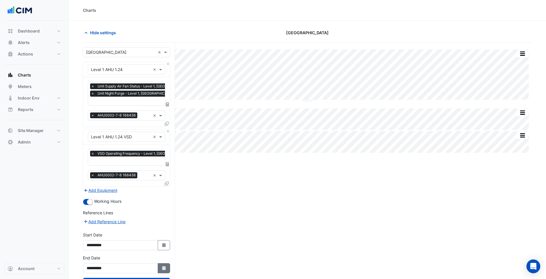
click at [167, 266] on button "Select Date" at bounding box center [164, 268] width 13 height 10
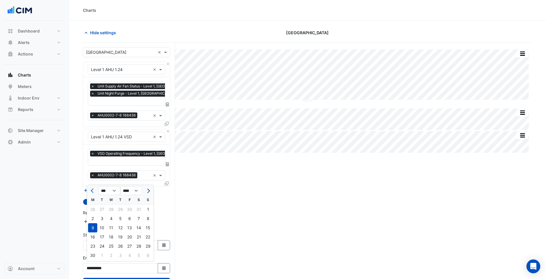
click at [148, 187] on button "Next month" at bounding box center [147, 190] width 7 height 9
select select "*"
click at [149, 245] on div "31" at bounding box center [147, 246] width 9 height 9
type input "**********"
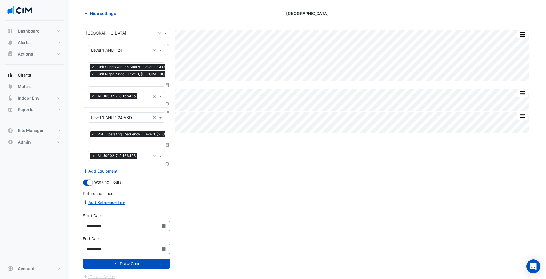
scroll to position [24, 0]
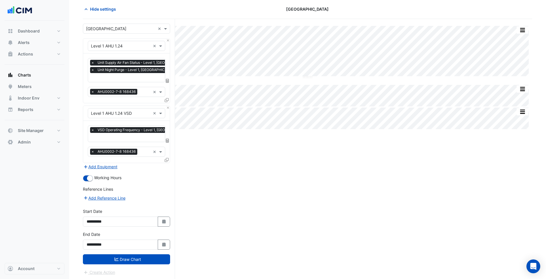
click at [156, 256] on button "Draw Chart" at bounding box center [126, 259] width 87 height 10
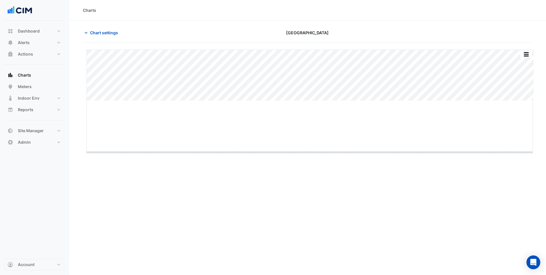
drag, startPoint x: 310, startPoint y: 100, endPoint x: 303, endPoint y: 161, distance: 60.7
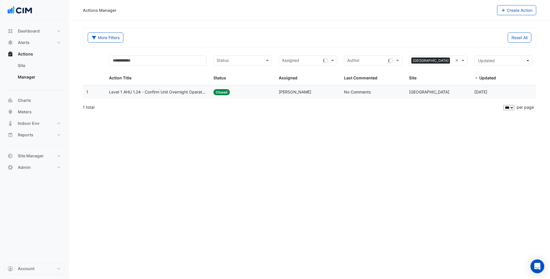
select select "***"
click at [193, 89] on span "Level 1 AHU 1.24 - Confirm Unit Overnight Operation (Energy Waste)" at bounding box center [157, 92] width 97 height 7
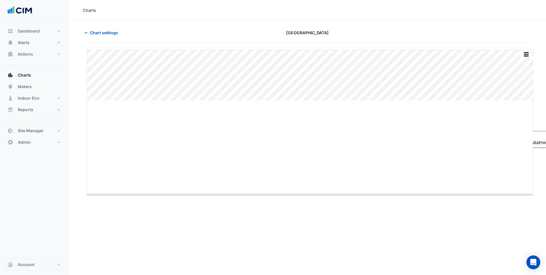
drag, startPoint x: 311, startPoint y: 101, endPoint x: 302, endPoint y: 195, distance: 94.1
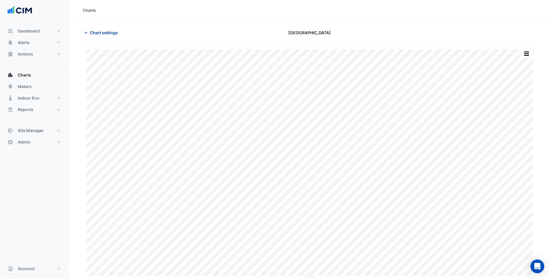
click at [105, 36] on button "Chart settings" at bounding box center [102, 33] width 39 height 10
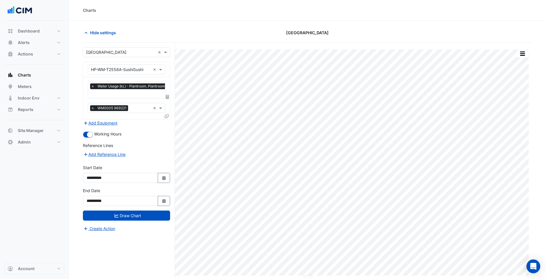
click at [130, 69] on input "text" at bounding box center [121, 70] width 60 height 6
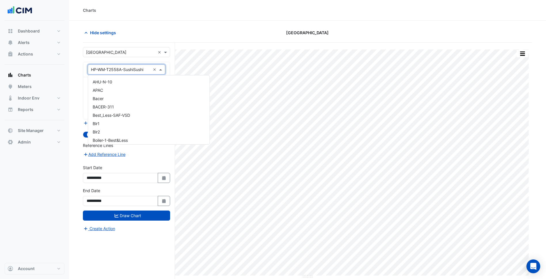
paste input "**********"
type input "**********"
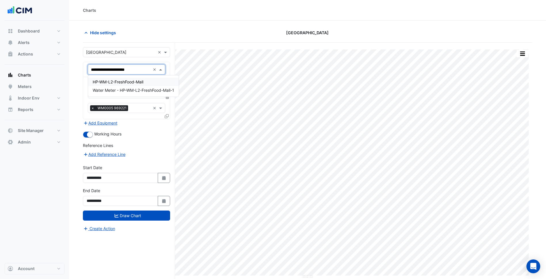
click at [127, 83] on span "HP-WM-L2-FreshFood-Mall" at bounding box center [118, 81] width 51 height 5
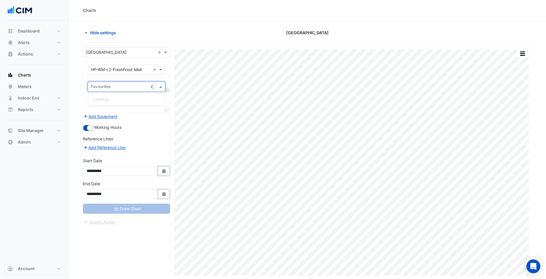
click at [127, 83] on div "Favourites" at bounding box center [118, 86] width 61 height 9
click at [121, 98] on span "Water Usage (kL) - Plantroom, Plantroom" at bounding box center [131, 99] width 77 height 5
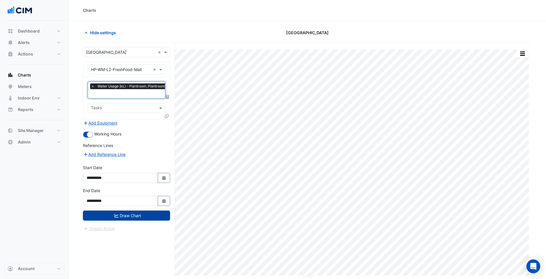
click at [143, 213] on button "Draw Chart" at bounding box center [126, 215] width 87 height 10
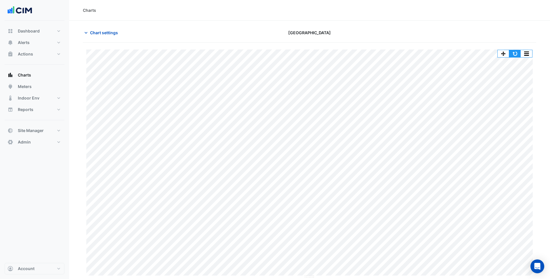
click at [517, 56] on button "button" at bounding box center [515, 53] width 12 height 7
click at [102, 35] on span "Chart settings" at bounding box center [104, 33] width 28 height 6
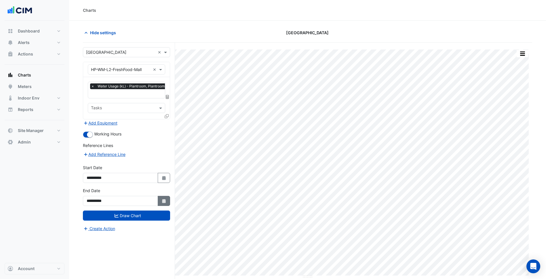
click at [164, 203] on button "Select Date" at bounding box center [164, 201] width 13 height 10
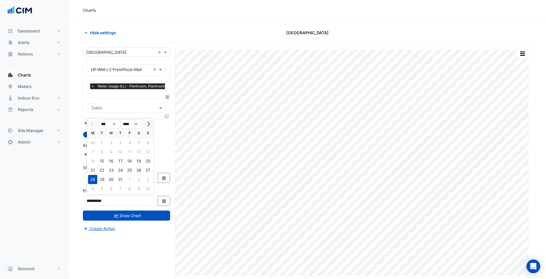
click at [148, 125] on span "Next month" at bounding box center [148, 124] width 4 height 4
select select "*"
click at [147, 180] on div "31" at bounding box center [147, 179] width 9 height 9
type input "**********"
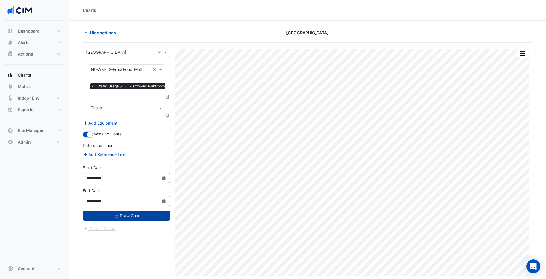
click at [143, 216] on button "Draw Chart" at bounding box center [126, 215] width 87 height 10
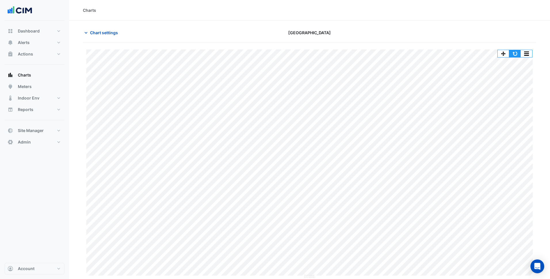
click at [515, 55] on button "button" at bounding box center [515, 53] width 12 height 7
click at [114, 34] on span "Chart settings" at bounding box center [104, 33] width 28 height 6
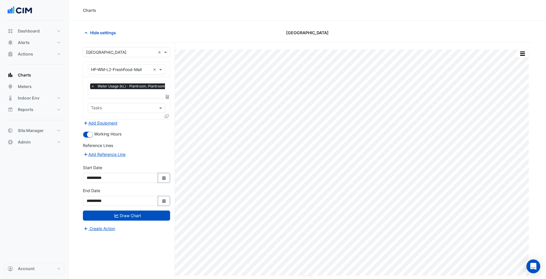
click at [129, 70] on input "text" at bounding box center [121, 70] width 60 height 6
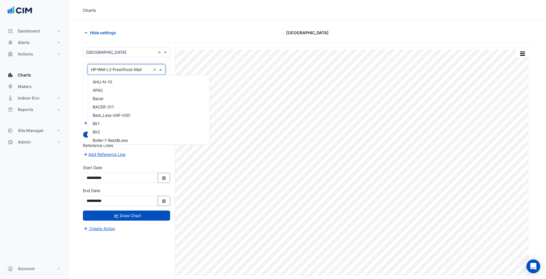
paste input "**********"
type input "**********"
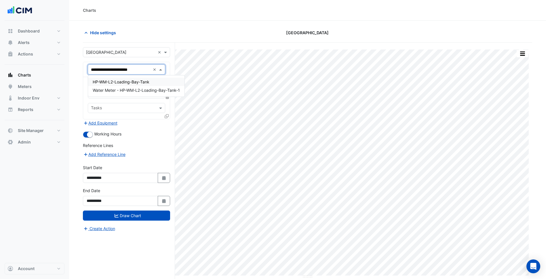
click at [125, 83] on span "HP-WM-L2-Loading-Bay-Tank" at bounding box center [121, 81] width 57 height 5
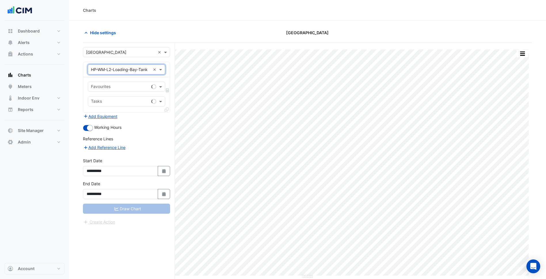
click at [118, 88] on input "text" at bounding box center [120, 87] width 58 height 6
click at [140, 97] on span "Water Usage (kL) - Plantroom, Plantroom" at bounding box center [131, 99] width 77 height 5
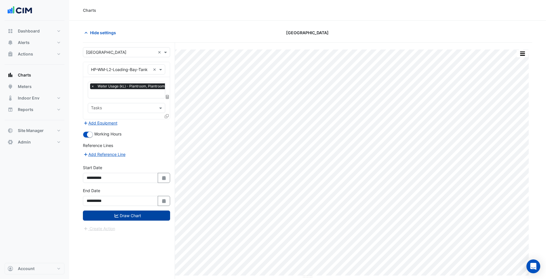
click at [154, 219] on button "Draw Chart" at bounding box center [126, 215] width 87 height 10
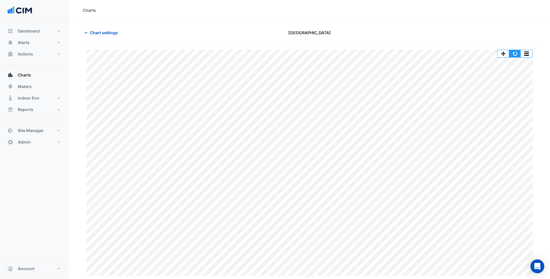
click at [516, 52] on button "button" at bounding box center [515, 53] width 12 height 7
click at [104, 32] on span "Chart settings" at bounding box center [104, 33] width 28 height 6
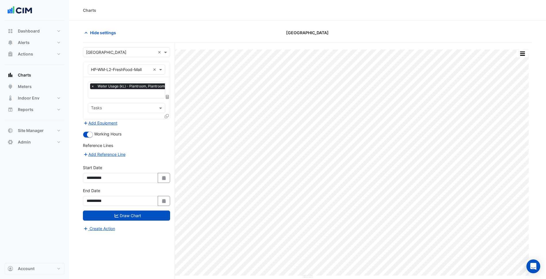
click at [125, 71] on input "text" at bounding box center [121, 70] width 60 height 6
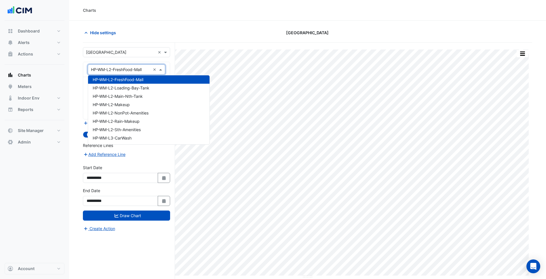
type input "*"
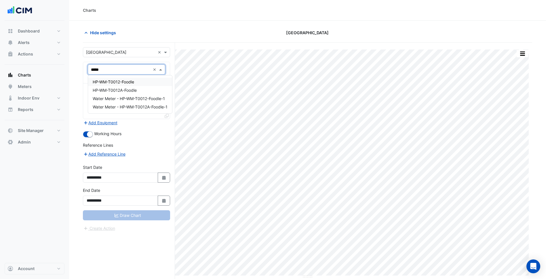
type input "******"
click at [136, 83] on div "HP-WM-T0012-Foodle" at bounding box center [130, 82] width 84 height 8
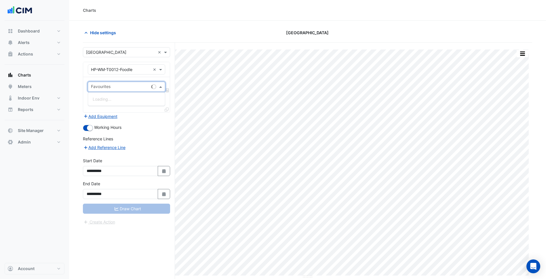
click at [141, 86] on input "text" at bounding box center [120, 87] width 58 height 6
click at [131, 97] on span "Water Usage (kL) - Plantroom, Plantroom" at bounding box center [131, 99] width 77 height 5
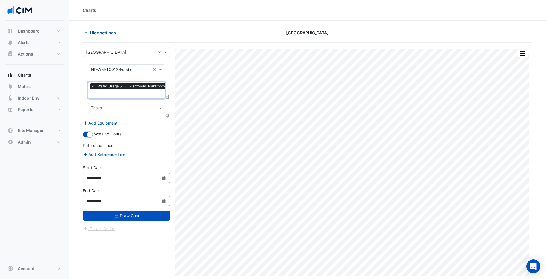
click at [167, 116] on icon at bounding box center [166, 116] width 4 height 4
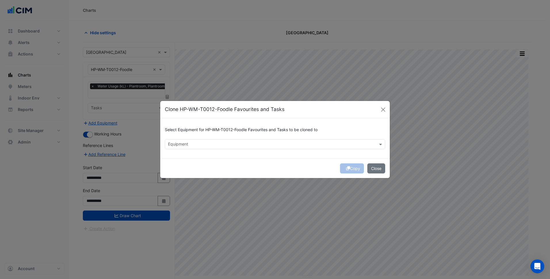
click at [232, 149] on div "Equipment" at bounding box center [275, 144] width 220 height 10
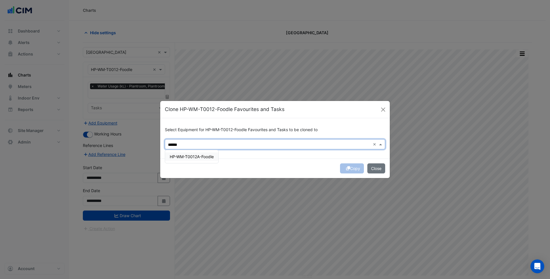
drag, startPoint x: 208, startPoint y: 158, endPoint x: 231, endPoint y: 162, distance: 23.5
click at [208, 158] on span "HP-WM-T0012A-Foodle" at bounding box center [192, 156] width 44 height 5
type input "******"
drag, startPoint x: 231, startPoint y: 162, endPoint x: 287, endPoint y: 169, distance: 56.3
click at [231, 162] on div "Copy Close" at bounding box center [274, 168] width 229 height 20
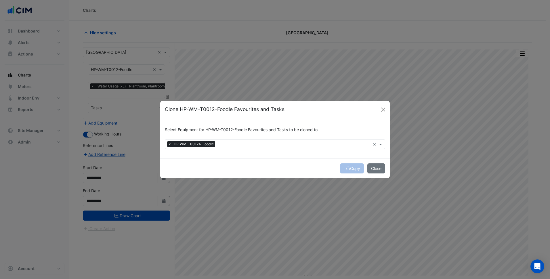
click at [346, 170] on div "Copy Close" at bounding box center [274, 168] width 229 height 20
click at [352, 173] on button "Copy" at bounding box center [352, 168] width 24 height 10
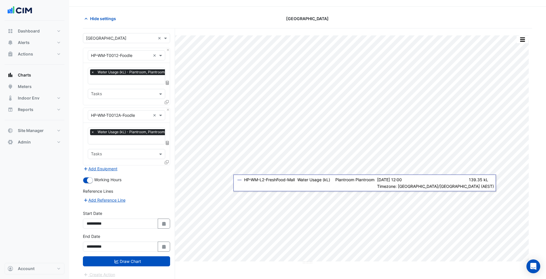
scroll to position [22, 0]
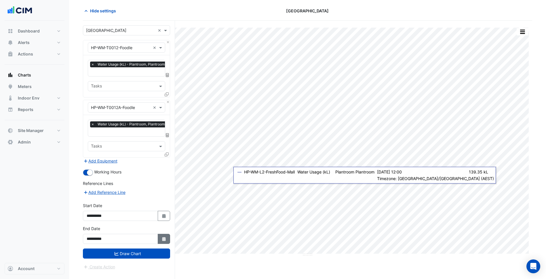
click at [161, 240] on button "Select Date" at bounding box center [164, 239] width 13 height 10
select select "*"
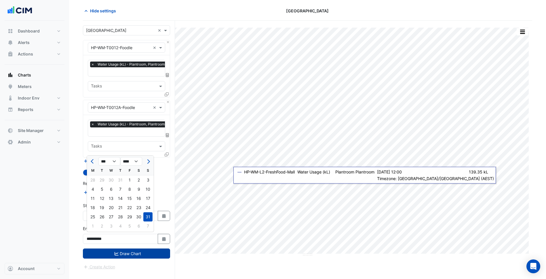
click at [152, 248] on button "Draw Chart" at bounding box center [126, 253] width 87 height 10
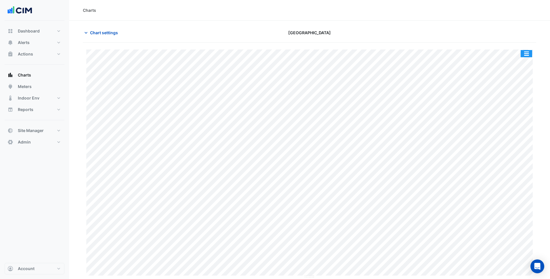
click at [525, 54] on button "button" at bounding box center [526, 53] width 12 height 7
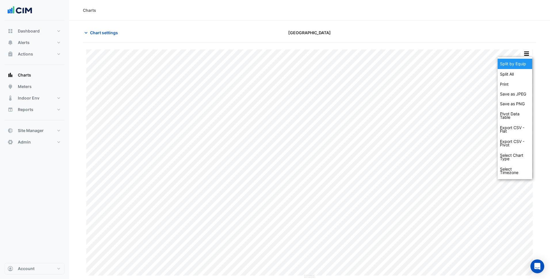
click at [521, 66] on div "Split by Equip" at bounding box center [514, 64] width 35 height 10
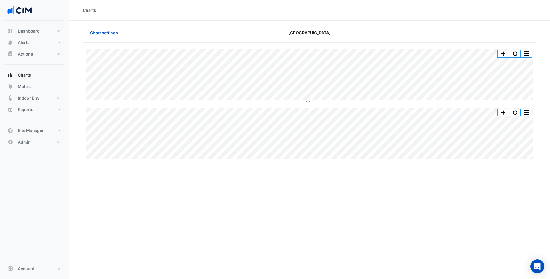
click at [312, 160] on div "Split All Split None Print Save as JPEG Save as PNG Pivot Data Table Export CSV…" at bounding box center [309, 105] width 453 height 125
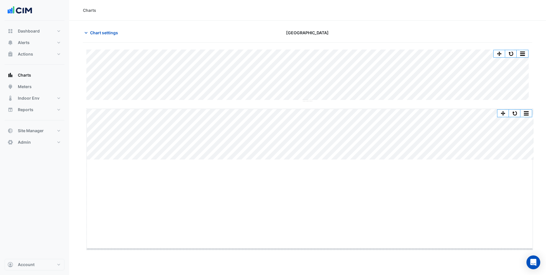
drag, startPoint x: 309, startPoint y: 159, endPoint x: 321, endPoint y: 248, distance: 90.1
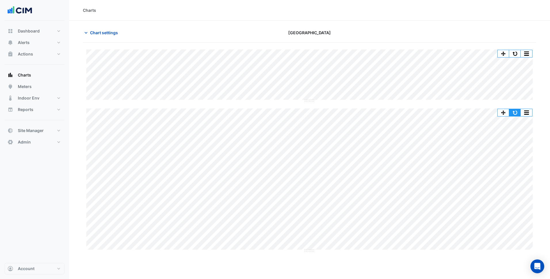
click at [512, 116] on button "button" at bounding box center [515, 112] width 12 height 7
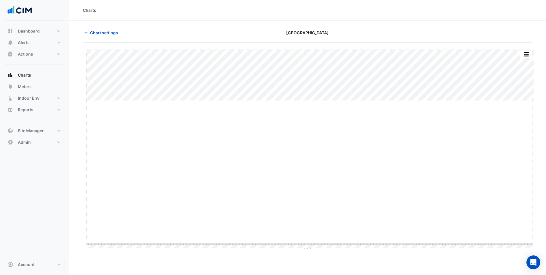
drag, startPoint x: 311, startPoint y: 100, endPoint x: 288, endPoint y: 247, distance: 148.4
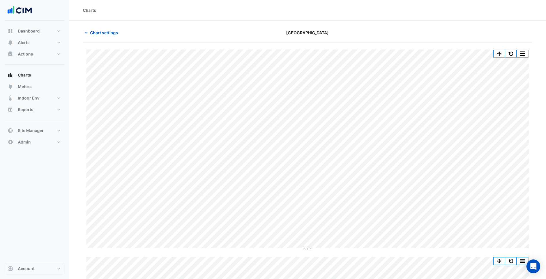
click at [70, 231] on section "Chart settings [GEOGRAPHIC_DATA] Split All Split None Print Save as JPEG Save a…" at bounding box center [307, 214] width 476 height 386
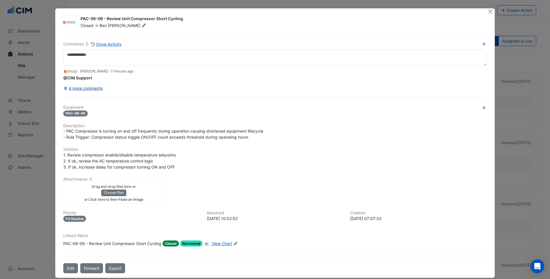
click at [92, 87] on button "4 more comments" at bounding box center [83, 88] width 40 height 10
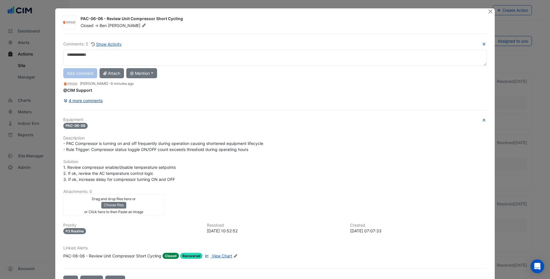
click at [87, 104] on button "4 more comments" at bounding box center [83, 100] width 40 height 10
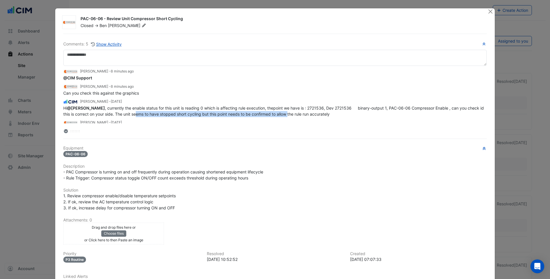
drag, startPoint x: 133, startPoint y: 112, endPoint x: 286, endPoint y: 117, distance: 152.8
click at [286, 117] on div "Hi @Ben Mueller , currently the enable status for this unit is reading 0 which …" at bounding box center [274, 111] width 423 height 12
drag, startPoint x: 286, startPoint y: 117, endPoint x: 294, endPoint y: 160, distance: 44.6
click at [294, 160] on div "Equipment PAC-06-06 Description - PAC Compressor is turning on and off frequent…" at bounding box center [274, 219] width 423 height 146
click at [214, 179] on span "- PAC Compressor is turning on and off frequently during operation causing shor…" at bounding box center [163, 174] width 200 height 11
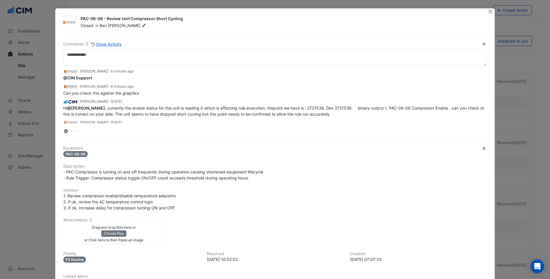
drag, startPoint x: 170, startPoint y: 161, endPoint x: 152, endPoint y: 160, distance: 18.4
click at [169, 161] on div "Equipment PAC-06-06 Description - PAC Compressor is turning on and off frequent…" at bounding box center [274, 219] width 423 height 146
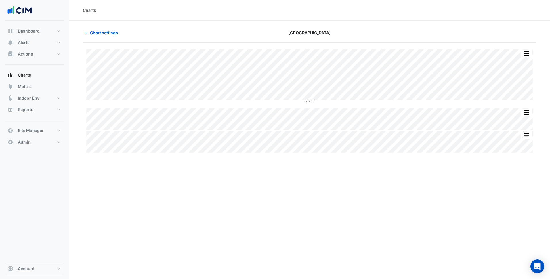
type input "**********"
click at [102, 35] on span "Chart settings" at bounding box center [104, 33] width 28 height 6
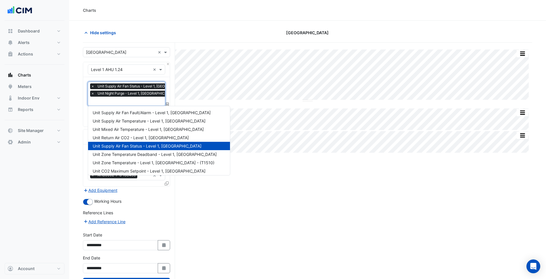
click at [119, 99] on input "text" at bounding box center [143, 102] width 104 height 6
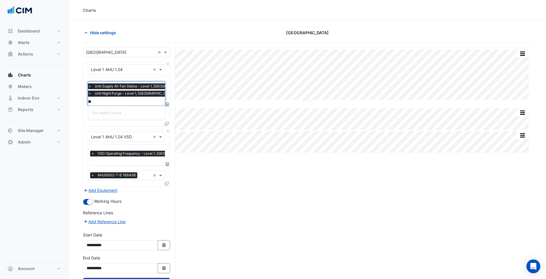
type input "***"
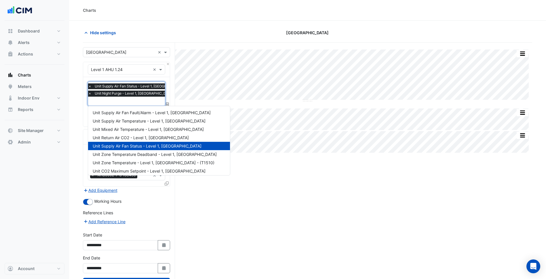
click at [131, 102] on input "text" at bounding box center [140, 102] width 104 height 6
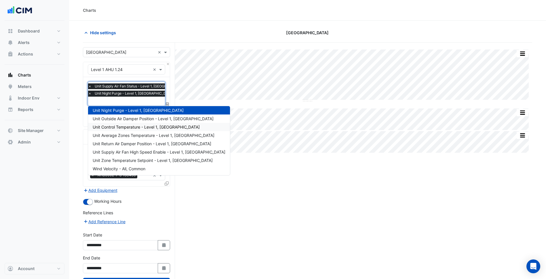
type input "*"
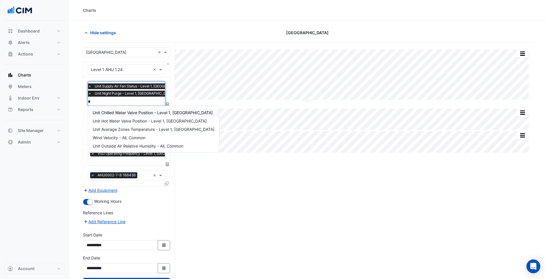
click at [116, 101] on input "*" at bounding box center [140, 102] width 104 height 6
drag, startPoint x: 111, startPoint y: 100, endPoint x: 89, endPoint y: 101, distance: 21.3
click at [89, 101] on input "*" at bounding box center [140, 102] width 104 height 6
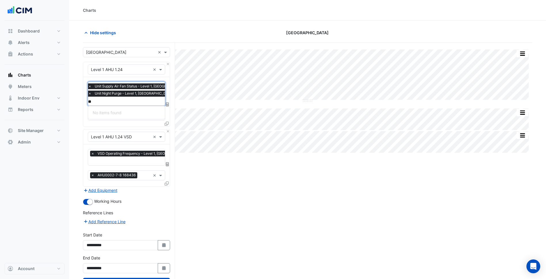
type input "*"
type input "***"
click at [72, 100] on section "Hide settings Highpoint Shopping Centre Split by Equip Split All Split None Pri…" at bounding box center [307, 162] width 476 height 283
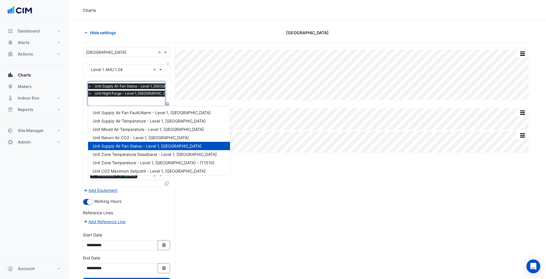
click at [136, 99] on input "text" at bounding box center [140, 102] width 104 height 6
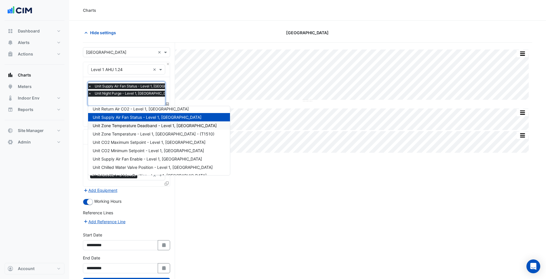
scroll to position [58, 0]
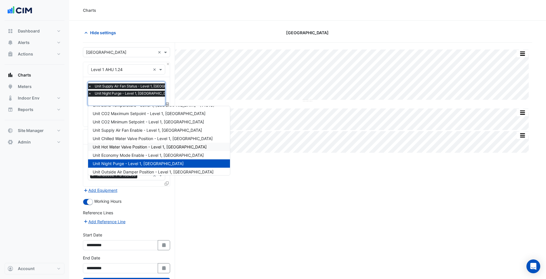
click at [64, 146] on nav "Dashboard Portfolio Ratings Performance Alerts Site Rules Templates Actions Sit…" at bounding box center [34, 139] width 69 height 279
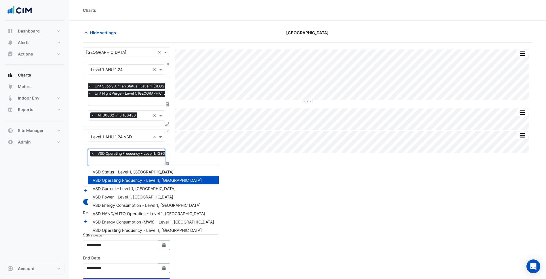
click at [134, 160] on input "text" at bounding box center [143, 161] width 104 height 6
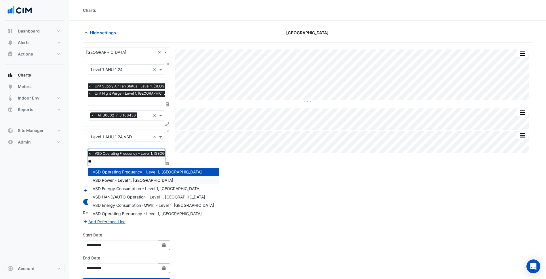
type input "***"
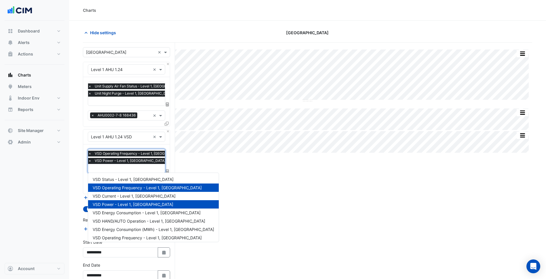
click at [134, 169] on input "text" at bounding box center [140, 169] width 104 height 6
click at [133, 215] on div "VSD Energy Consumption - Level 1, Saigon Square" at bounding box center [153, 212] width 131 height 8
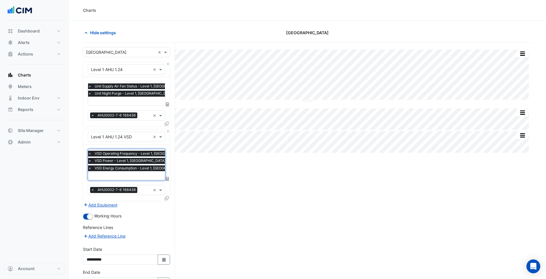
click at [157, 220] on form "Select a Site × Highpoint Shopping Centre × Equipment × Level 1 AHU 1.24 × Favo…" at bounding box center [126, 180] width 87 height 267
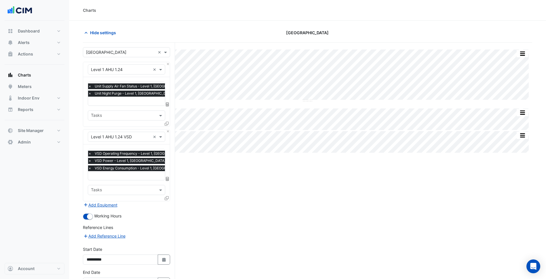
click at [167, 177] on icon at bounding box center [167, 179] width 3 height 4
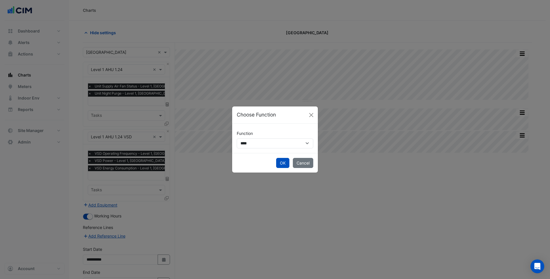
click at [174, 214] on ngb-modal-window "**********" at bounding box center [275, 139] width 550 height 279
click at [309, 156] on div "OK Cancel" at bounding box center [275, 163] width 86 height 20
click at [307, 169] on div "OK Cancel" at bounding box center [275, 163] width 86 height 20
click at [305, 164] on button "Cancel" at bounding box center [303, 163] width 20 height 10
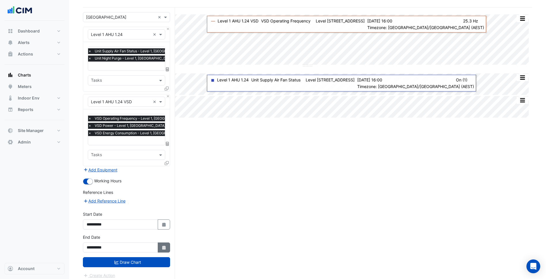
scroll to position [38, 0]
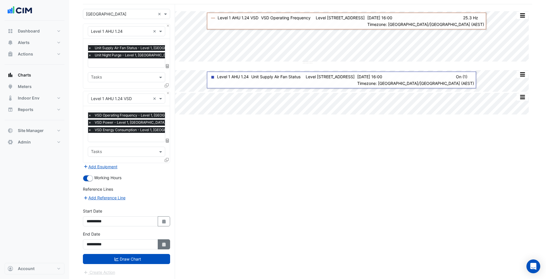
click at [158, 242] on button "Select Date" at bounding box center [164, 244] width 13 height 10
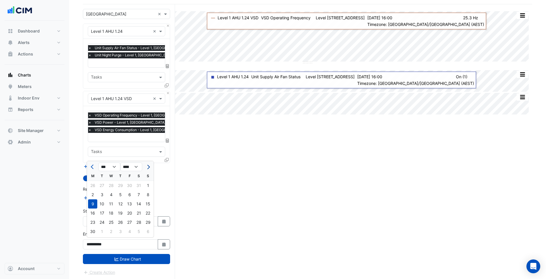
click at [150, 168] on button "Next month" at bounding box center [147, 166] width 7 height 9
click at [147, 165] on button "Next month" at bounding box center [147, 166] width 7 height 9
select select "*"
click at [147, 223] on div "31" at bounding box center [147, 222] width 9 height 9
type input "**********"
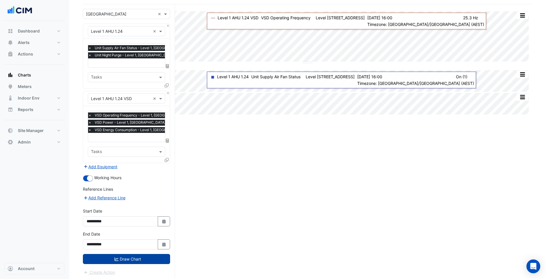
click at [127, 259] on button "Draw Chart" at bounding box center [126, 259] width 87 height 10
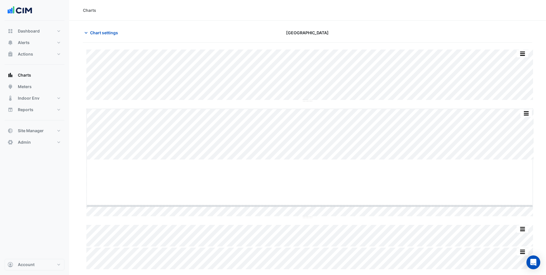
drag, startPoint x: 307, startPoint y: 160, endPoint x: 294, endPoint y: 223, distance: 65.0
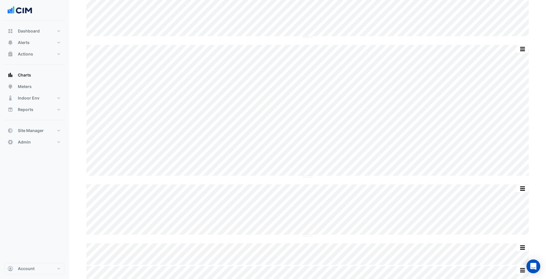
scroll to position [73, 0]
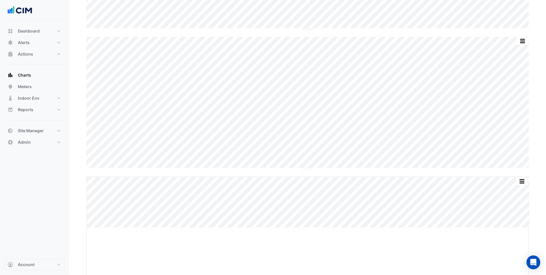
drag, startPoint x: 309, startPoint y: 226, endPoint x: 296, endPoint y: 280, distance: 55.9
click at [296, 279] on html "Charts Chart settings Highpoint Shopping Centre Split by Equip Split All Split …" at bounding box center [273, 103] width 546 height 351
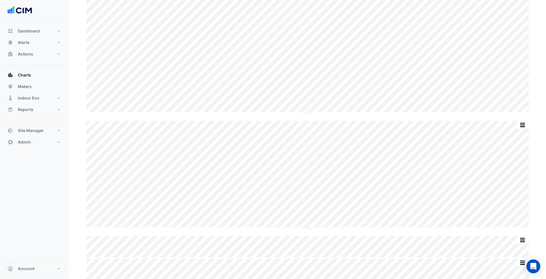
scroll to position [129, 0]
click at [514, 119] on button "button" at bounding box center [511, 122] width 12 height 7
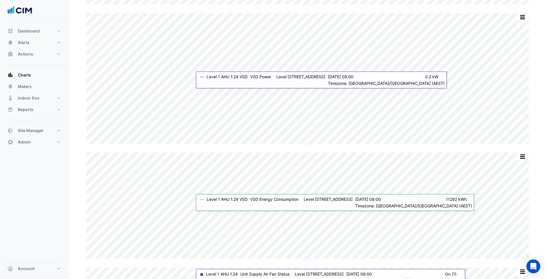
scroll to position [0, 0]
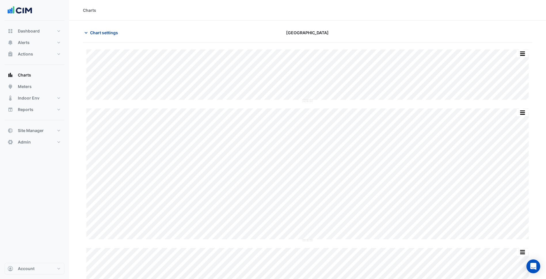
click at [106, 33] on span "Chart settings" at bounding box center [104, 33] width 28 height 6
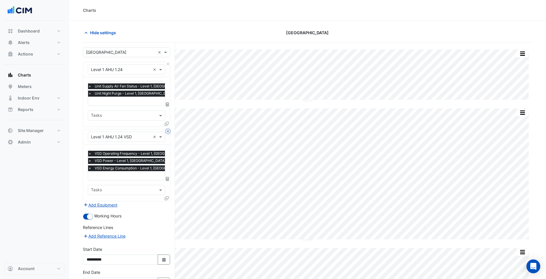
click at [167, 130] on button "Close" at bounding box center [168, 131] width 4 height 4
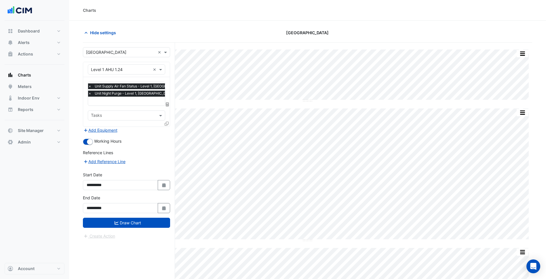
click at [166, 121] on span at bounding box center [166, 123] width 4 height 5
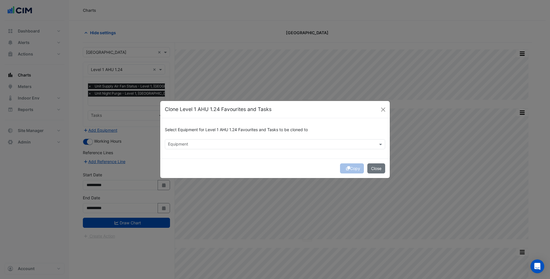
click at [207, 139] on div "Select Equipment for Level 1 AHU 1.24 Favourites and Tasks to be cloned to" at bounding box center [275, 131] width 220 height 16
click at [196, 142] on input "text" at bounding box center [271, 145] width 207 height 6
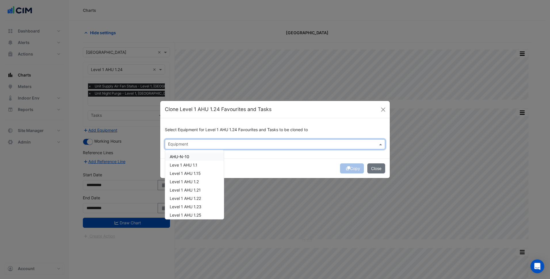
paste input "**********"
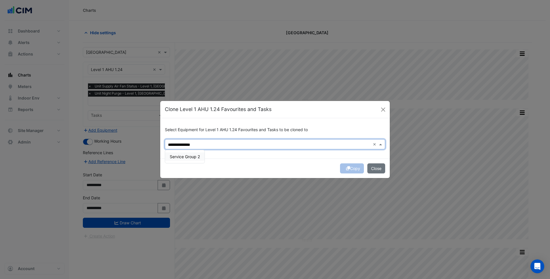
click at [188, 159] on span "Service Group 2" at bounding box center [185, 156] width 30 height 5
type input "**********"
click at [269, 168] on div "Copy Close" at bounding box center [274, 168] width 229 height 20
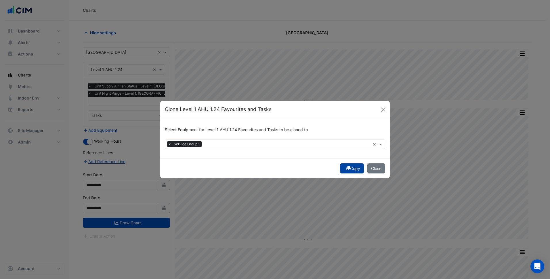
click at [356, 167] on button "Copy" at bounding box center [352, 168] width 24 height 10
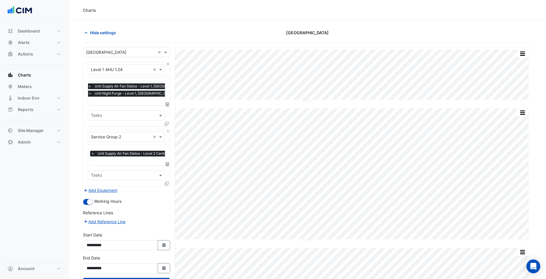
click at [166, 65] on div "Equipment × Level 1 AHU 1.24 ×" at bounding box center [126, 69] width 87 height 15
click at [167, 64] on button "Close" at bounding box center [168, 64] width 4 height 4
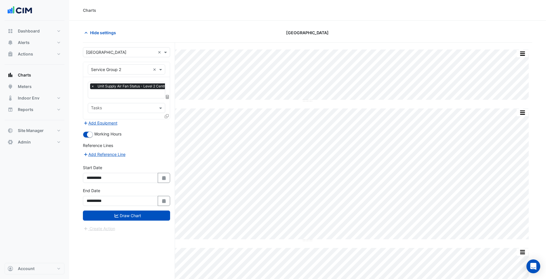
scroll to position [0, 3]
click at [136, 92] on input "text" at bounding box center [141, 94] width 107 height 6
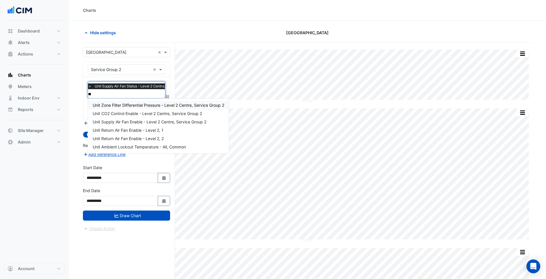
scroll to position [0, 0]
type input "****"
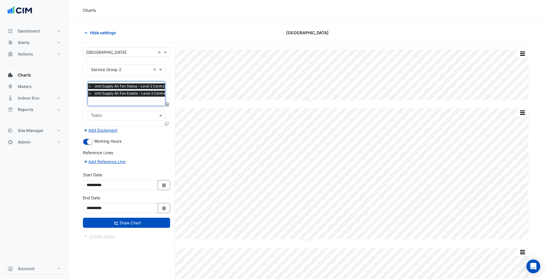
click at [140, 99] on input "text" at bounding box center [142, 102] width 108 height 6
type input "***"
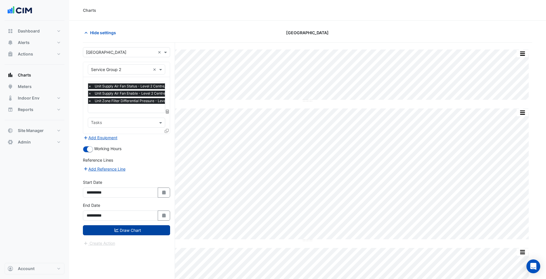
click at [133, 225] on button "Draw Chart" at bounding box center [126, 230] width 87 height 10
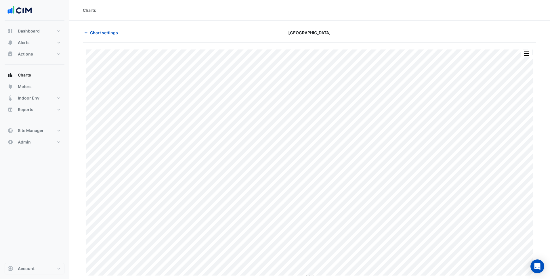
drag, startPoint x: 46, startPoint y: 189, endPoint x: 75, endPoint y: 175, distance: 32.3
click at [46, 189] on div "Dashboard Portfolio Ratings Performance Alerts Site Rules Templates Actions Sit…" at bounding box center [35, 142] width 60 height 242
click at [43, 89] on button "Meters" at bounding box center [35, 87] width 60 height 12
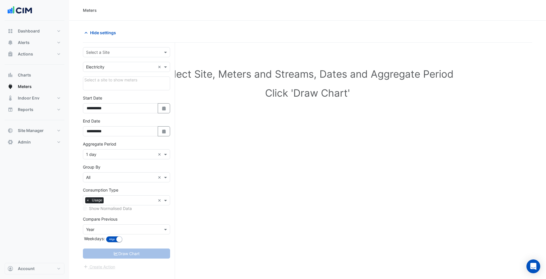
click at [122, 54] on input "text" at bounding box center [120, 52] width 69 height 6
type input "*****"
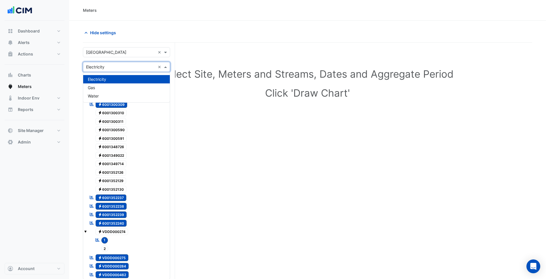
click at [113, 70] on div "Utility Type × Electricity" at bounding box center [119, 67] width 72 height 6
click at [95, 97] on span "Water" at bounding box center [93, 95] width 11 height 5
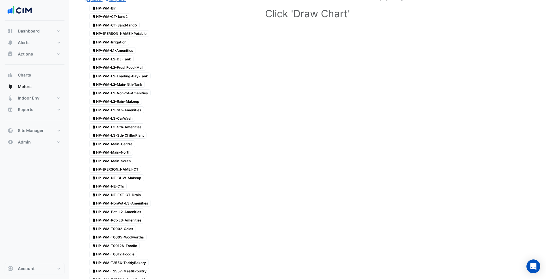
scroll to position [86, 0]
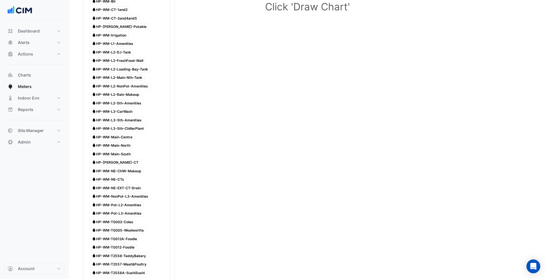
click at [123, 139] on span "Water HP-WM-Main-Centre" at bounding box center [112, 136] width 46 height 7
click at [117, 143] on span "Water HP-WM-Main-North" at bounding box center [111, 145] width 44 height 7
click at [118, 154] on span "Water HP-WM-Main-South" at bounding box center [111, 153] width 44 height 7
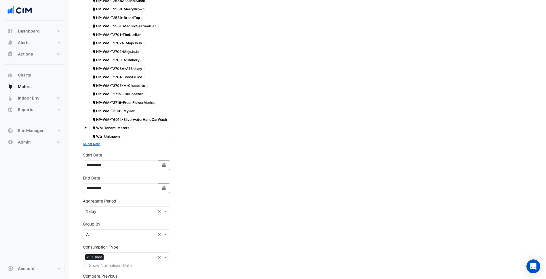
scroll to position [345, 0]
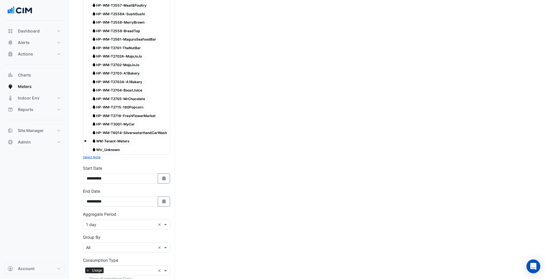
drag, startPoint x: 109, startPoint y: 225, endPoint x: 106, endPoint y: 231, distance: 6.3
click at [108, 226] on div "Aggregate Period × 1 day ×" at bounding box center [126, 224] width 87 height 10
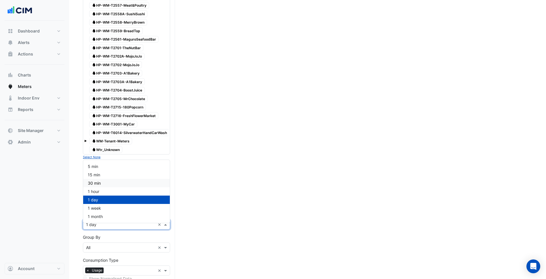
click at [104, 183] on div "30 min" at bounding box center [126, 183] width 87 height 8
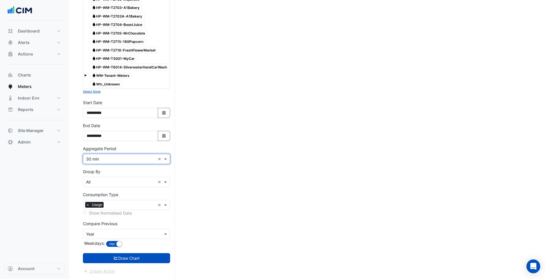
scroll to position [415, 0]
click at [130, 236] on input "text" at bounding box center [120, 234] width 69 height 6
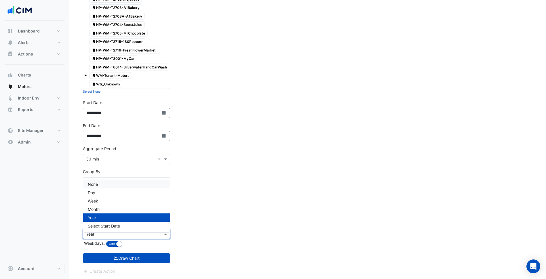
click at [98, 180] on div "None" at bounding box center [126, 184] width 87 height 8
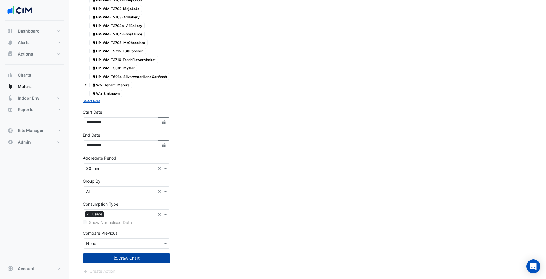
click at [122, 254] on button "Draw Chart" at bounding box center [126, 258] width 87 height 10
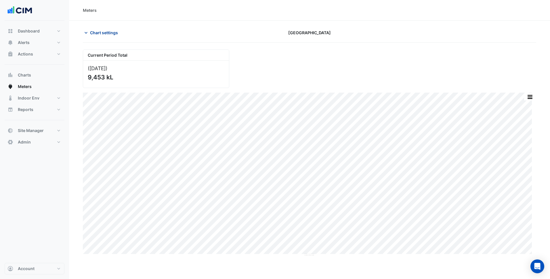
click at [110, 36] on button "Chart settings" at bounding box center [102, 33] width 39 height 10
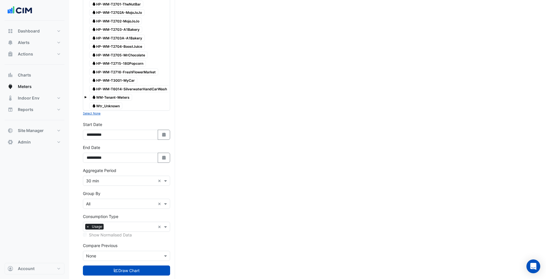
scroll to position [405, 0]
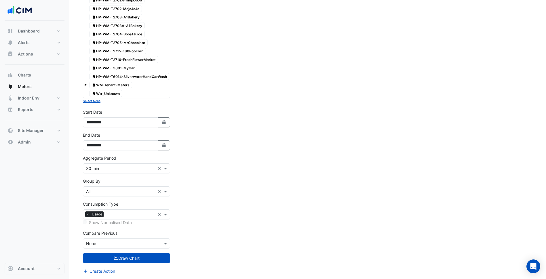
click at [103, 192] on input "text" at bounding box center [120, 192] width 69 height 6
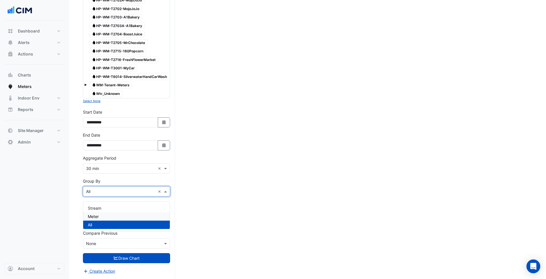
click at [97, 214] on span "Meter" at bounding box center [93, 216] width 11 height 5
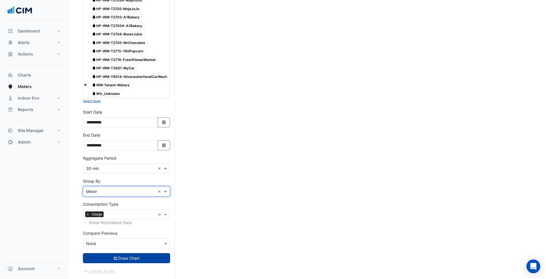
click at [125, 258] on button "Draw Chart" at bounding box center [126, 258] width 87 height 10
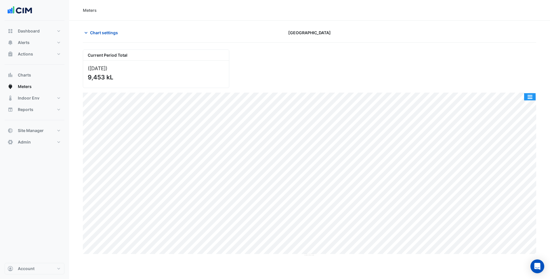
click at [533, 99] on button "button" at bounding box center [530, 96] width 12 height 7
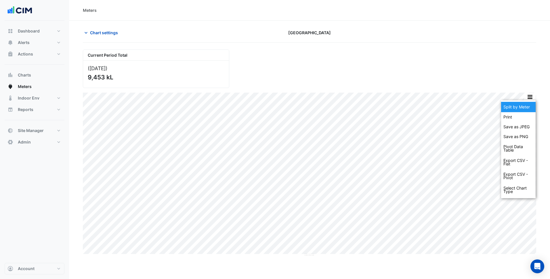
click at [521, 108] on div "Split by Meter" at bounding box center [518, 107] width 35 height 10
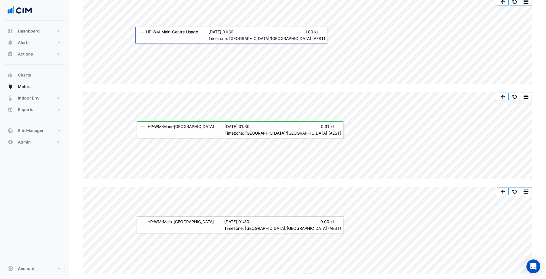
scroll to position [98, 0]
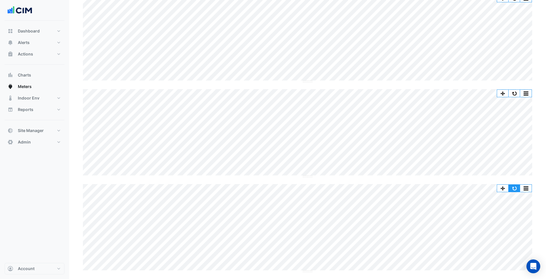
click at [512, 185] on button "button" at bounding box center [514, 188] width 12 height 7
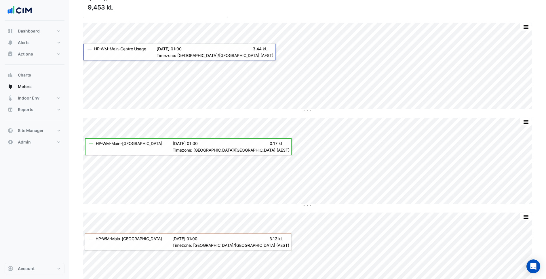
scroll to position [0, 0]
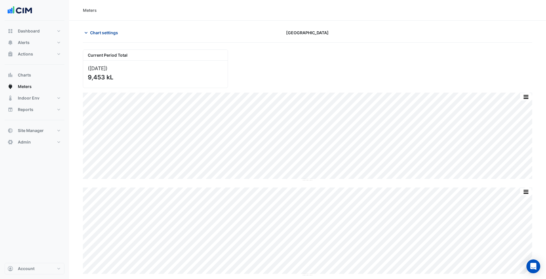
click at [104, 35] on span "Chart settings" at bounding box center [104, 33] width 28 height 6
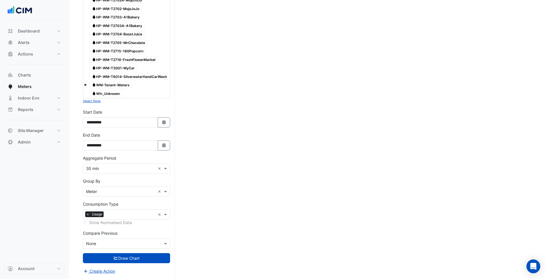
scroll to position [405, 0]
click at [170, 146] on button "Select Date" at bounding box center [164, 145] width 13 height 10
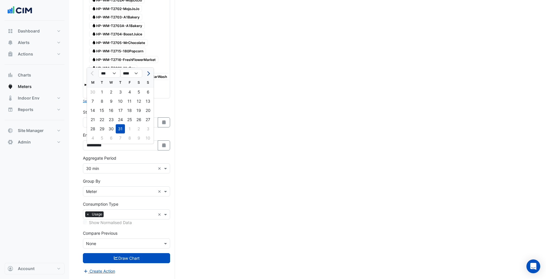
click at [149, 69] on button "Next month" at bounding box center [147, 73] width 7 height 9
select select "*"
click at [148, 125] on div "31" at bounding box center [147, 128] width 9 height 9
type input "**********"
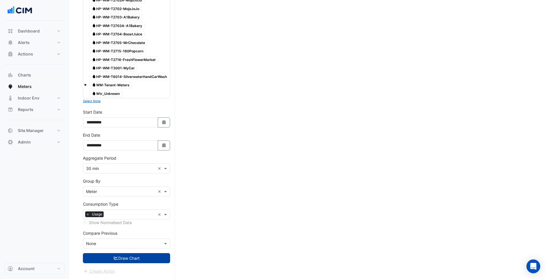
click at [141, 261] on button "Draw Chart" at bounding box center [126, 258] width 87 height 10
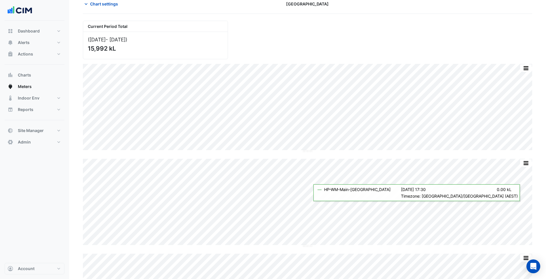
scroll to position [58, 0]
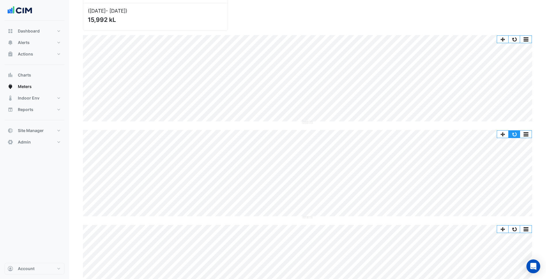
click at [516, 133] on button "button" at bounding box center [514, 134] width 12 height 7
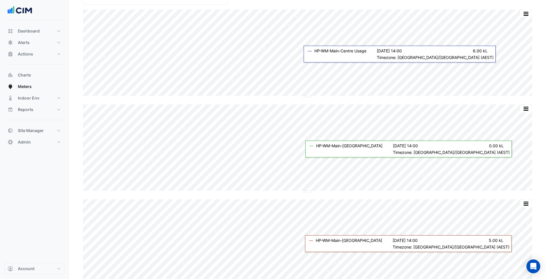
scroll to position [70, 0]
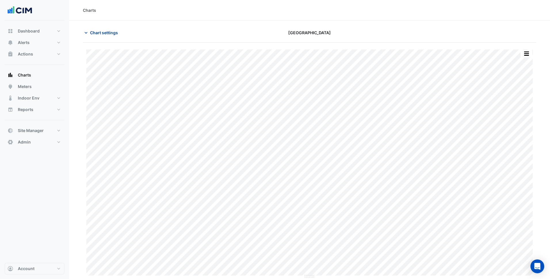
click at [112, 31] on span "Chart settings" at bounding box center [104, 33] width 28 height 6
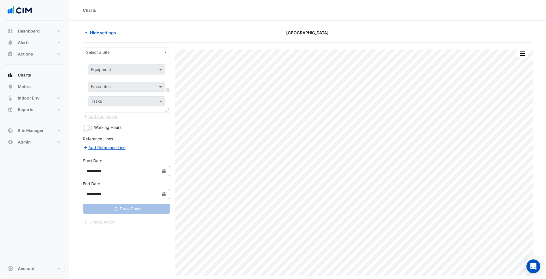
type input "**********"
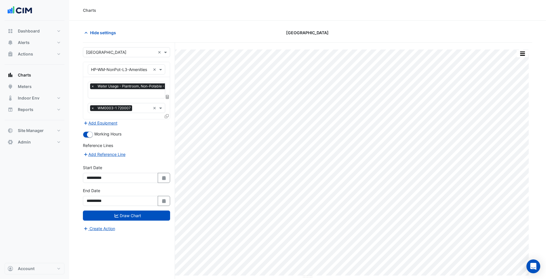
click at [168, 95] on icon at bounding box center [167, 97] width 3 height 4
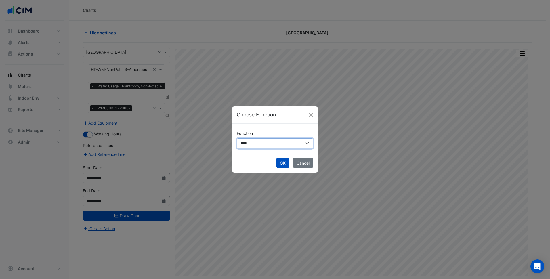
click at [244, 147] on select "**********" at bounding box center [275, 143] width 76 height 10
select select "******"
click at [237, 138] on select "**********" at bounding box center [275, 143] width 76 height 10
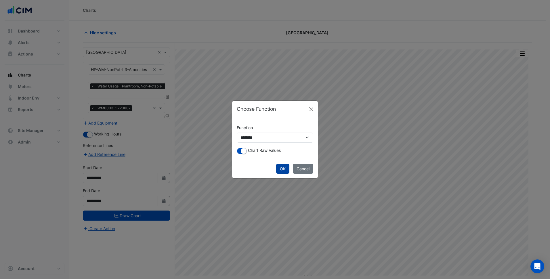
click at [284, 167] on button "OK" at bounding box center [282, 169] width 13 height 10
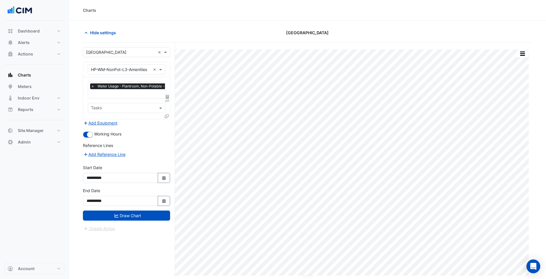
click at [165, 99] on span "DIF" at bounding box center [167, 101] width 5 height 5
select select "******"
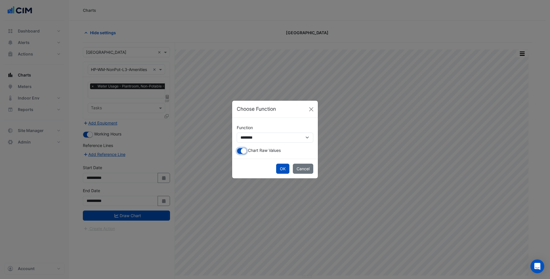
click at [243, 148] on button "button" at bounding box center [242, 151] width 10 height 6
click at [283, 169] on button "OK" at bounding box center [282, 169] width 13 height 10
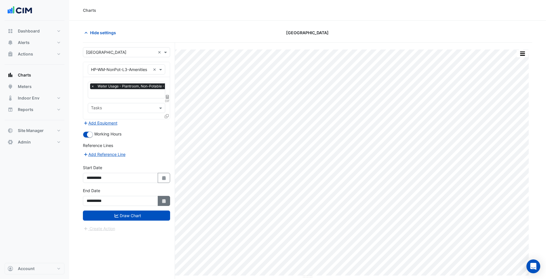
click at [163, 200] on icon "button" at bounding box center [163, 201] width 3 height 4
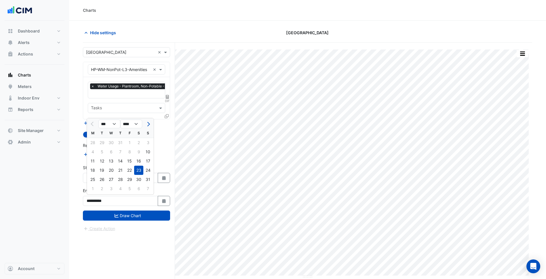
drag, startPoint x: 120, startPoint y: 181, endPoint x: 146, endPoint y: 185, distance: 27.0
click at [122, 181] on div "28" at bounding box center [120, 179] width 9 height 9
type input "**********"
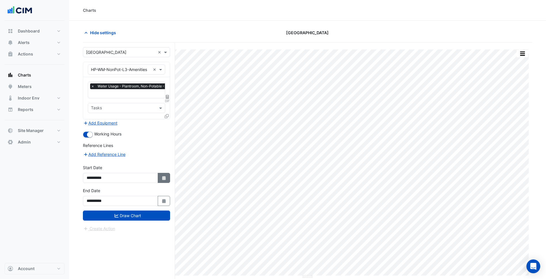
click at [166, 177] on icon "Select Date" at bounding box center [163, 178] width 5 height 4
select select "*"
select select "****"
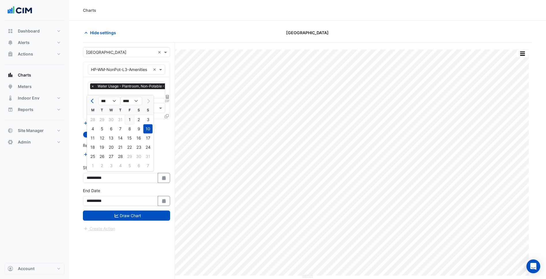
click at [126, 118] on div "1" at bounding box center [129, 119] width 9 height 9
type input "**********"
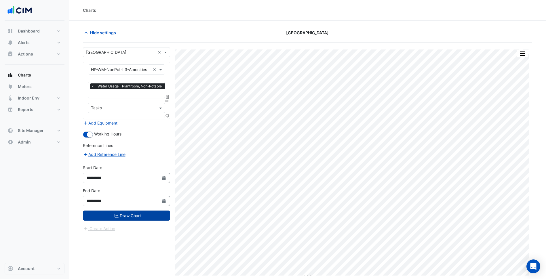
click at [143, 215] on button "Draw Chart" at bounding box center [126, 215] width 87 height 10
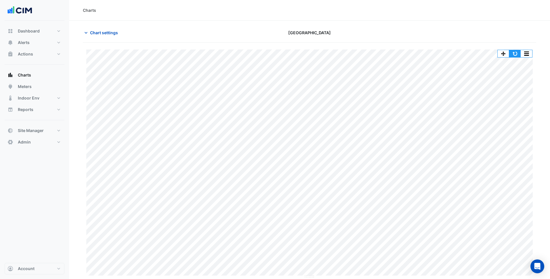
click at [513, 52] on button "button" at bounding box center [515, 53] width 12 height 7
click at [101, 35] on span "Chart settings" at bounding box center [104, 33] width 28 height 6
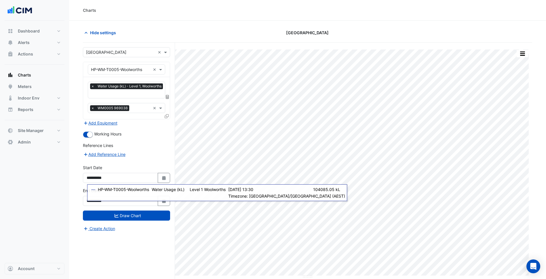
click at [162, 194] on div "**********" at bounding box center [126, 196] width 87 height 18
click at [162, 192] on div "**********" at bounding box center [126, 196] width 87 height 18
click at [162, 201] on icon "Select Date" at bounding box center [163, 201] width 5 height 4
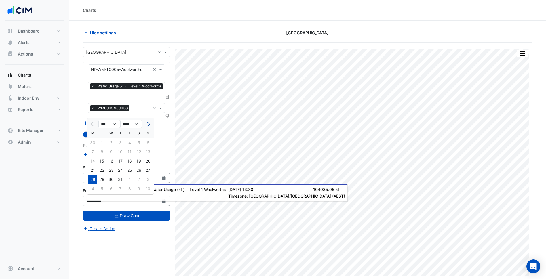
click at [145, 126] on button "Next month" at bounding box center [147, 123] width 7 height 9
select select "*"
click at [146, 179] on div "31" at bounding box center [147, 179] width 9 height 9
type input "**********"
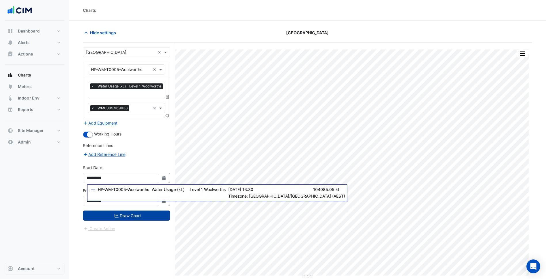
click at [139, 220] on button "Draw Chart" at bounding box center [126, 215] width 87 height 10
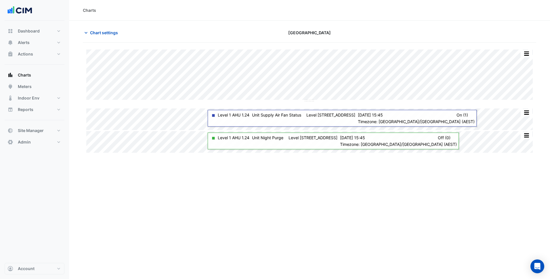
click at [114, 38] on div "Chart settings Highpoint Shopping Centre" at bounding box center [309, 35] width 453 height 15
click at [101, 36] on button "Chart settings" at bounding box center [102, 33] width 39 height 10
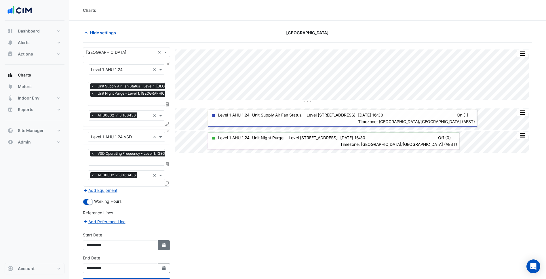
click at [167, 240] on button "Select Date" at bounding box center [164, 245] width 13 height 10
select select "*"
select select "****"
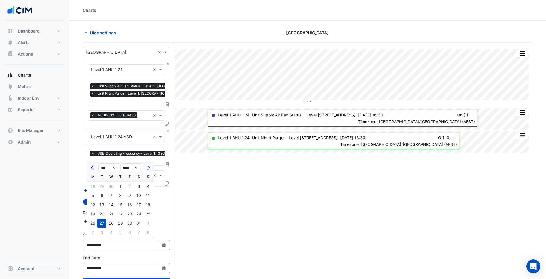
click at [93, 171] on button "Previous month" at bounding box center [92, 167] width 7 height 9
select select "*"
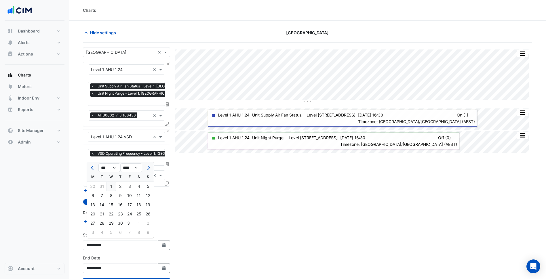
click at [112, 187] on div "1" at bounding box center [110, 186] width 9 height 9
type input "**********"
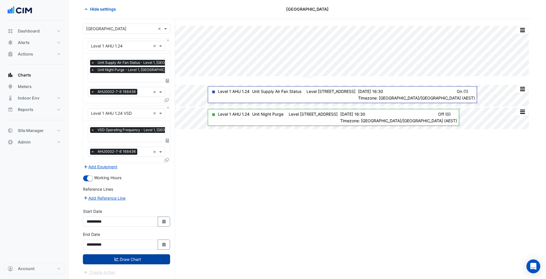
click at [134, 261] on button "Draw Chart" at bounding box center [126, 259] width 87 height 10
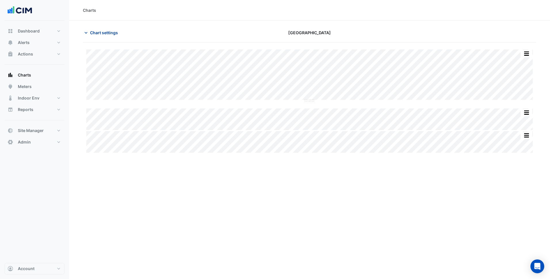
click at [96, 35] on span "Chart settings" at bounding box center [104, 33] width 28 height 6
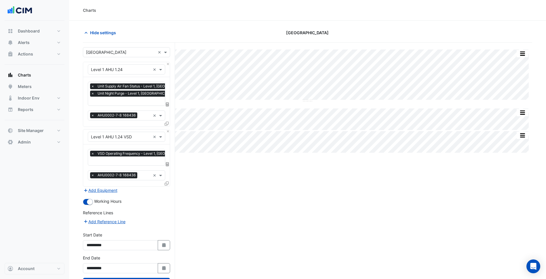
click at [134, 161] on input "text" at bounding box center [143, 161] width 104 height 6
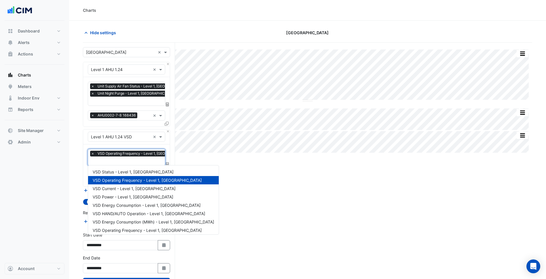
scroll to position [0, 3]
click at [140, 202] on div "VSD Energy Consumption - Level 1, Saigon Square" at bounding box center [153, 205] width 131 height 8
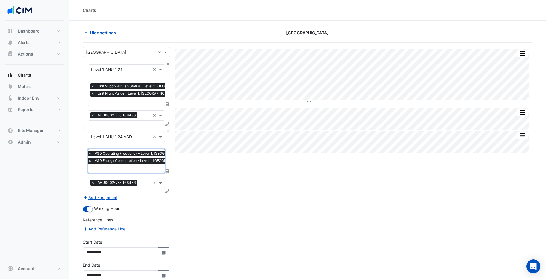
click at [138, 168] on input "text" at bounding box center [140, 169] width 104 height 6
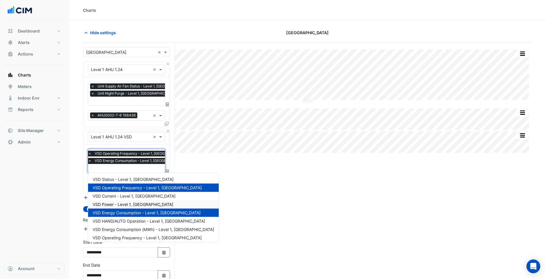
click at [138, 207] on div "VSD Power - Level 1, Saigon Square" at bounding box center [153, 204] width 131 height 8
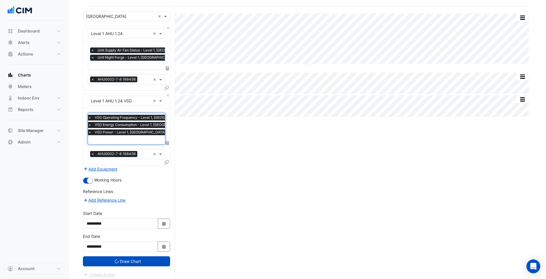
scroll to position [38, 0]
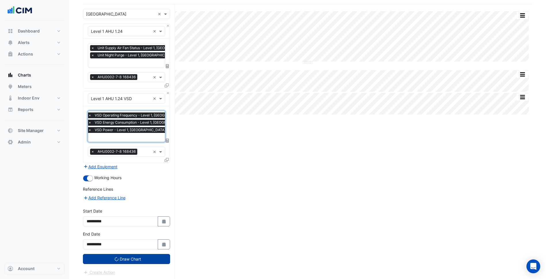
click at [147, 256] on button "Draw Chart" at bounding box center [126, 259] width 87 height 10
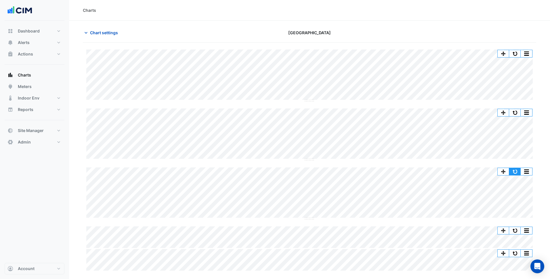
click at [517, 173] on button "button" at bounding box center [515, 171] width 12 height 7
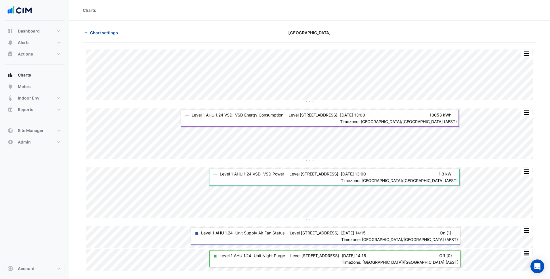
click at [106, 31] on span "Chart settings" at bounding box center [104, 33] width 28 height 6
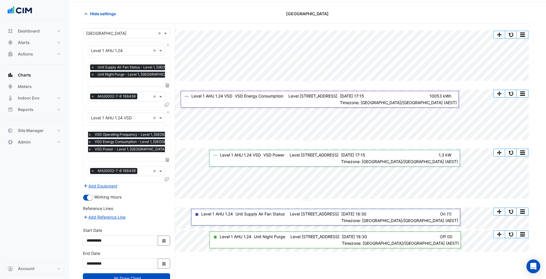
scroll to position [29, 0]
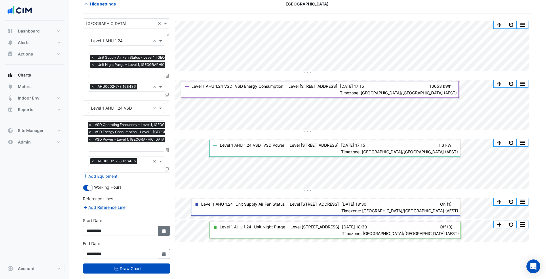
click at [165, 229] on icon "Select Date" at bounding box center [163, 231] width 5 height 4
select select "****"
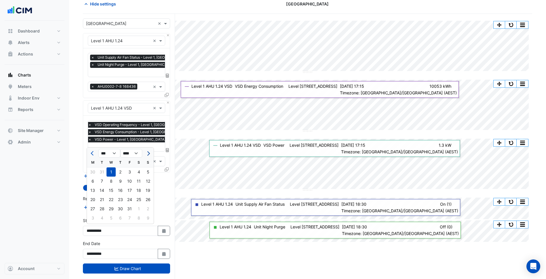
click at [148, 153] on span "Next month" at bounding box center [148, 153] width 4 height 4
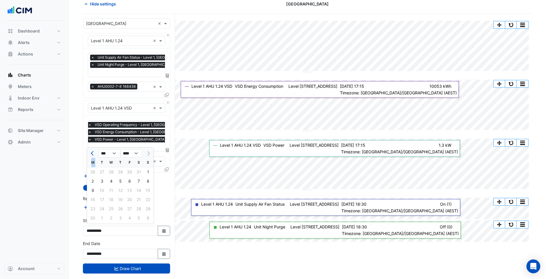
click at [148, 153] on div at bounding box center [148, 153] width 12 height 9
click at [93, 155] on button "Previous month" at bounding box center [92, 153] width 7 height 9
select select "*"
click at [120, 173] on div "1" at bounding box center [120, 171] width 9 height 9
type input "**********"
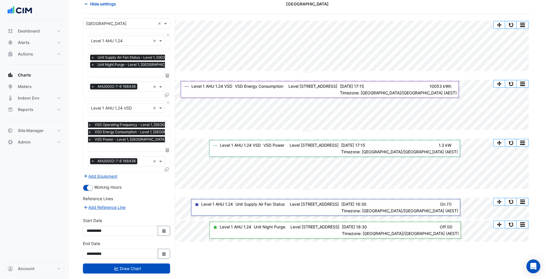
click at [161, 250] on button "Select Date" at bounding box center [164, 254] width 13 height 10
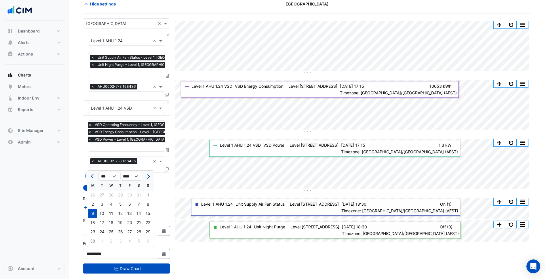
click at [148, 173] on button "Next month" at bounding box center [147, 176] width 7 height 9
click at [149, 175] on button "Next month" at bounding box center [147, 176] width 7 height 9
select select "*"
click at [108, 232] on div "27" at bounding box center [110, 231] width 9 height 9
type input "**********"
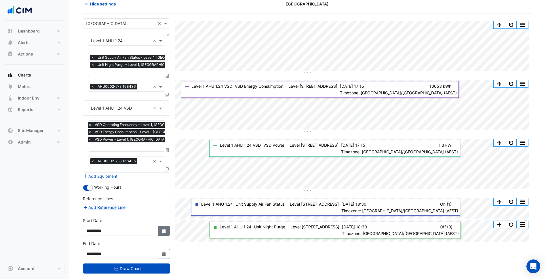
click at [166, 232] on button "Select Date" at bounding box center [164, 231] width 13 height 10
select select "*"
select select "****"
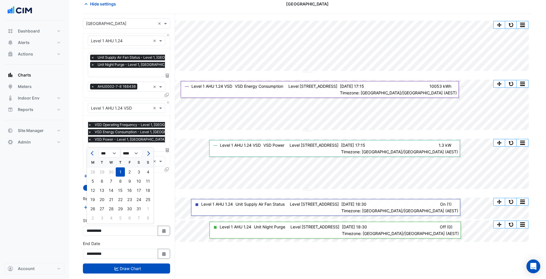
click at [148, 151] on button "Next month" at bounding box center [147, 153] width 7 height 9
select select "*"
click at [148, 151] on div at bounding box center [148, 153] width 12 height 9
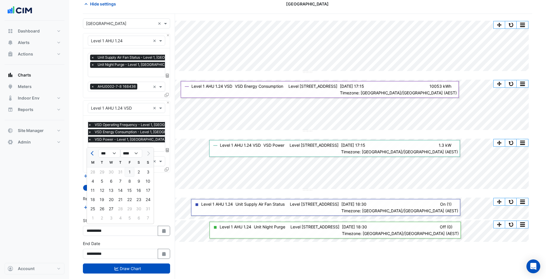
click at [131, 170] on div "1" at bounding box center [129, 171] width 9 height 9
type input "**********"
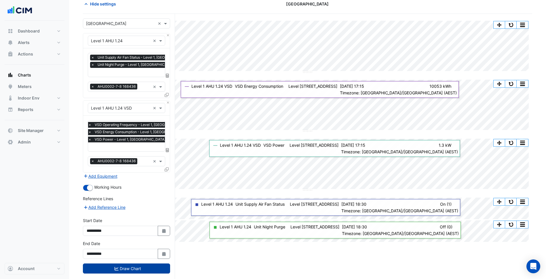
click at [146, 270] on button "Draw Chart" at bounding box center [126, 268] width 87 height 10
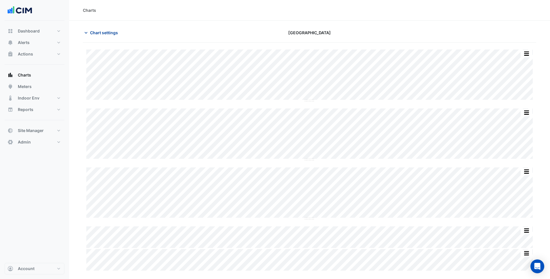
click at [112, 33] on span "Chart settings" at bounding box center [104, 33] width 28 height 6
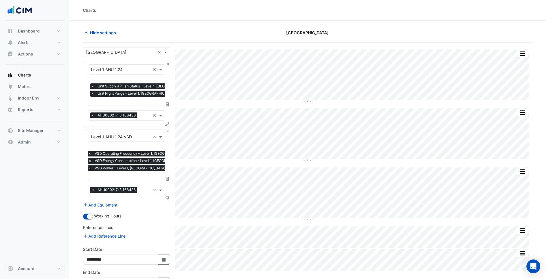
click at [138, 173] on input "text" at bounding box center [140, 176] width 104 height 6
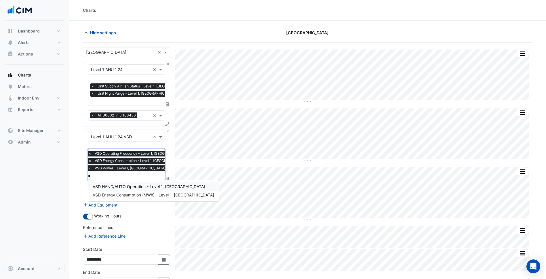
type input "**"
click at [139, 186] on span "VSD HAND/AUTO Operation - Level 1, Saigon Square" at bounding box center [149, 186] width 112 height 5
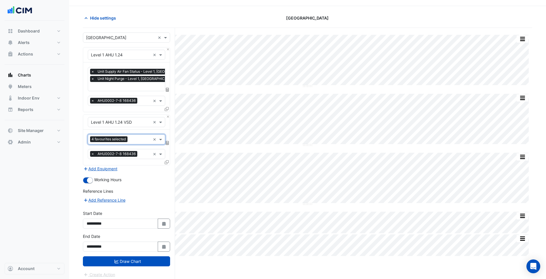
scroll to position [22, 0]
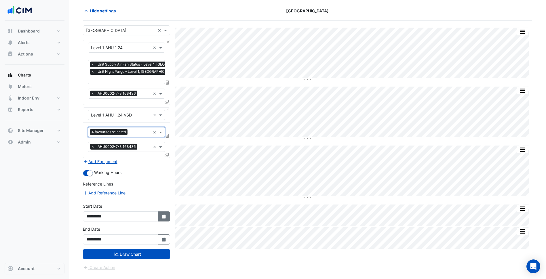
click at [164, 214] on fa-icon "Select Date" at bounding box center [163, 216] width 5 height 5
select select "*"
select select "****"
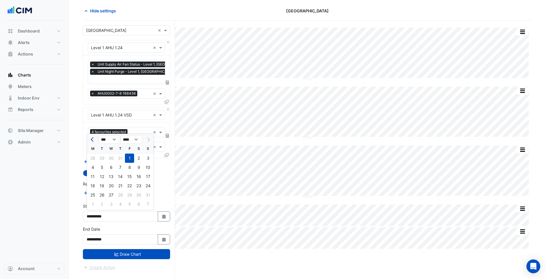
click at [92, 139] on span "Previous month" at bounding box center [93, 139] width 4 height 4
select select "*"
click at [121, 160] on div "1" at bounding box center [120, 158] width 9 height 9
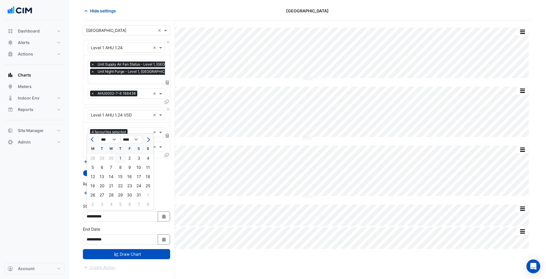
type input "**********"
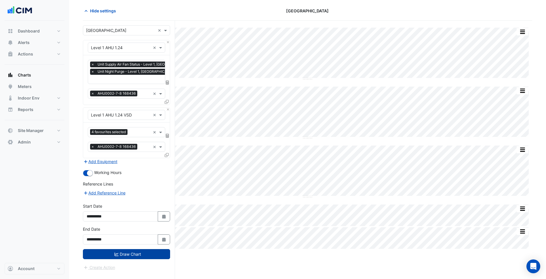
click at [136, 251] on button "Draw Chart" at bounding box center [126, 254] width 87 height 10
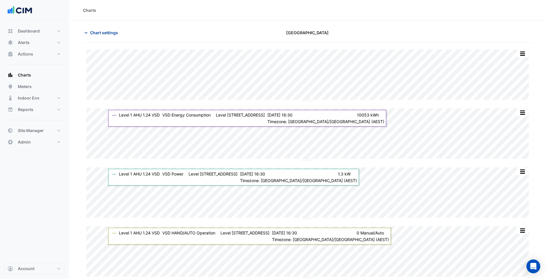
click at [114, 35] on span "Chart settings" at bounding box center [104, 33] width 28 height 6
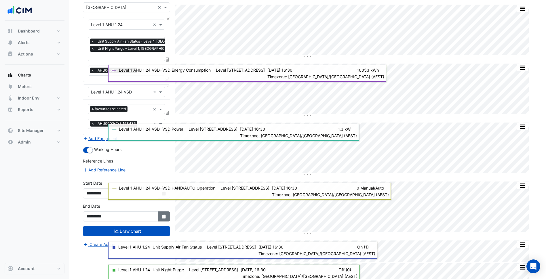
scroll to position [52, 0]
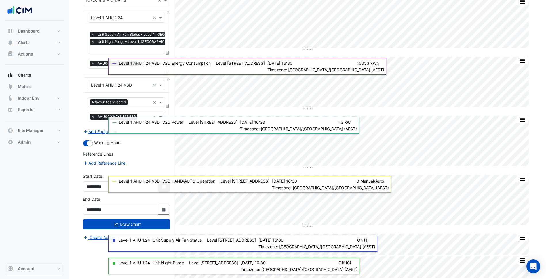
click at [165, 185] on icon "button" at bounding box center [163, 187] width 3 height 4
select select "*"
select select "****"
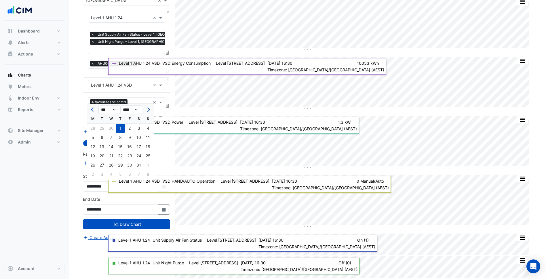
click at [147, 111] on span "Next month" at bounding box center [148, 110] width 4 height 4
select select "*"
click at [147, 111] on div at bounding box center [148, 109] width 12 height 9
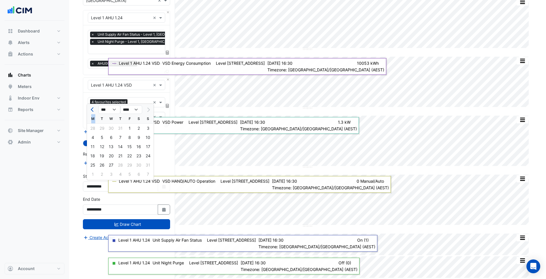
click at [147, 111] on div at bounding box center [148, 109] width 12 height 9
drag, startPoint x: 147, startPoint y: 111, endPoint x: 127, endPoint y: 127, distance: 25.8
click at [127, 127] on div "1" at bounding box center [129, 128] width 9 height 9
type input "**********"
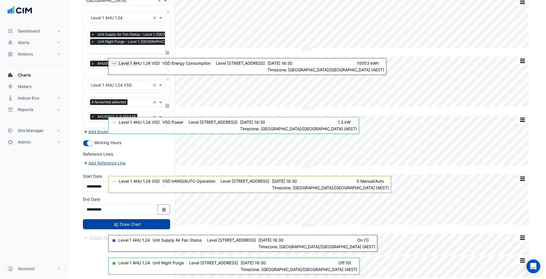
click at [116, 226] on button "Draw Chart" at bounding box center [126, 224] width 87 height 10
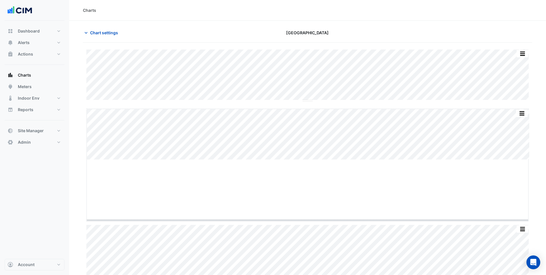
drag, startPoint x: 310, startPoint y: 160, endPoint x: 313, endPoint y: 221, distance: 60.8
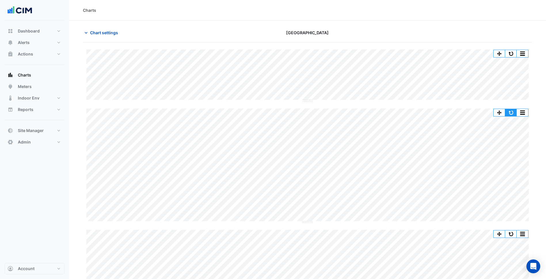
click at [509, 112] on button "button" at bounding box center [511, 112] width 12 height 7
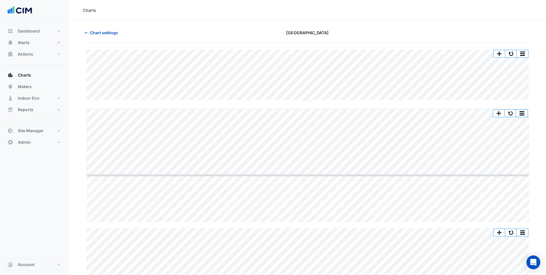
drag, startPoint x: 305, startPoint y: 222, endPoint x: 311, endPoint y: 175, distance: 47.8
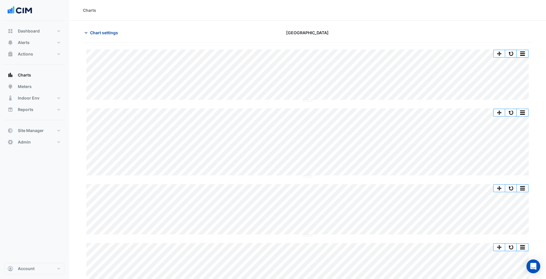
click at [105, 32] on span "Chart settings" at bounding box center [104, 33] width 28 height 6
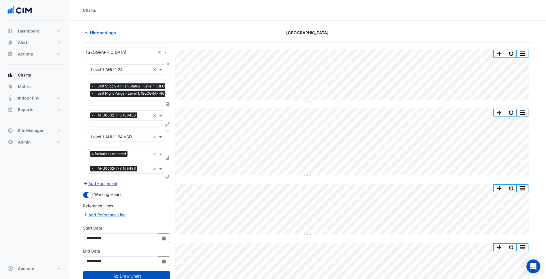
click at [132, 96] on span "Unit Night Purge - Level 1, Saigon Square" at bounding box center [137, 94] width 82 height 6
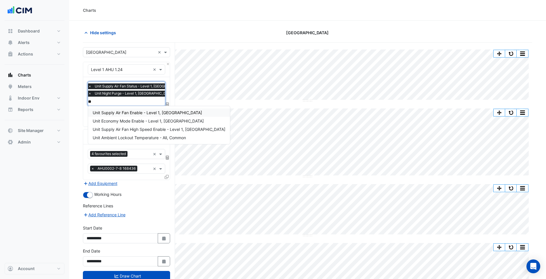
type input "***"
click at [141, 113] on span "Unit Supply Air Fan Enable - Level 1, Saigon Square" at bounding box center [147, 112] width 109 height 5
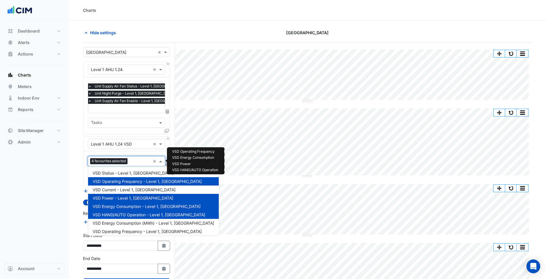
click at [152, 162] on div "Favourites 4 favourites selected ×" at bounding box center [126, 161] width 77 height 10
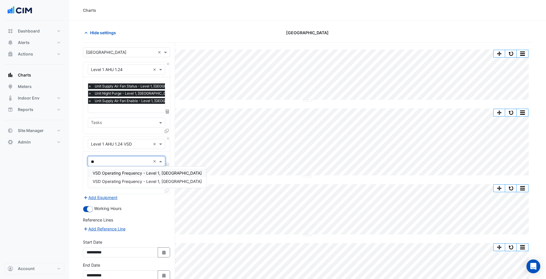
type input "***"
click at [145, 176] on div "VSD Operating Frequency - Level 1, Saigon Square" at bounding box center [147, 173] width 118 height 8
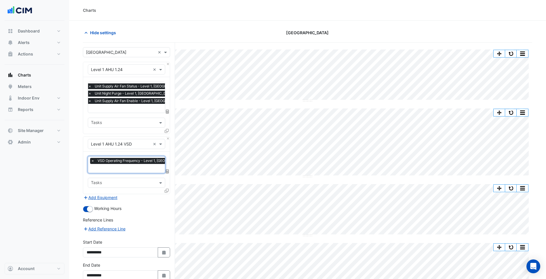
click at [139, 169] on input "text" at bounding box center [143, 169] width 104 height 6
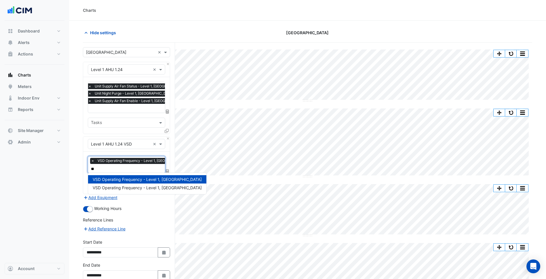
type input "***"
click at [143, 186] on span "VSD Operating Frequency - Level 1, Saigon Square" at bounding box center [147, 187] width 109 height 5
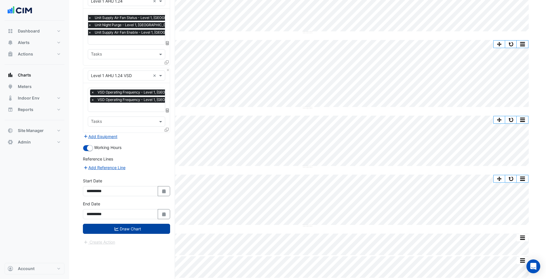
click at [147, 230] on button "Draw Chart" at bounding box center [126, 229] width 87 height 10
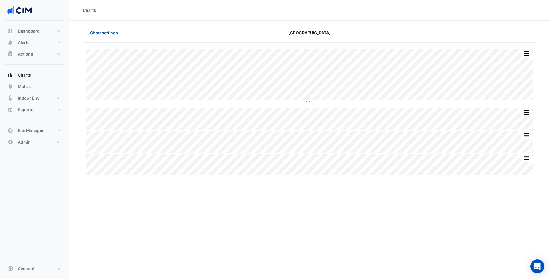
click at [108, 33] on span "Chart settings" at bounding box center [104, 33] width 28 height 6
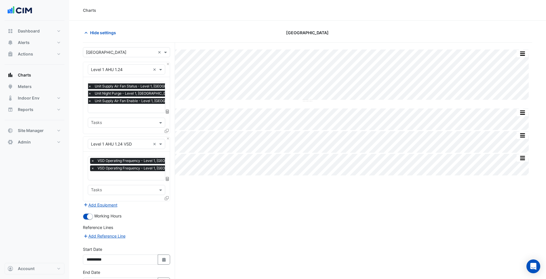
click at [93, 167] on span "×" at bounding box center [92, 168] width 5 height 6
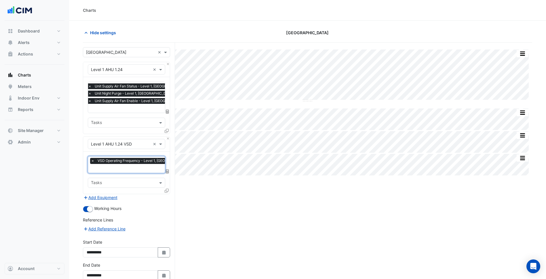
scroll to position [0, 3]
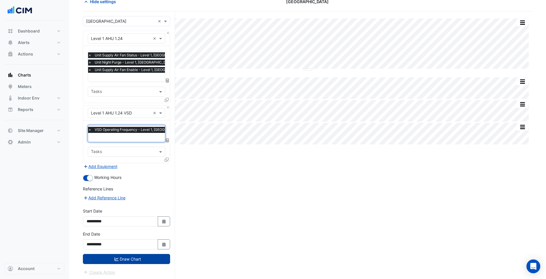
click at [139, 257] on button "Draw Chart" at bounding box center [126, 259] width 87 height 10
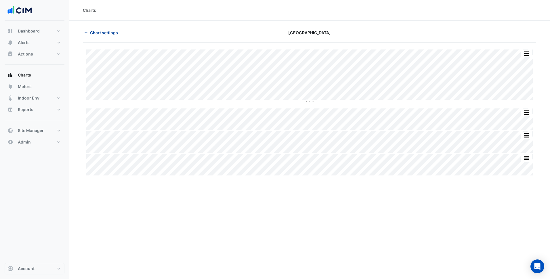
click at [106, 30] on span "Chart settings" at bounding box center [104, 33] width 28 height 6
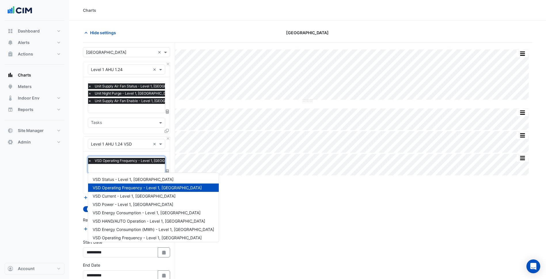
click at [132, 163] on span "VSD Operating Frequency - Level 1, Saigon Square" at bounding box center [141, 161] width 97 height 6
click at [135, 210] on span "VSD Energy Consumption - Level 1, Saigon Square" at bounding box center [147, 212] width 108 height 5
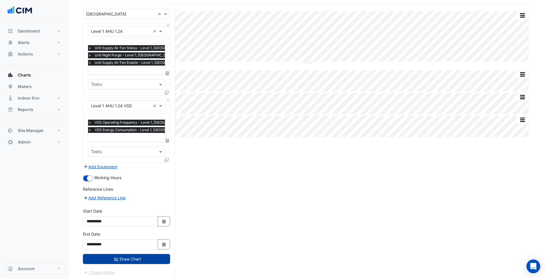
click at [142, 259] on button "Draw Chart" at bounding box center [126, 259] width 87 height 10
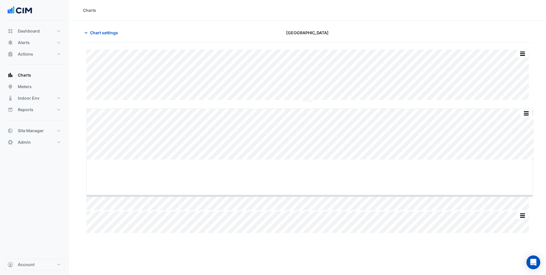
drag, startPoint x: 311, startPoint y: 159, endPoint x: 310, endPoint y: 195, distance: 36.0
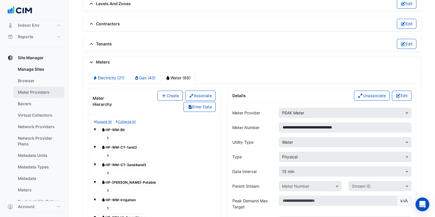
scroll to position [86, 0]
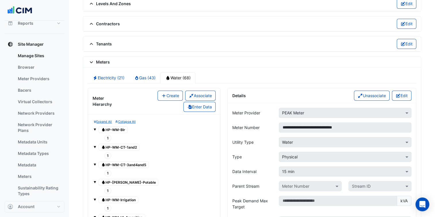
drag, startPoint x: 36, startPoint y: 92, endPoint x: 169, endPoint y: 17, distance: 153.4
click at [36, 92] on link "Bacers" at bounding box center [38, 91] width 51 height 12
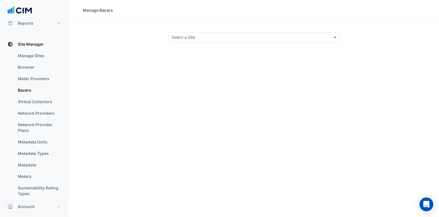
click at [214, 37] on input "text" at bounding box center [249, 38] width 154 height 6
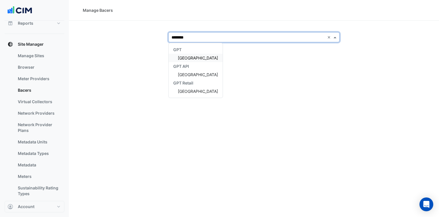
type input "*********"
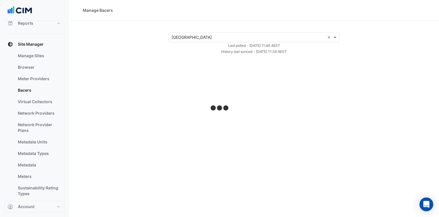
select select "***"
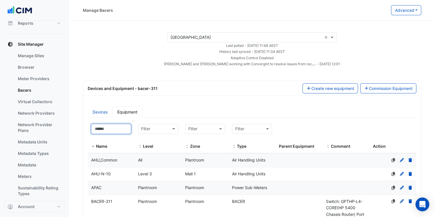
click at [118, 129] on input at bounding box center [111, 129] width 40 height 10
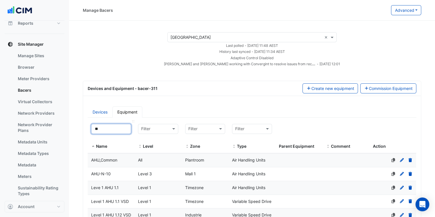
type input "*"
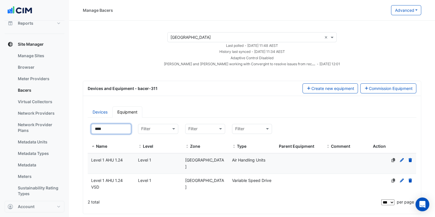
type input "****"
click at [171, 163] on datatable-body-cell "Level Level 1" at bounding box center [158, 164] width 47 height 20
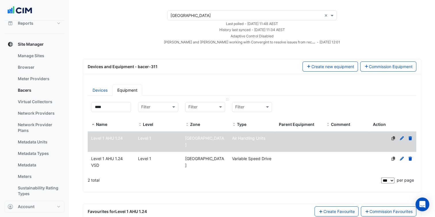
scroll to position [49, 0]
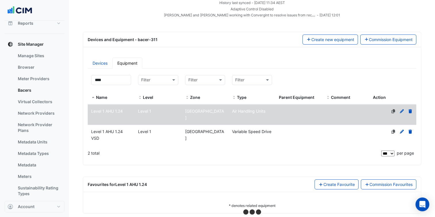
click at [198, 129] on span "[GEOGRAPHIC_DATA]" at bounding box center [204, 135] width 39 height 12
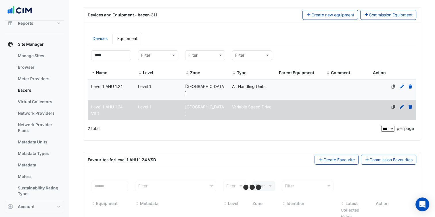
scroll to position [95, 0]
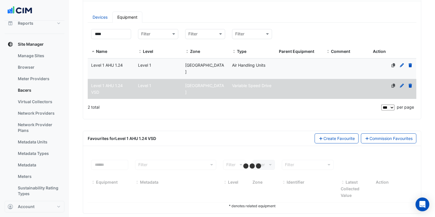
select select "***"
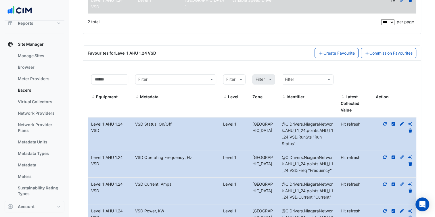
scroll to position [181, 0]
drag, startPoint x: 281, startPoint y: 130, endPoint x: 286, endPoint y: 130, distance: 5.2
click at [286, 130] on div "@C.Drivers.NiagaraNetwork.AHU_L1_24.points.AHU_L1_24.VSD.RunSts "Run Status"" at bounding box center [307, 133] width 59 height 26
drag, startPoint x: 286, startPoint y: 130, endPoint x: 327, endPoint y: 125, distance: 41.2
click at [327, 125] on div "@C.Drivers.NiagaraNetwork.AHU_L1_24.points.AHU_L1_24.VSD.RunSts "Run Status"" at bounding box center [307, 133] width 59 height 26
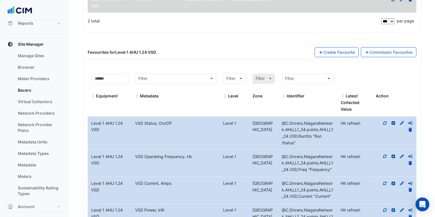
drag, startPoint x: 327, startPoint y: 125, endPoint x: 321, endPoint y: 123, distance: 6.8
click at [321, 123] on span "@C.Drivers.NiagaraNetwork.AHU_L1_24.points.AHU_L1_24.VSD.RunSts "Run Status"" at bounding box center [307, 133] width 51 height 24
drag, startPoint x: 321, startPoint y: 123, endPoint x: 297, endPoint y: 131, distance: 25.0
click at [297, 131] on span "@C.Drivers.NiagaraNetwork.AHU_L1_24.points.AHU_L1_24.VSD.RunSts "Run Status"" at bounding box center [307, 133] width 51 height 24
copy span "AHU_L1_24.VSD"
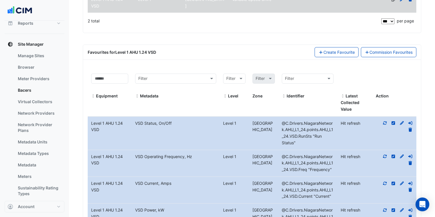
click at [314, 187] on span "@C.Drivers.NiagaraNetwork.AHU_L1_24.points.AHU_L1_24.VSD.Current "Current"" at bounding box center [307, 190] width 51 height 18
drag, startPoint x: 234, startPoint y: 79, endPoint x: 225, endPoint y: 87, distance: 11.6
click at [234, 80] on div "Filter Filter Level Zone" at bounding box center [249, 87] width 52 height 26
drag, startPoint x: 211, startPoint y: 154, endPoint x: 219, endPoint y: 155, distance: 7.8
click at [211, 154] on datatable-body-cell "Metadata VSD Operating Frequency, Hz" at bounding box center [176, 163] width 88 height 26
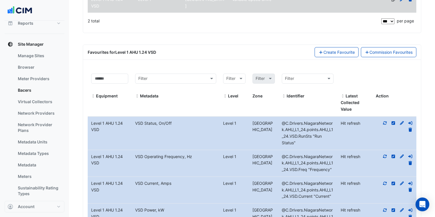
click at [384, 150] on datatable-body-cell "Action" at bounding box center [394, 163] width 44 height 26
click at [384, 154] on icon at bounding box center [384, 156] width 5 height 4
click at [385, 117] on datatable-body-cell "Action" at bounding box center [394, 133] width 44 height 33
drag, startPoint x: 385, startPoint y: 115, endPoint x: 354, endPoint y: 169, distance: 62.3
click at [385, 121] on icon at bounding box center [384, 123] width 5 height 4
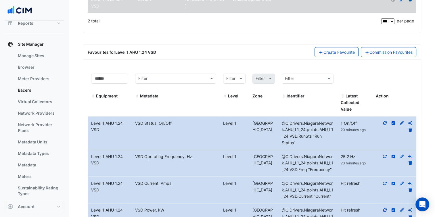
click at [343, 181] on span "Hit refresh" at bounding box center [350, 183] width 20 height 5
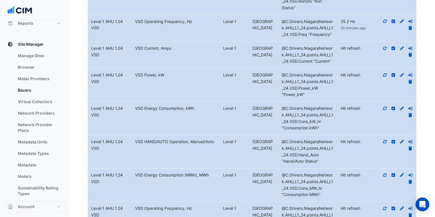
scroll to position [307, 0]
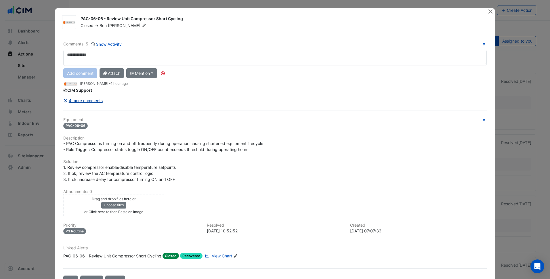
click at [86, 103] on button "4 more comments" at bounding box center [83, 100] width 40 height 10
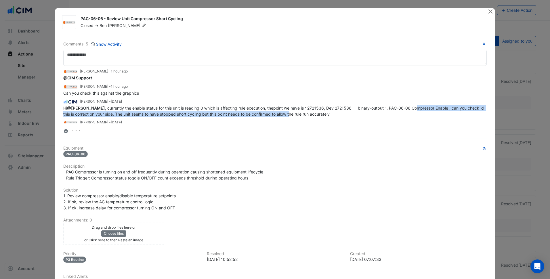
drag, startPoint x: 288, startPoint y: 113, endPoint x: 407, endPoint y: 111, distance: 119.6
click at [407, 111] on div "Hi @[PERSON_NAME] , currently the enable status for this unit is reading 0 whic…" at bounding box center [274, 111] width 423 height 12
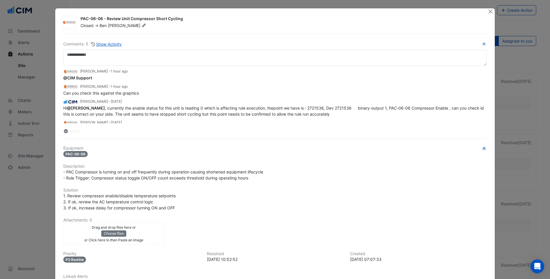
drag, startPoint x: 407, startPoint y: 111, endPoint x: 386, endPoint y: 136, distance: 32.9
click at [386, 136] on div "Comments: 5 Show Activity [PERSON_NAME] - 1 hour ago @CIM Support [PERSON_NAME]…" at bounding box center [275, 174] width 430 height 280
click at [148, 25] on div at bounding box center [148, 26] width 1 height 6
click at [140, 26] on fa-icon at bounding box center [143, 26] width 7 height 6
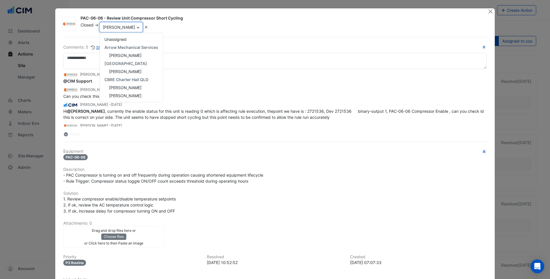
scroll to position [56, 0]
click at [131, 64] on span "[PERSON_NAME]" at bounding box center [125, 63] width 32 height 5
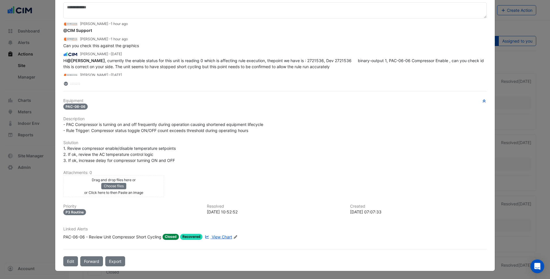
scroll to position [48, 0]
click at [75, 260] on button "Edit" at bounding box center [70, 261] width 15 height 10
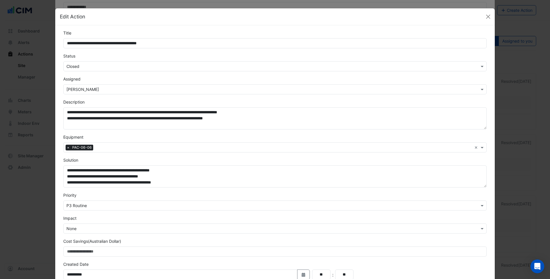
click at [87, 64] on input "text" at bounding box center [268, 67] width 405 height 6
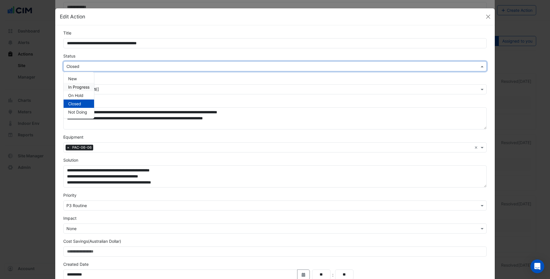
click at [74, 85] on span "In Progress" at bounding box center [78, 87] width 21 height 5
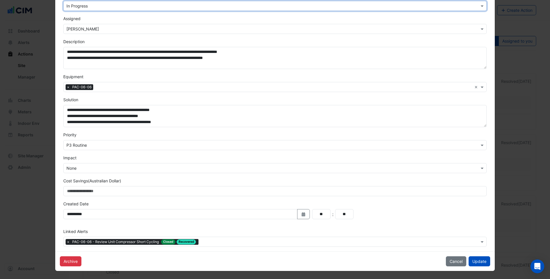
scroll to position [61, 0]
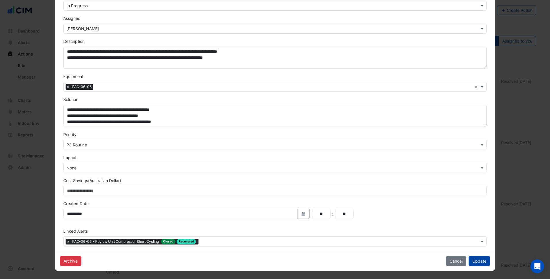
click at [483, 264] on button "Update" at bounding box center [479, 261] width 22 height 10
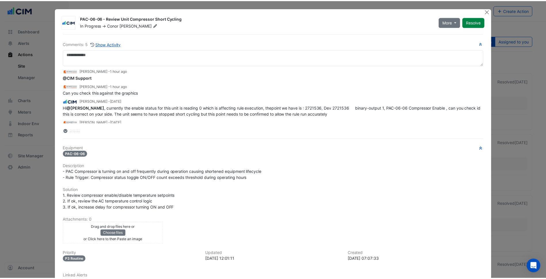
scroll to position [0, 0]
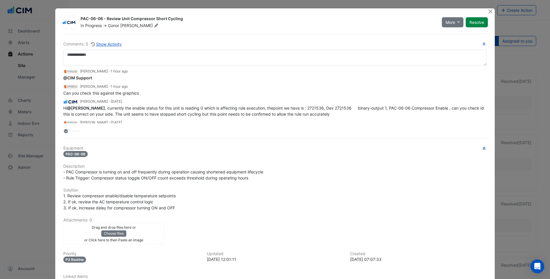
click at [278, 125] on div "Ben Mueller - 1 hour ago @CIM Support Ben Mueller - 1 hour ago Can you check th…" at bounding box center [274, 100] width 423 height 68
click at [491, 11] on button "Close" at bounding box center [490, 11] width 6 height 6
